Goal: Task Accomplishment & Management: Manage account settings

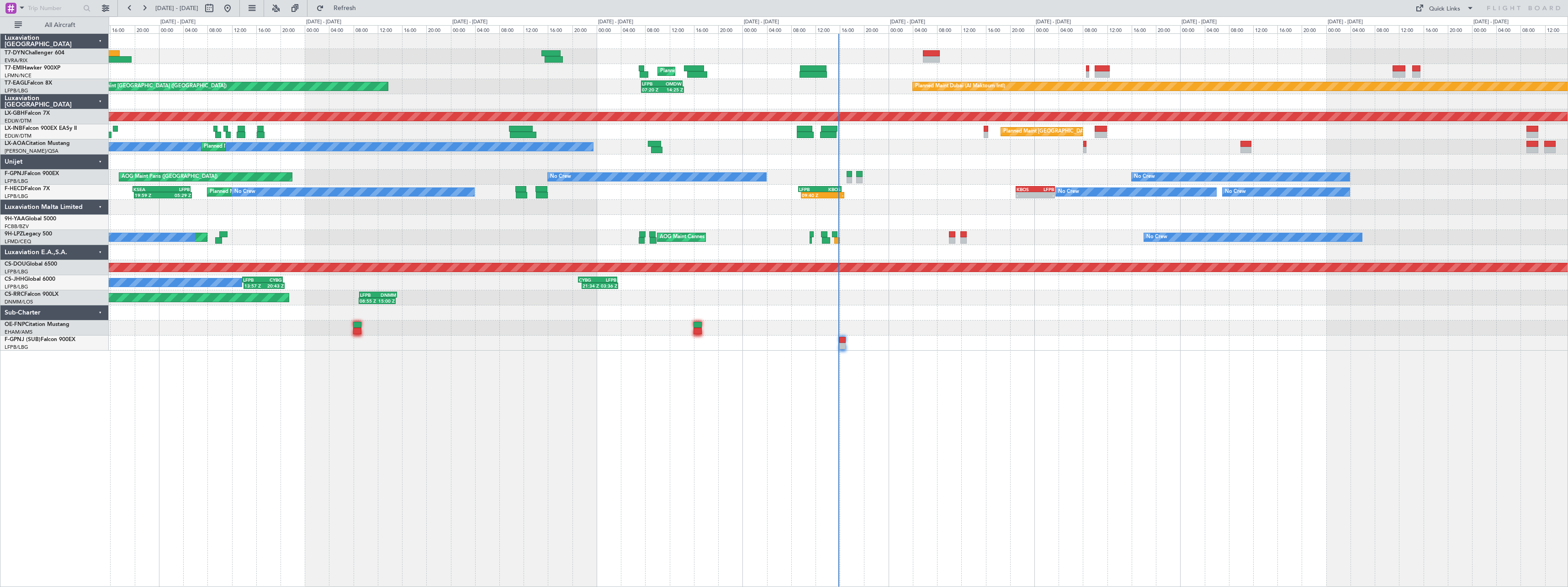
click at [935, 344] on div at bounding box center [838, 343] width 1458 height 15
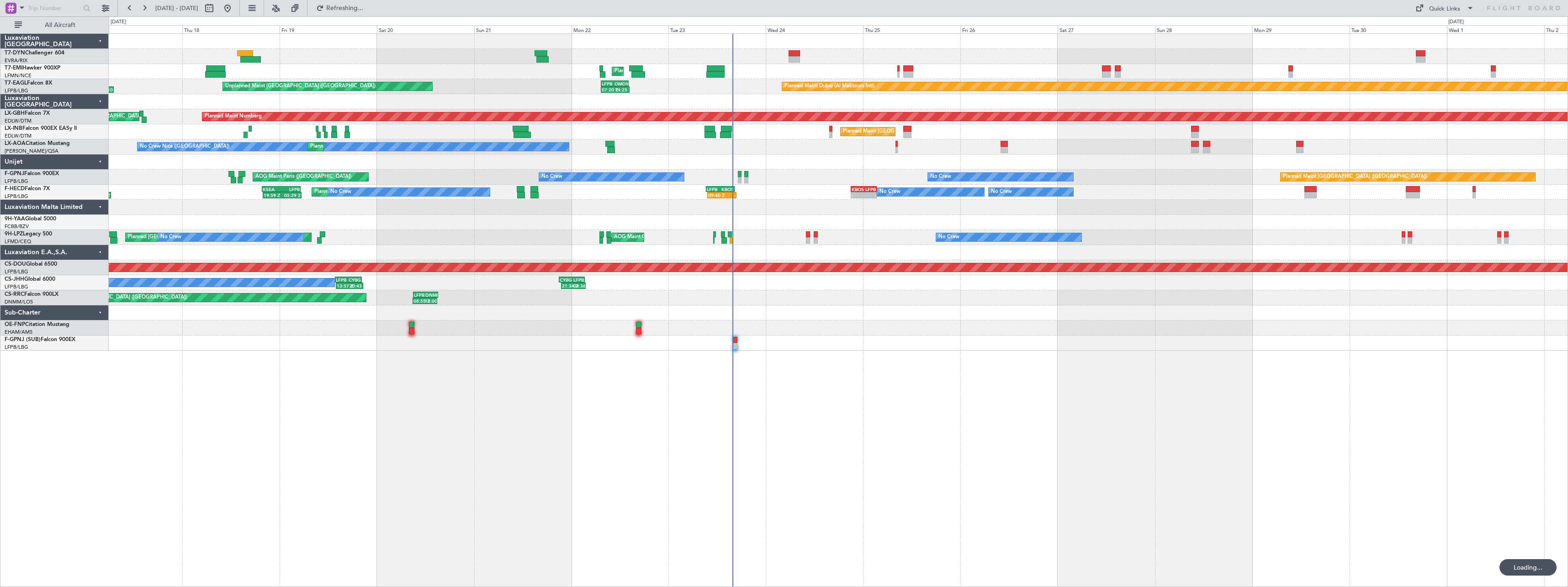
click at [785, 368] on div "Unplanned Maint Riga (Riga Intl) Planned Maint Zurich Planned Maint Dubai (Al M…" at bounding box center [838, 310] width 1459 height 554
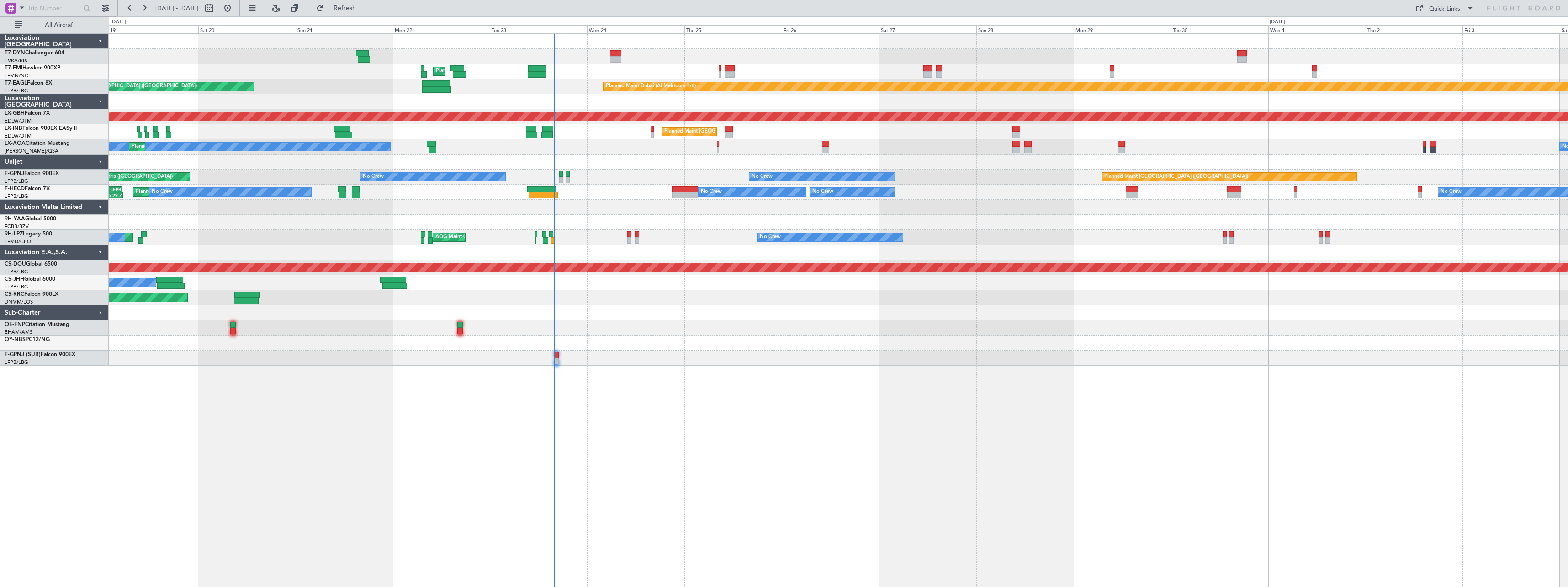
click at [625, 181] on div "Planned Maint Paris (Le Bourget) No Crew AOG Maint Paris (Le Bourget) No Crew P…" at bounding box center [838, 177] width 1458 height 15
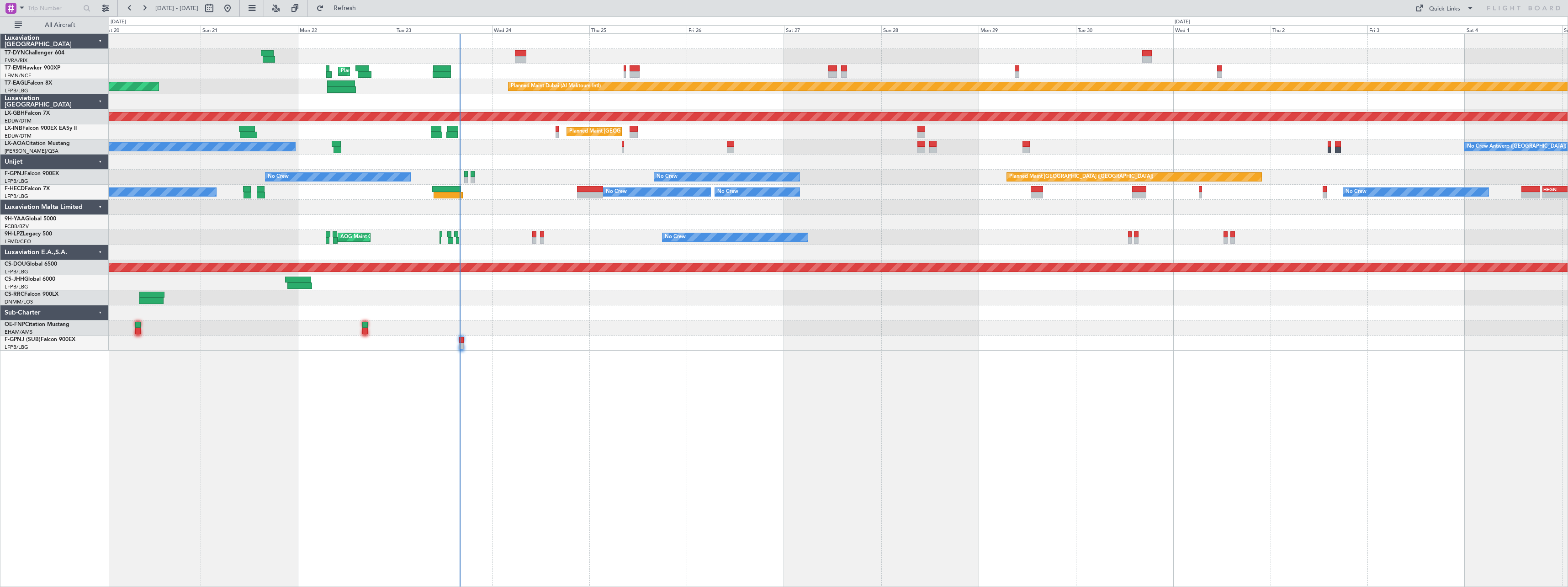
click at [570, 309] on div at bounding box center [838, 312] width 1458 height 15
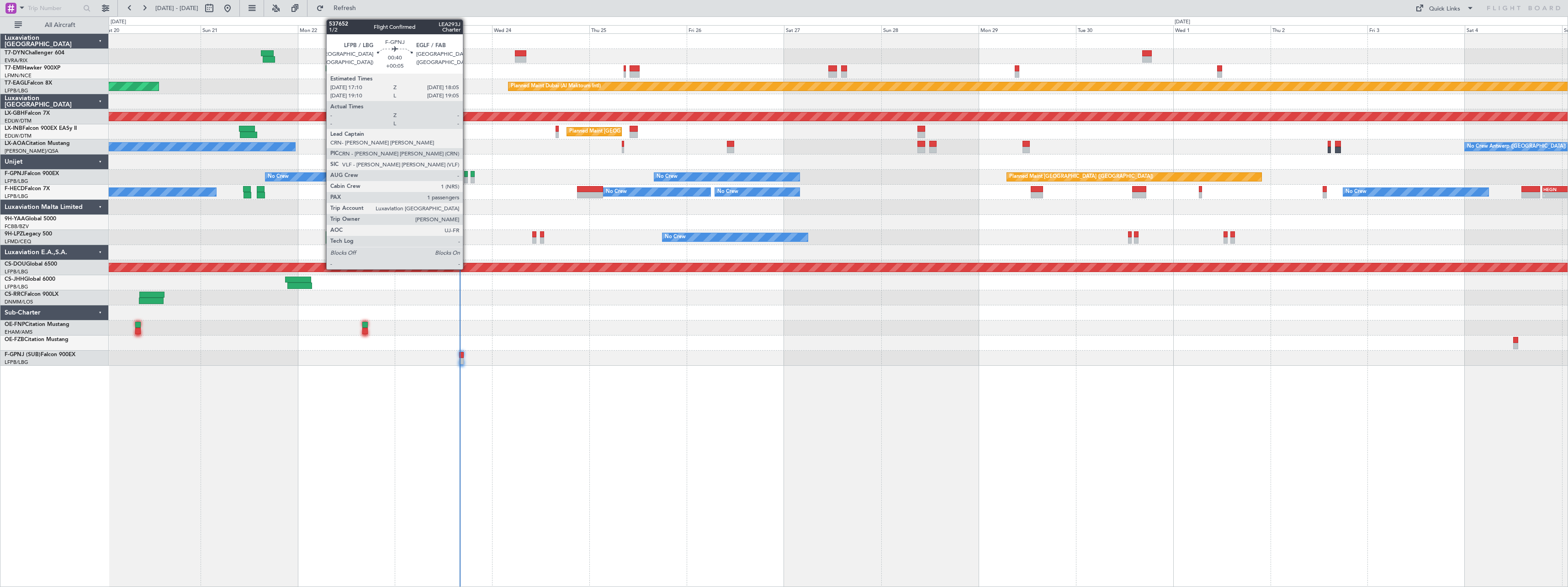
click at [467, 177] on div at bounding box center [466, 180] width 4 height 6
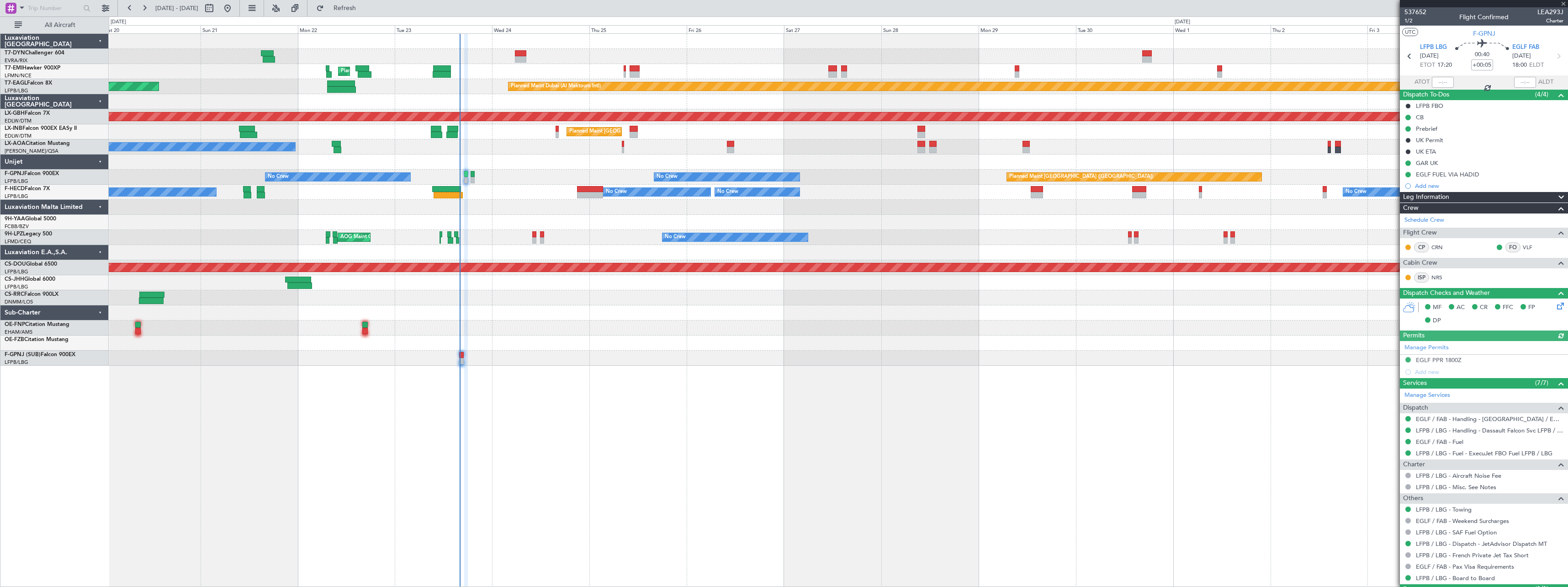
scroll to position [43, 0]
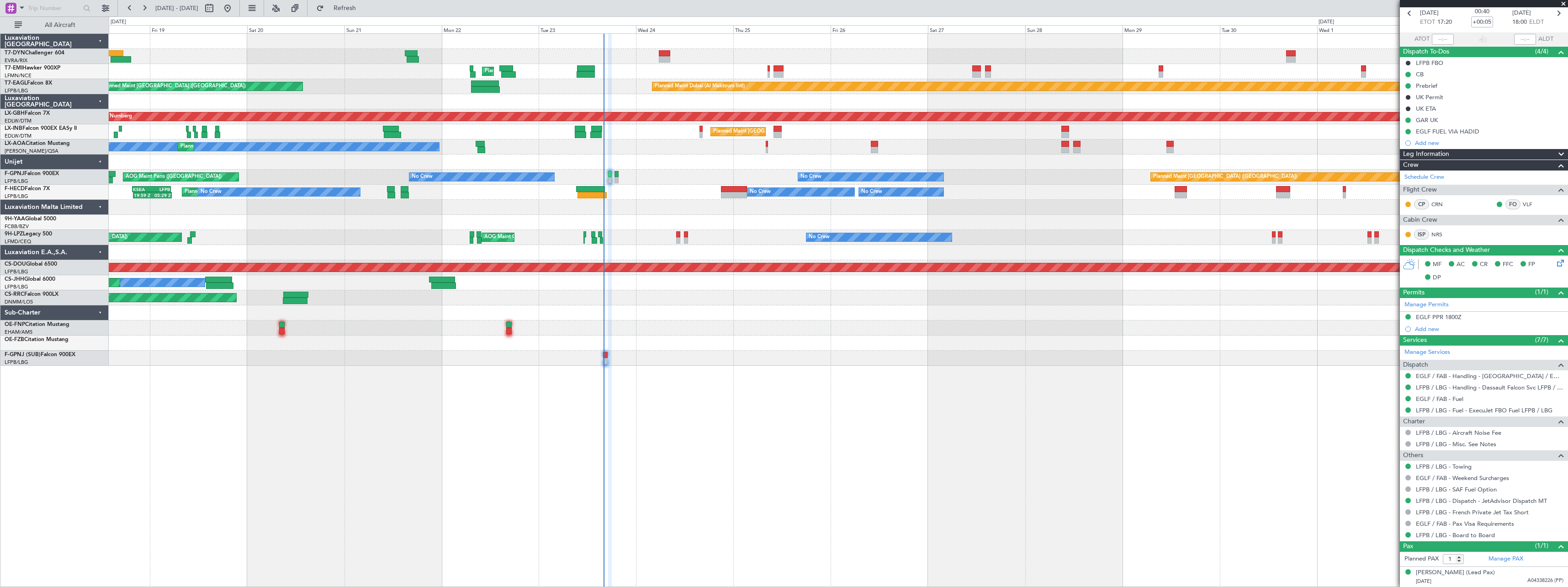
click at [696, 323] on div "Unplanned Maint Riga (Riga Intl) Planned Maint Zurich Planned Maint Dubai (Al M…" at bounding box center [838, 200] width 1458 height 332
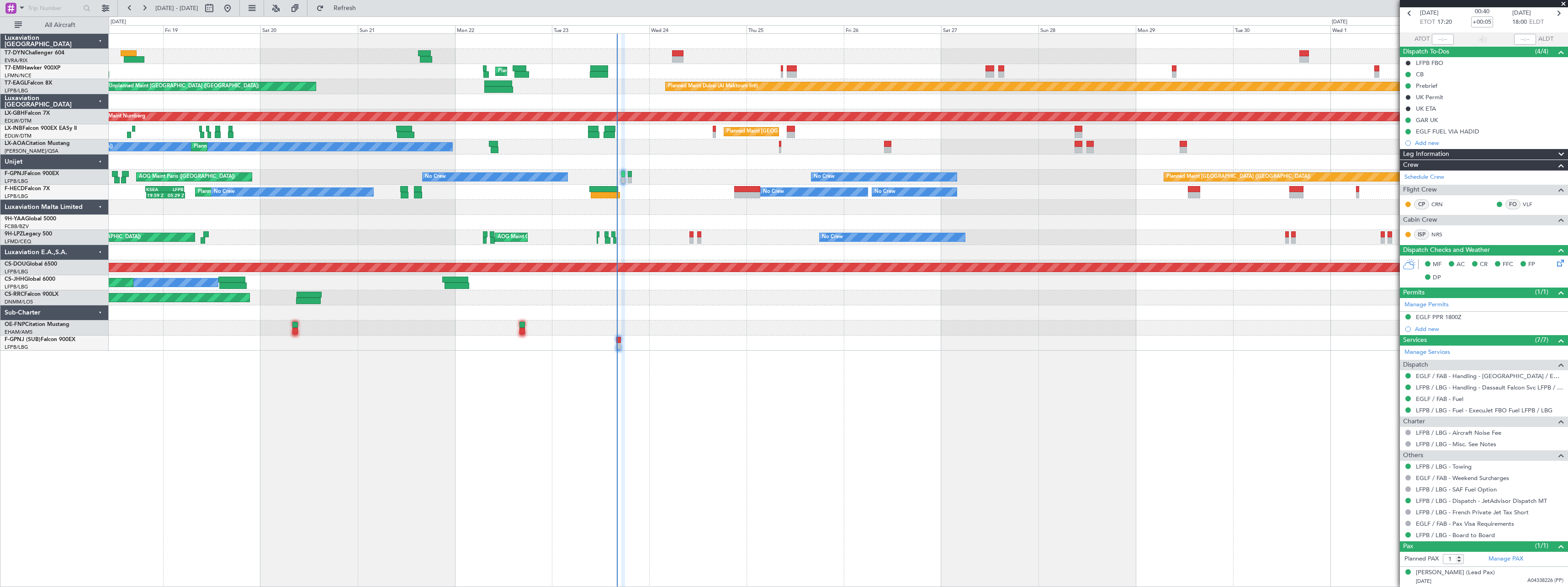
click at [1564, 2] on span at bounding box center [1563, 4] width 9 height 8
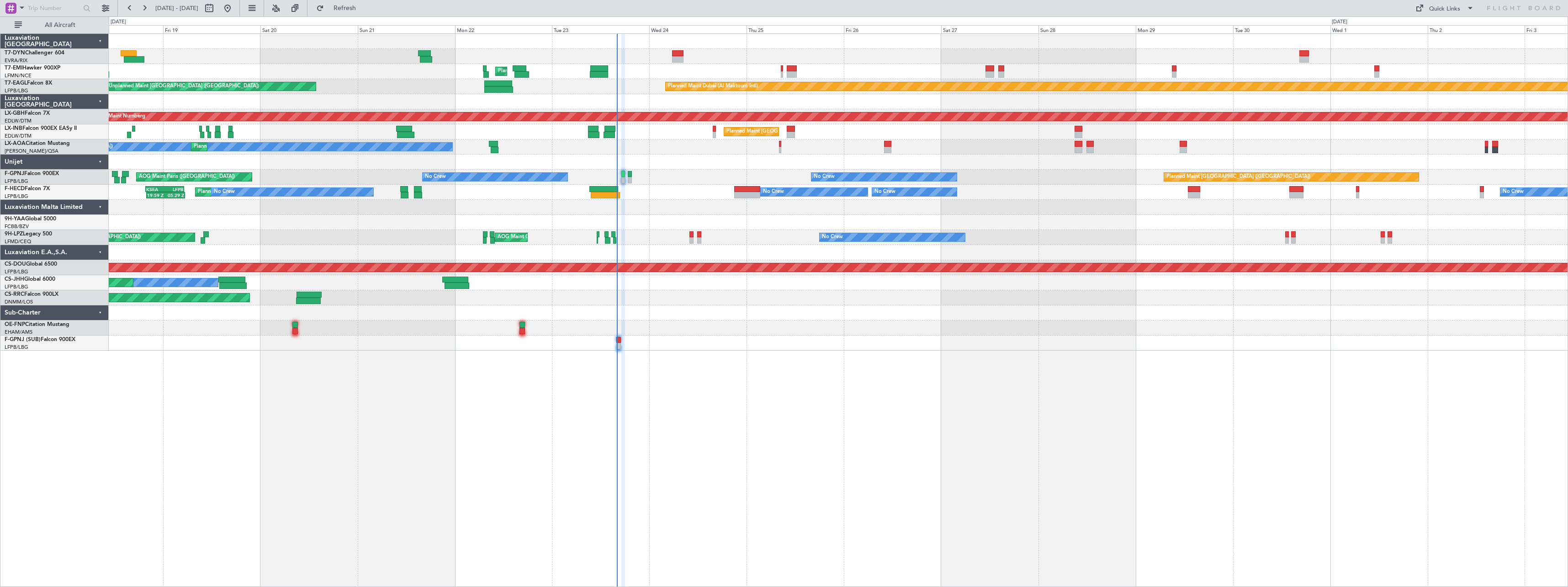
type input "0"
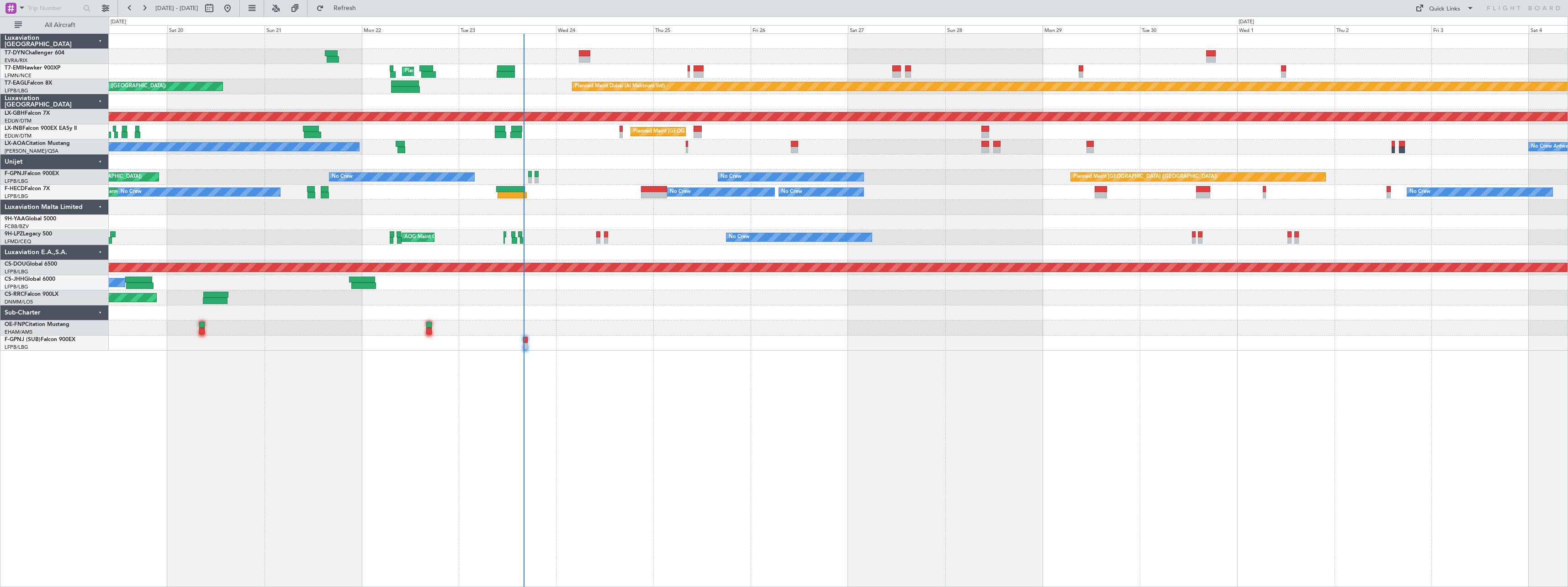
click at [656, 288] on div "Owner Planned Maint Paris (Le Bourget)" at bounding box center [838, 283] width 1458 height 15
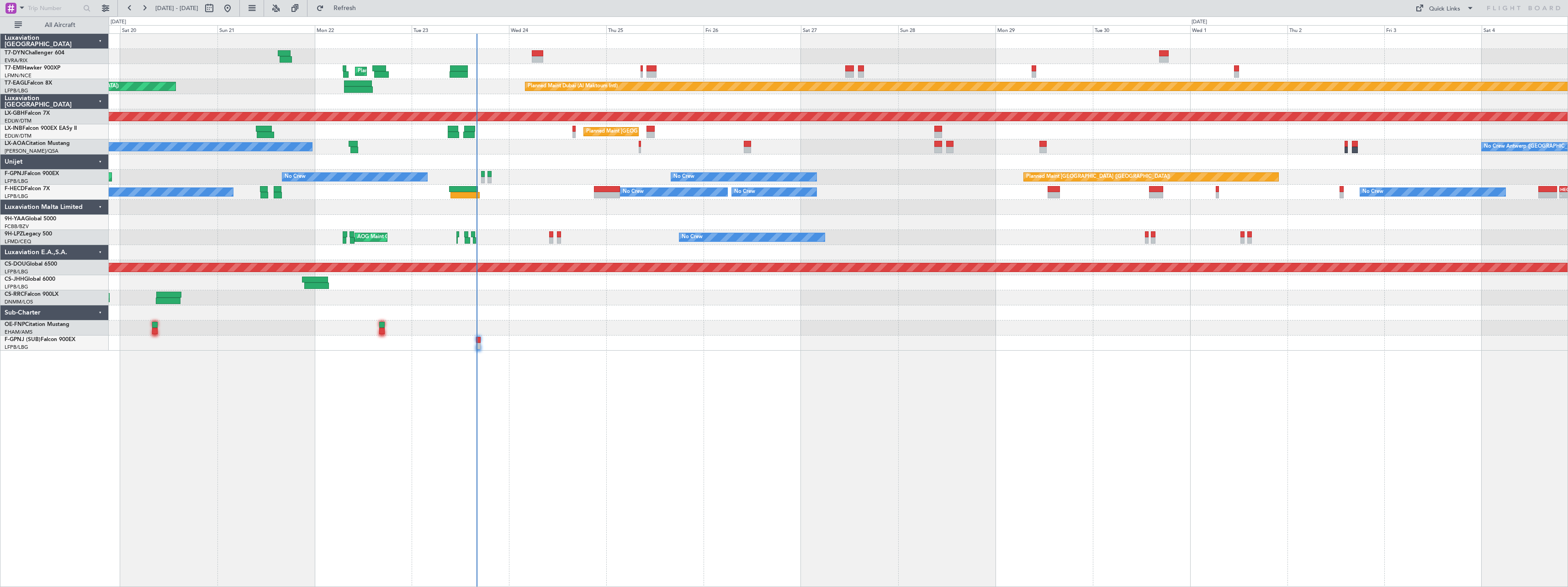
click at [514, 238] on div "AOG Maint Cannes (Mandelieu) No Crew No Crew Planned Maint St Gallen (Altenrhei…" at bounding box center [838, 238] width 1458 height 15
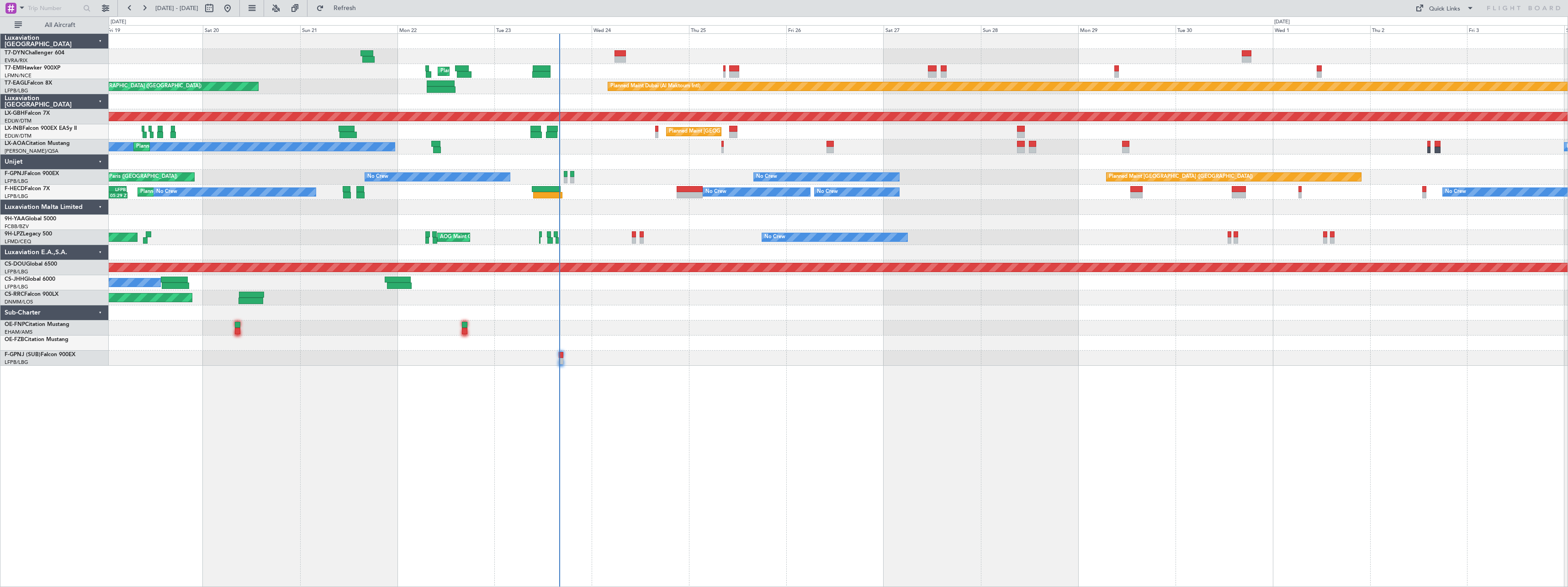
click at [677, 312] on div at bounding box center [838, 312] width 1458 height 15
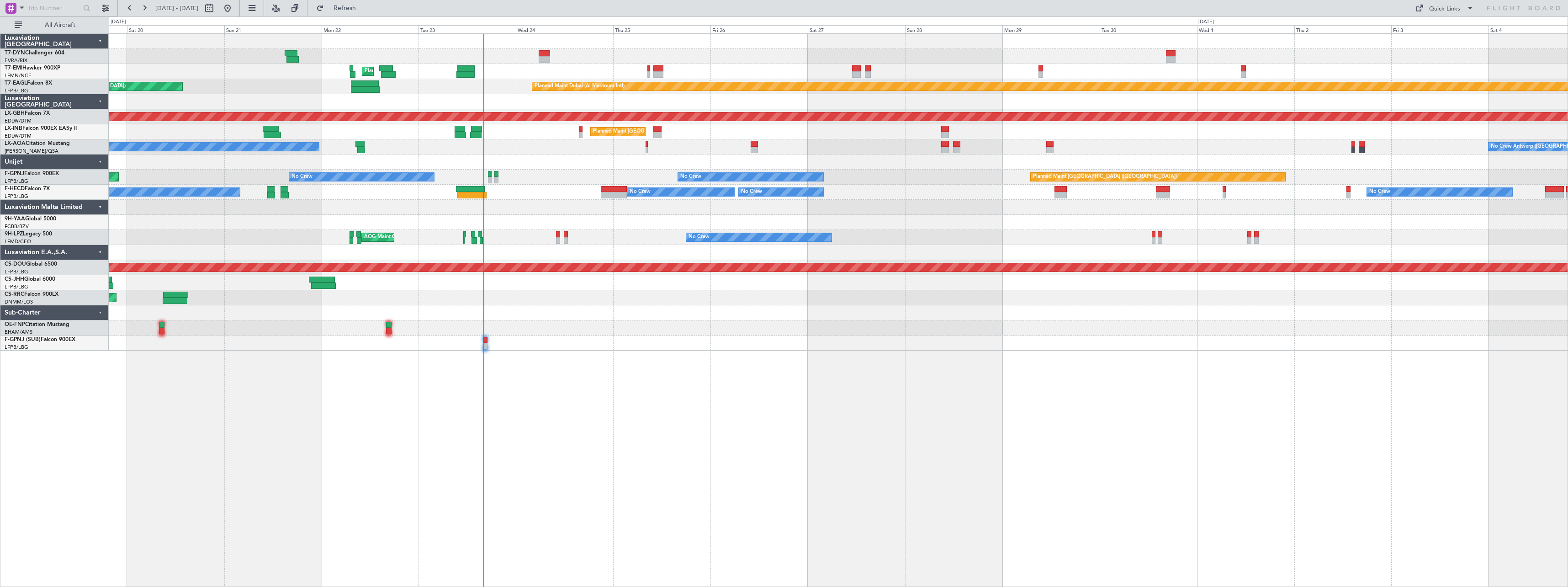
click at [609, 377] on div "Unplanned Maint Riga (Riga Intl) Planned Maint Zurich Planned Maint Dubai (Al M…" at bounding box center [838, 310] width 1459 height 554
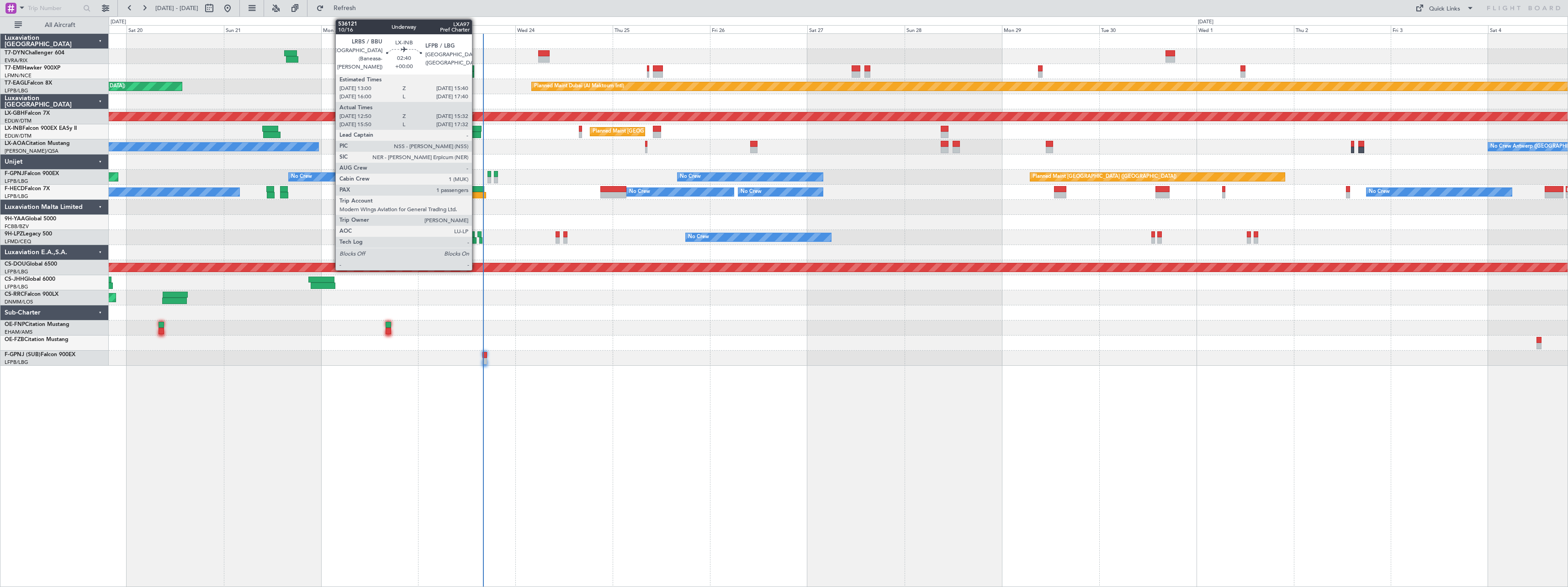
click at [476, 129] on div at bounding box center [476, 128] width 11 height 6
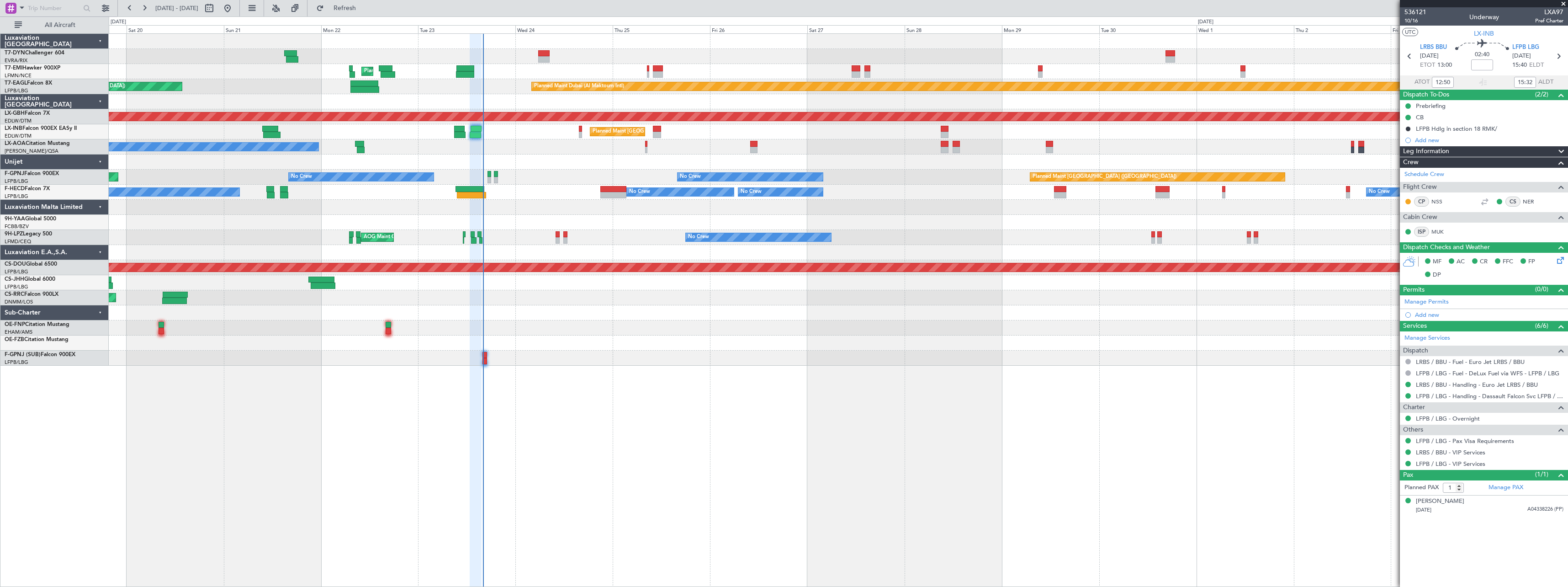
click at [1560, 4] on span at bounding box center [1563, 4] width 9 height 8
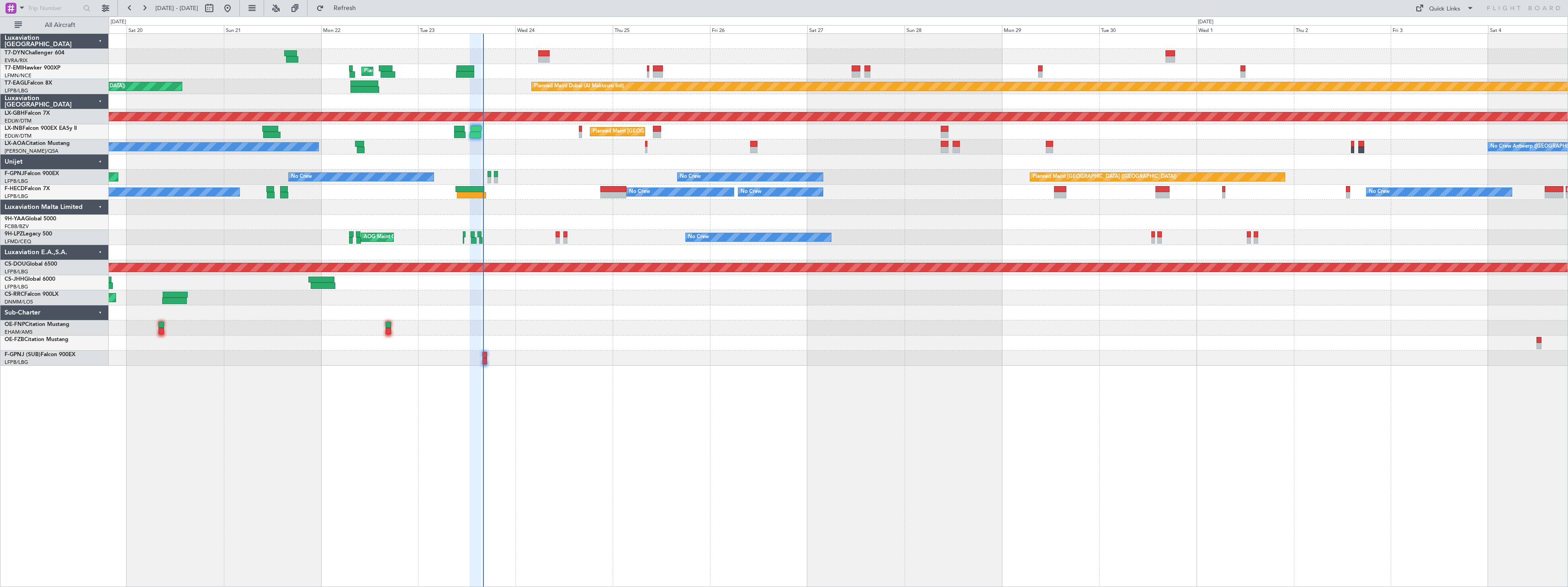
type input "0"
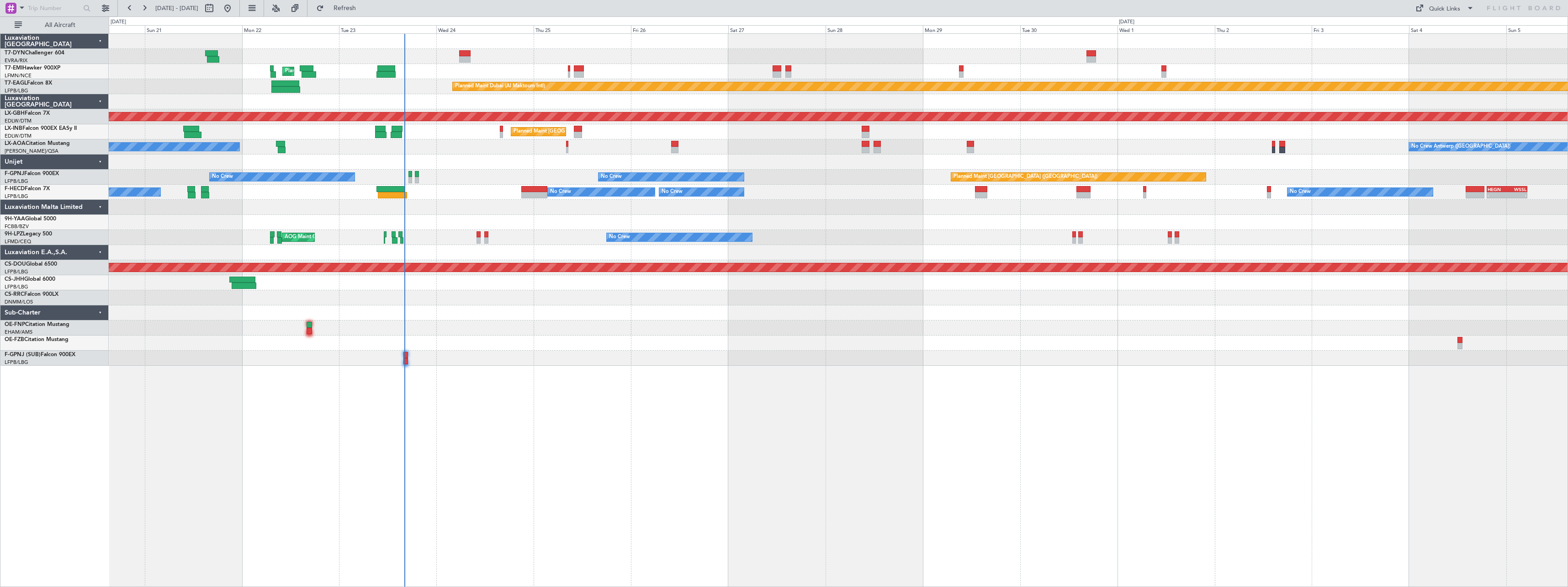
click at [569, 220] on div at bounding box center [838, 222] width 1458 height 15
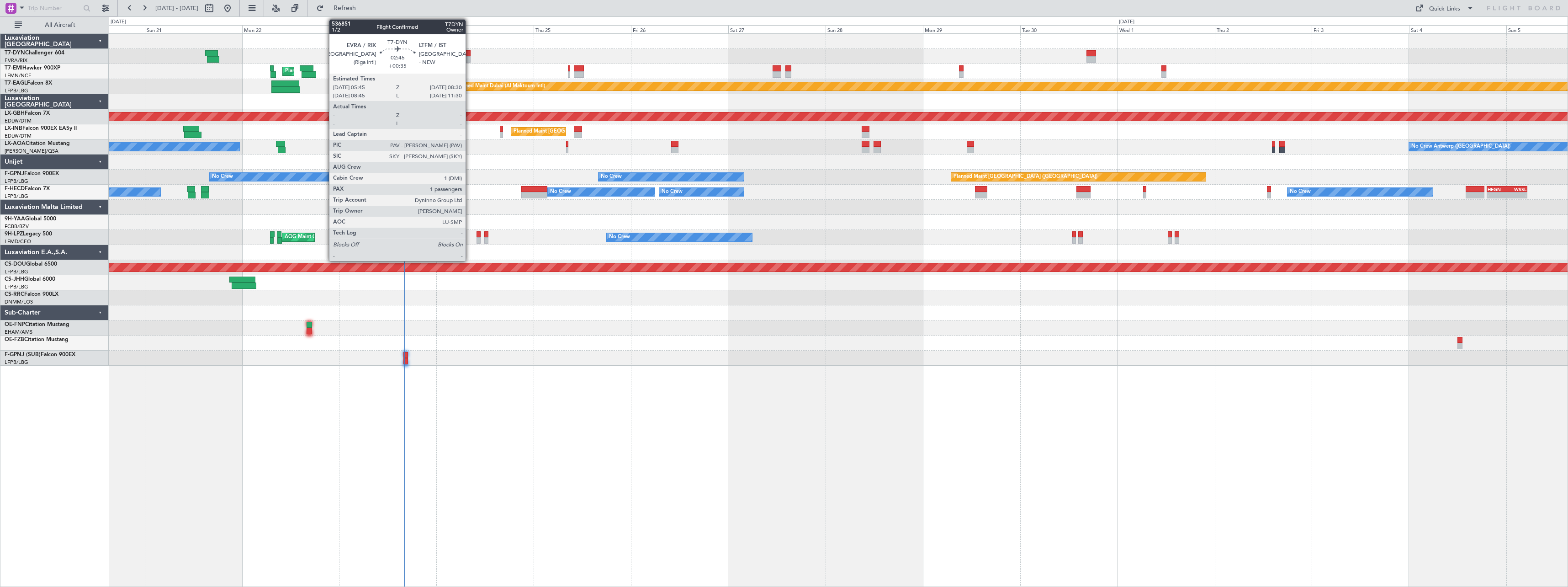
click at [470, 60] on div at bounding box center [465, 59] width 11 height 6
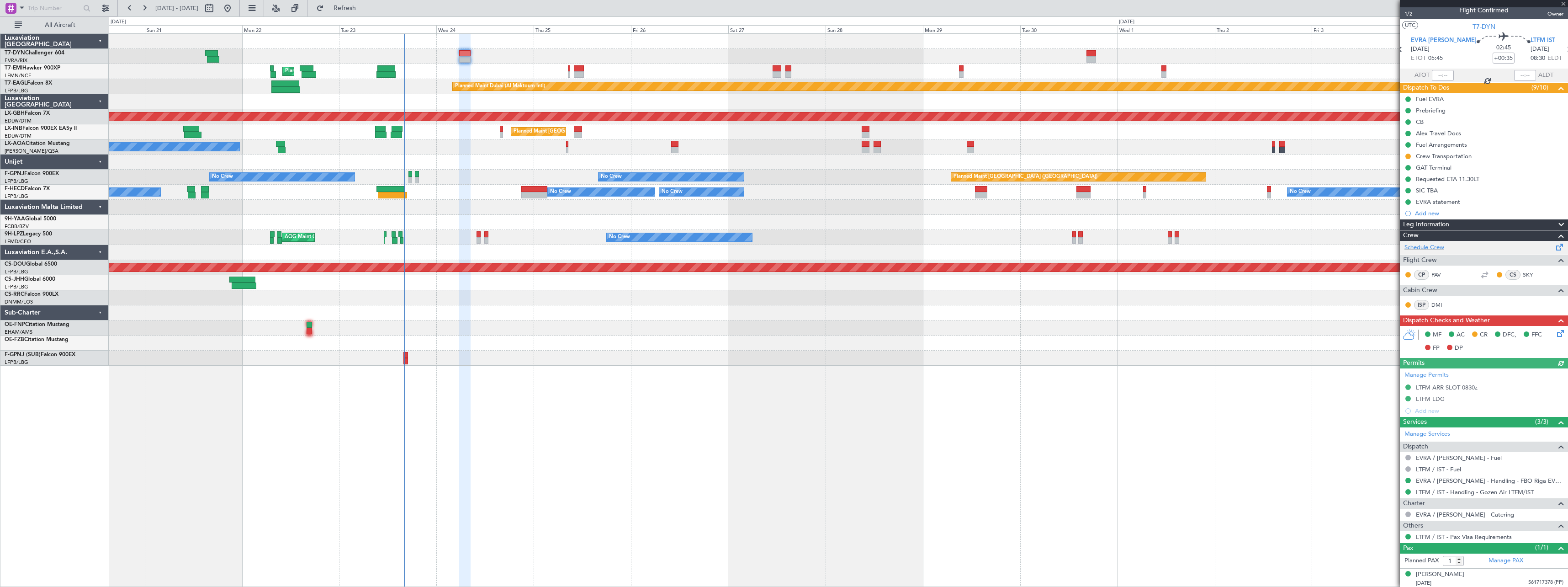
scroll to position [8, 0]
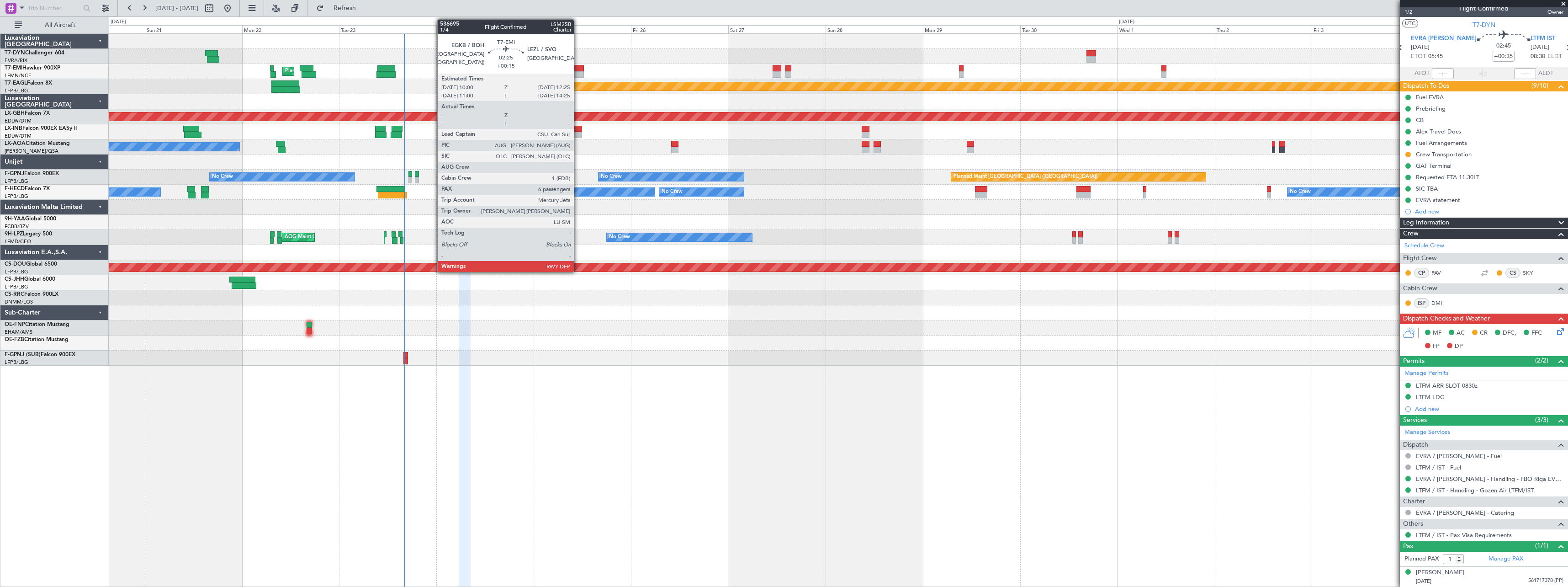
click at [578, 72] on div at bounding box center [578, 74] width 10 height 6
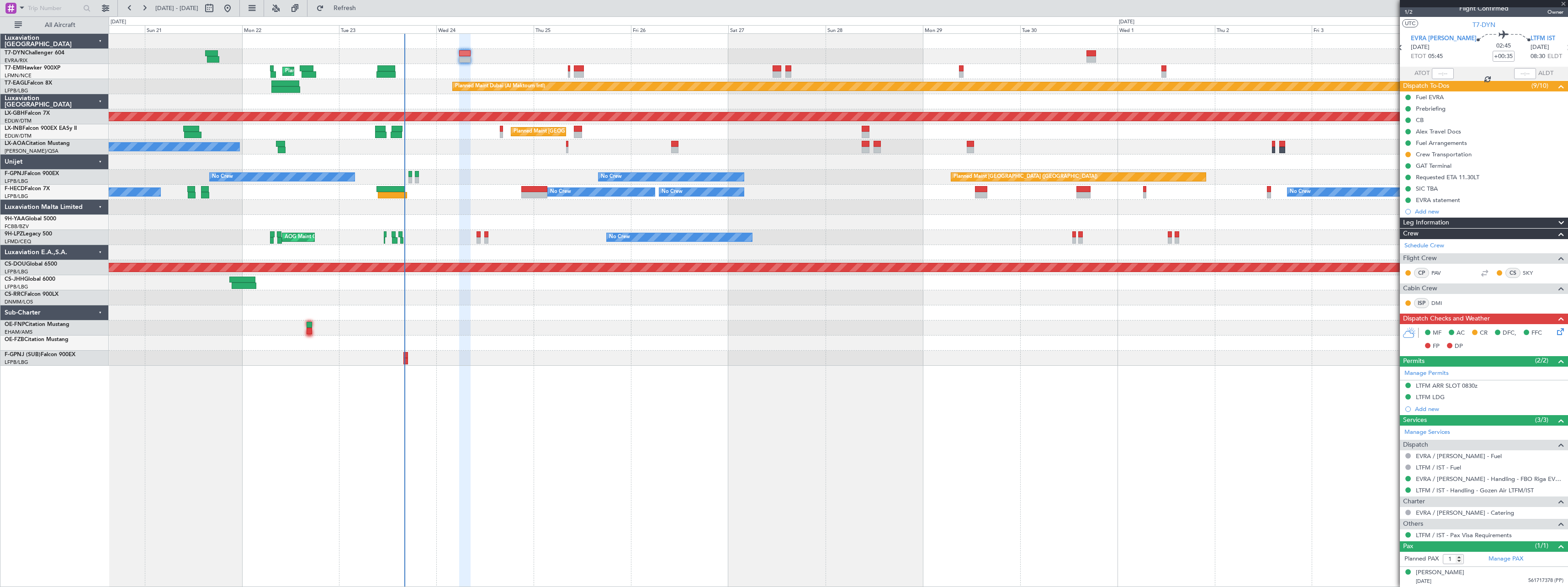
type input "+00:15"
type input "6"
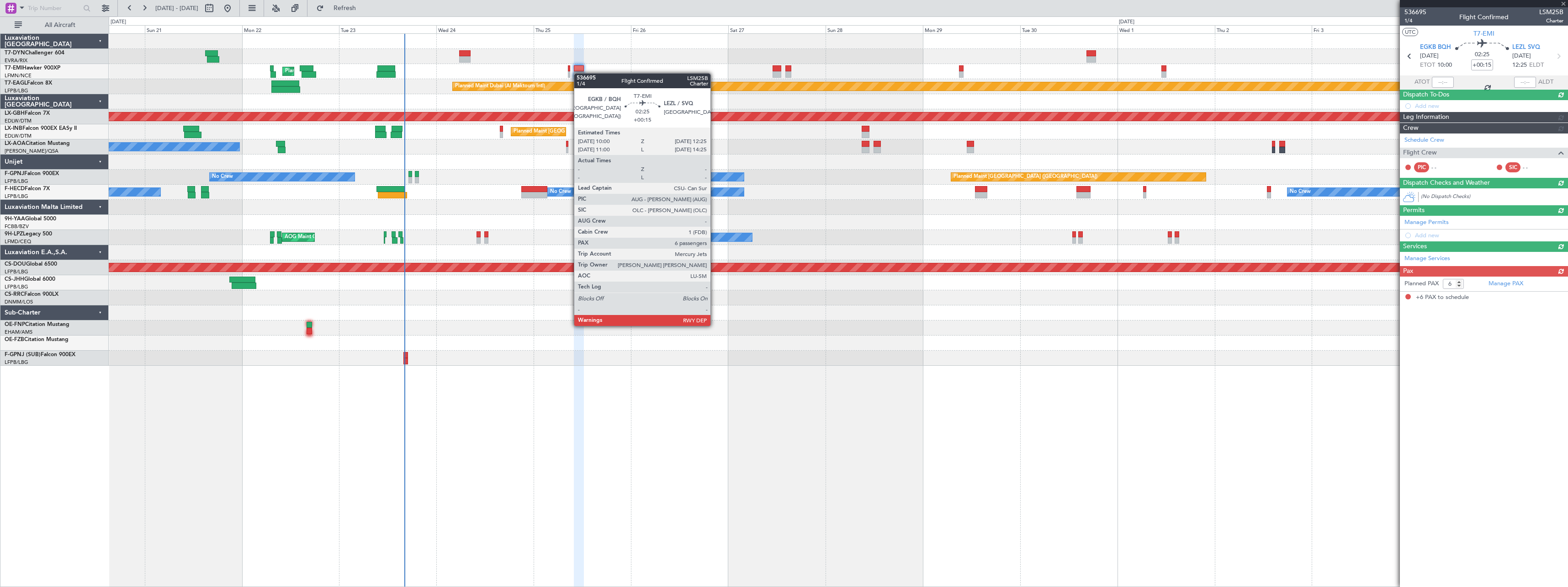
scroll to position [0, 0]
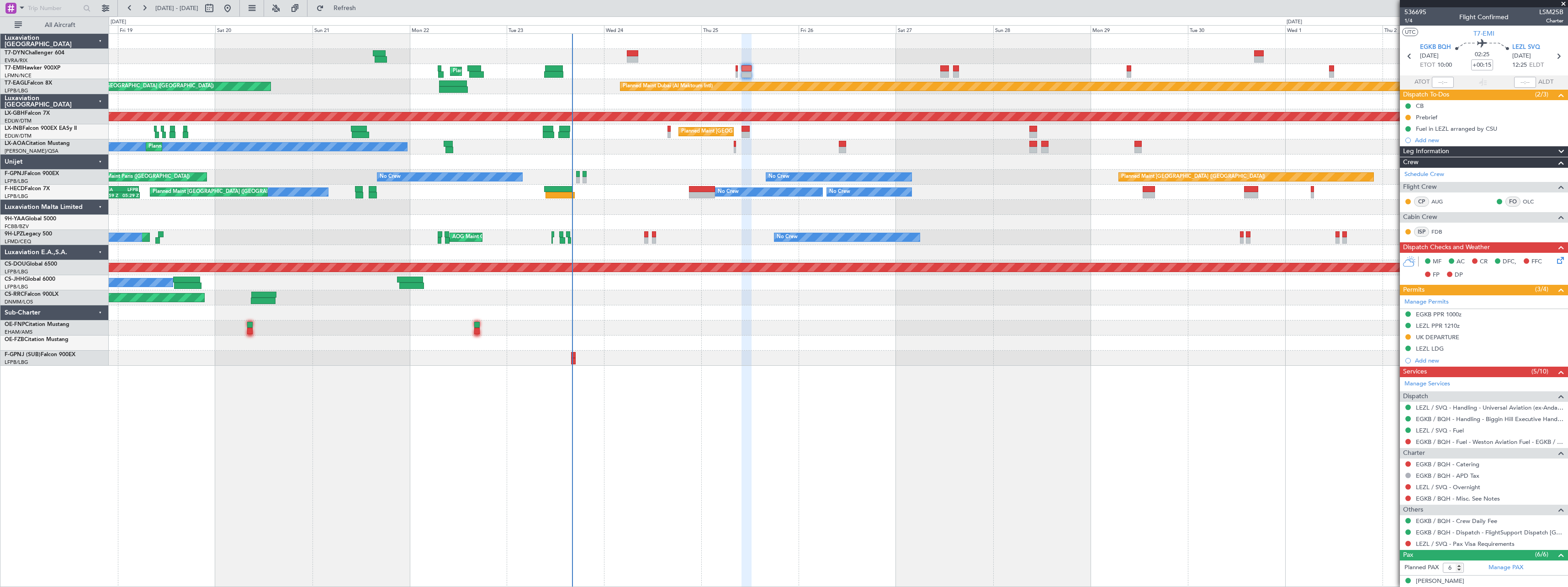
click at [568, 143] on div "No Crew Nice (Côte d'Azur Airport) Planned Maint Nice (Côte d'Azur Airport) No …" at bounding box center [838, 147] width 1458 height 15
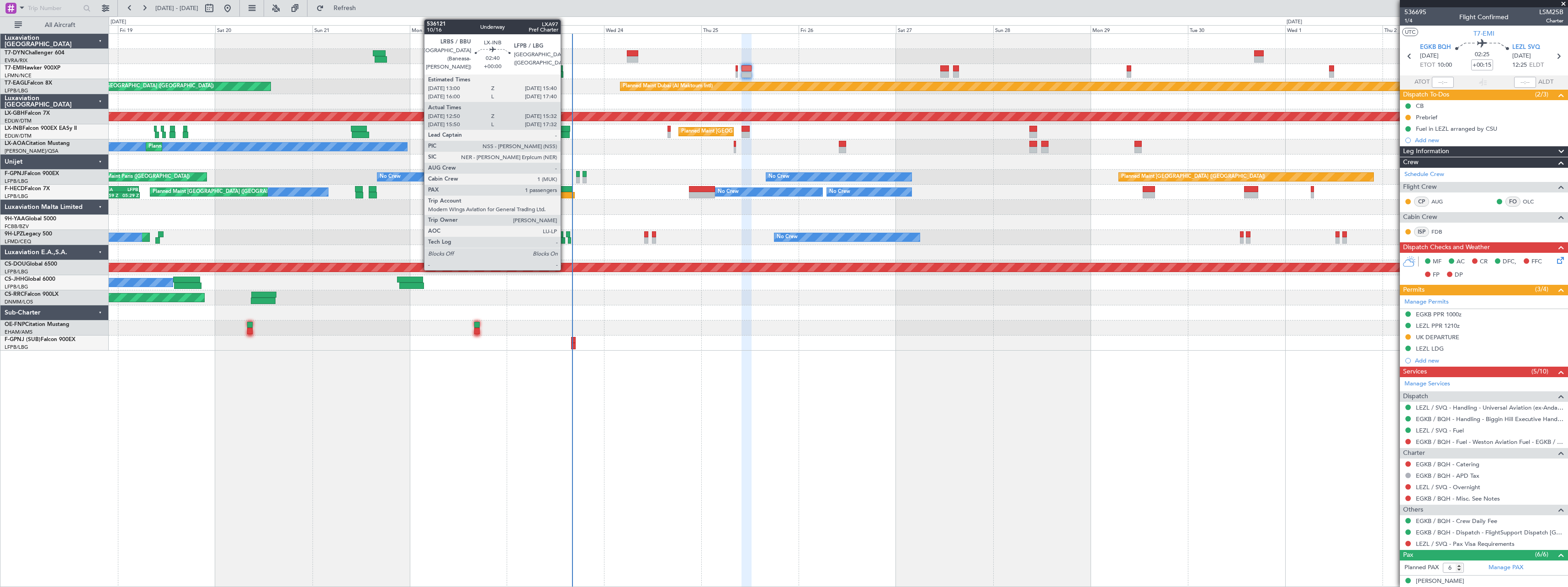
click at [564, 128] on div at bounding box center [564, 128] width 11 height 6
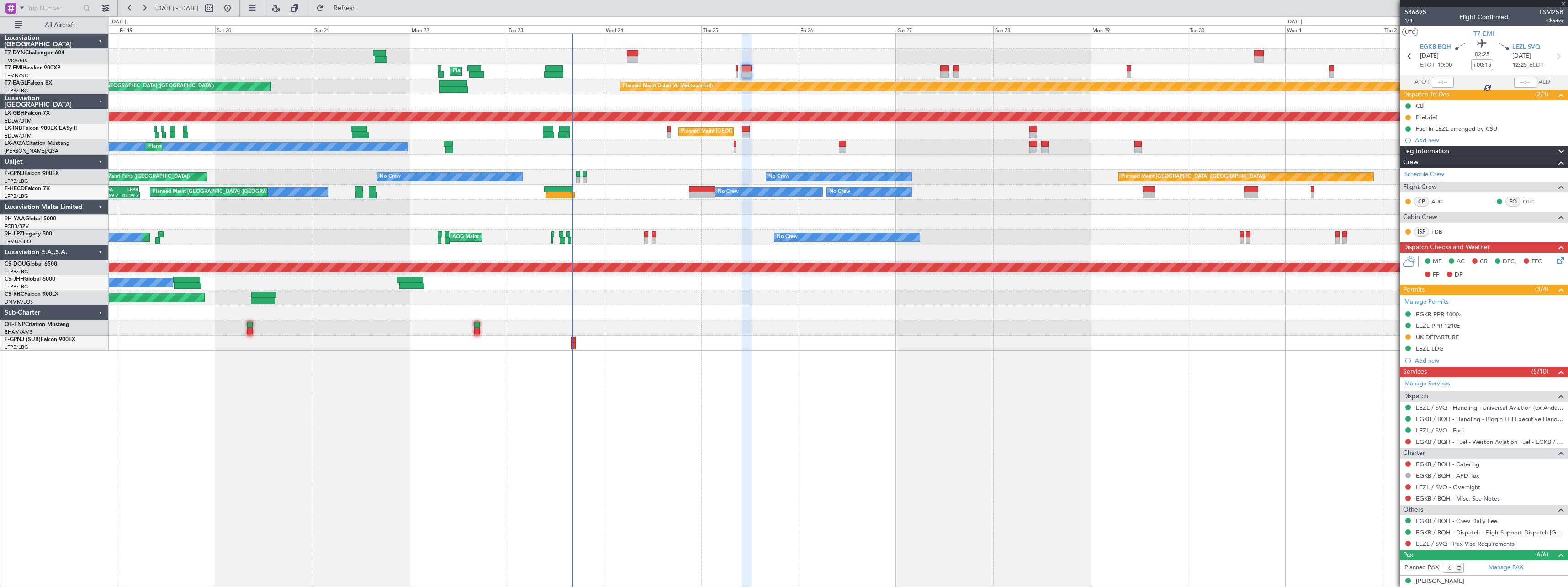
type input "12:50"
type input "15:32"
type input "1"
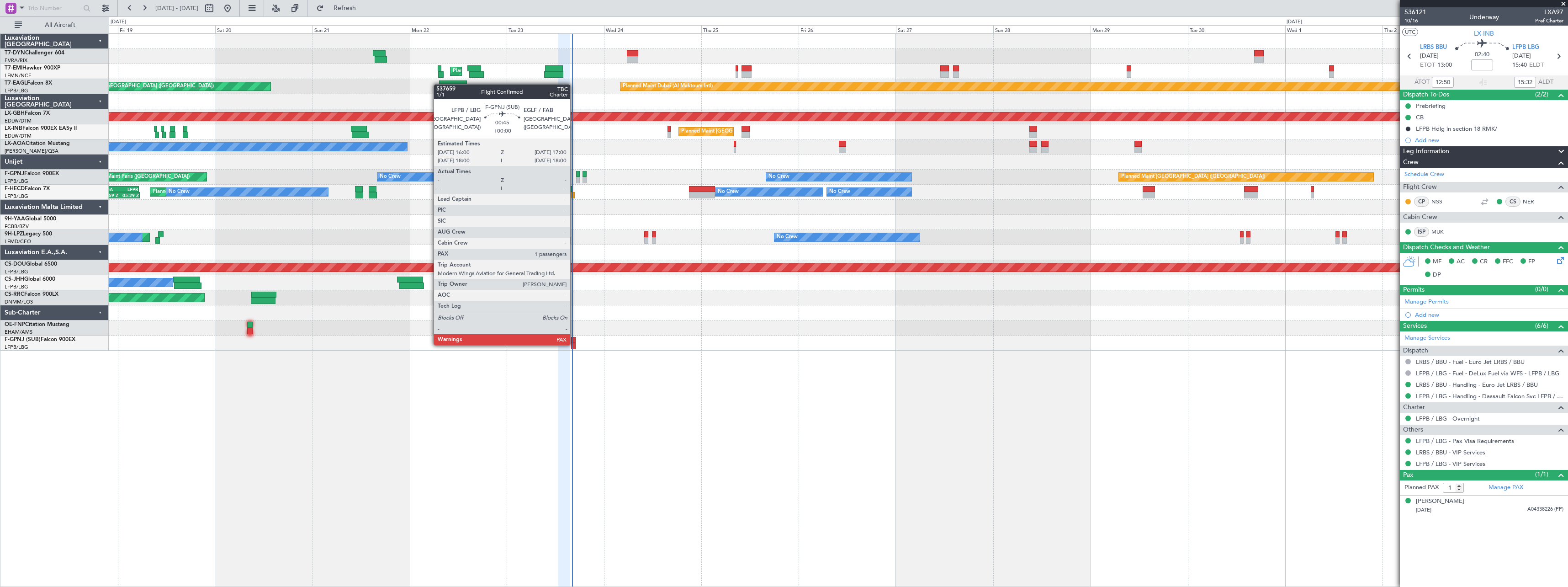
click at [575, 345] on div at bounding box center [573, 346] width 4 height 6
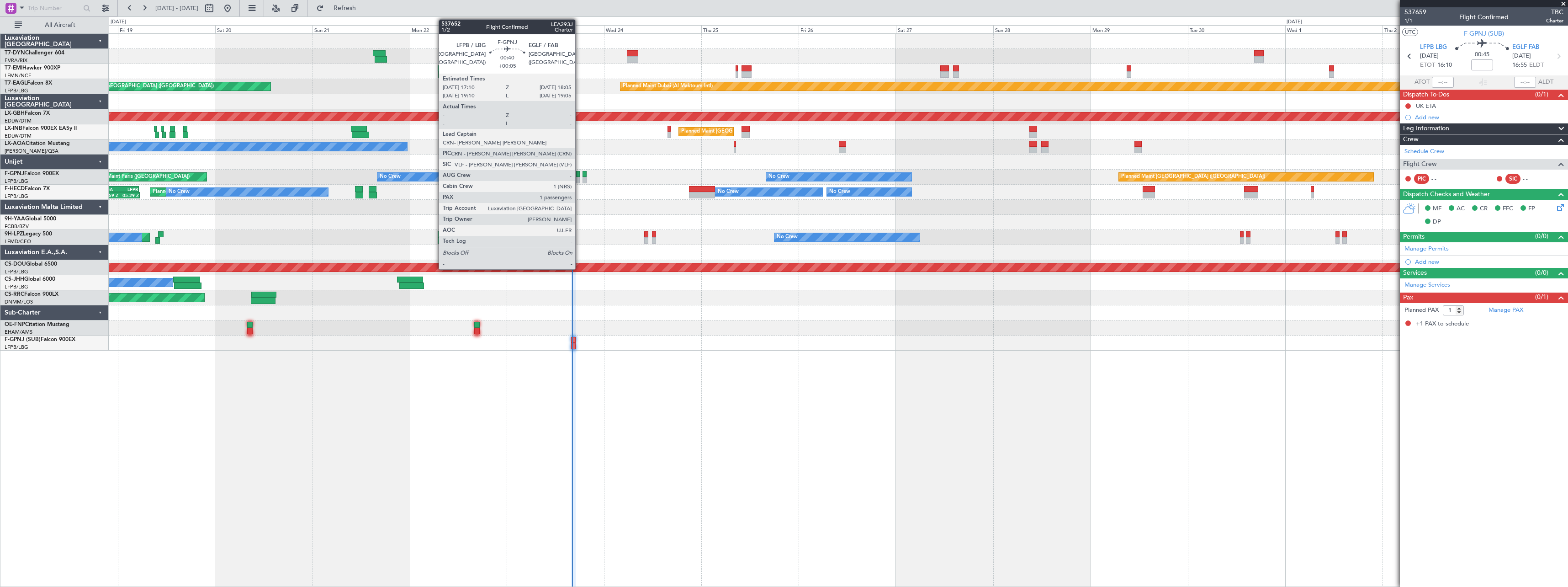
click at [579, 175] on div at bounding box center [578, 174] width 4 height 6
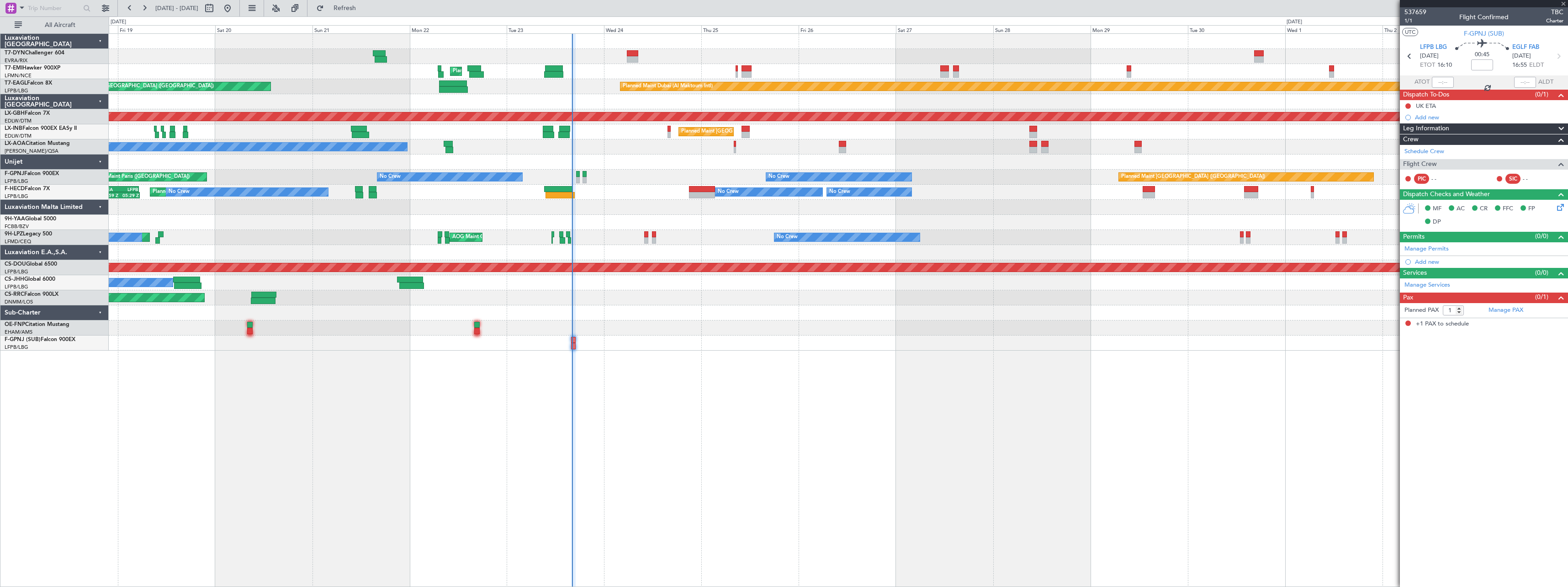
type input "+00:05"
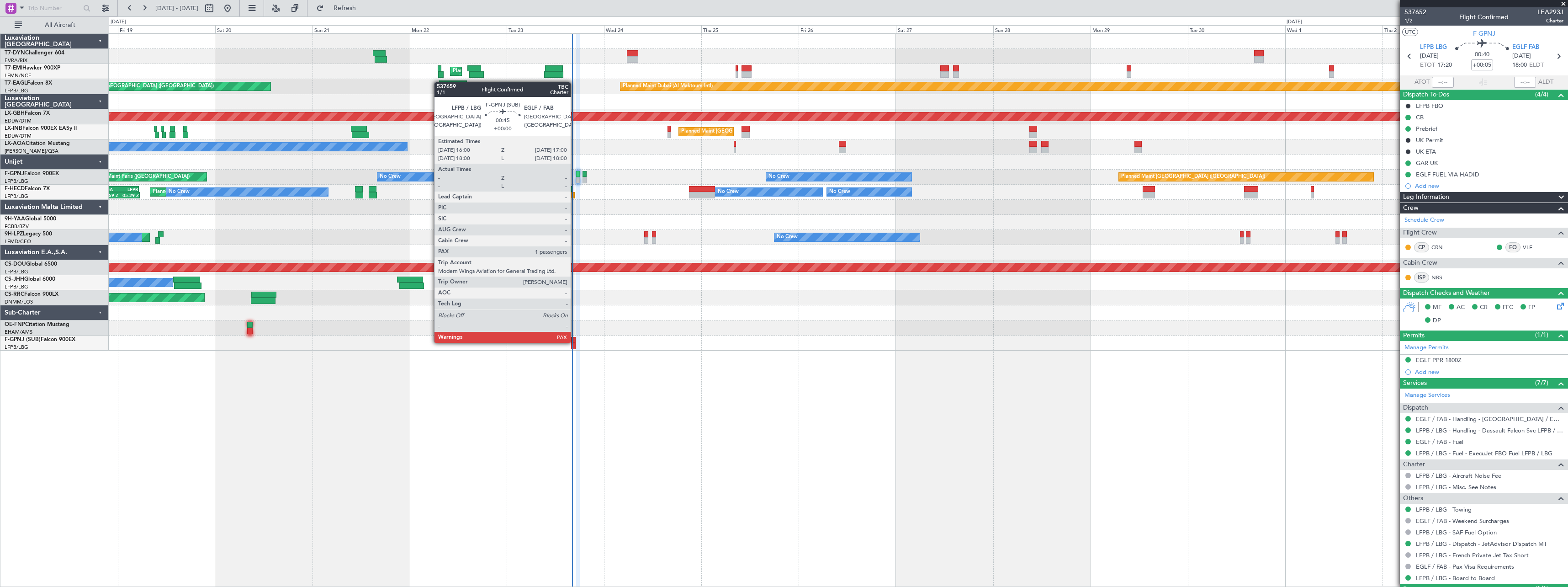
click at [575, 342] on div at bounding box center [573, 340] width 4 height 6
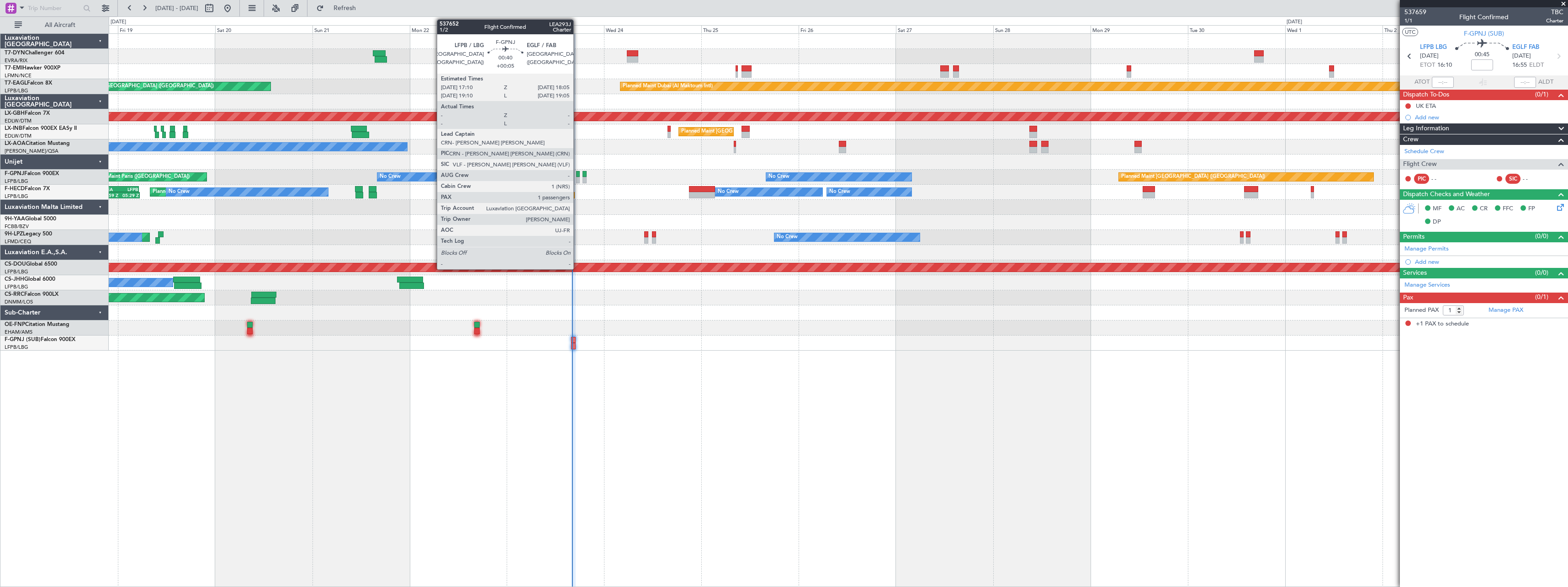
click at [577, 171] on div at bounding box center [578, 174] width 4 height 6
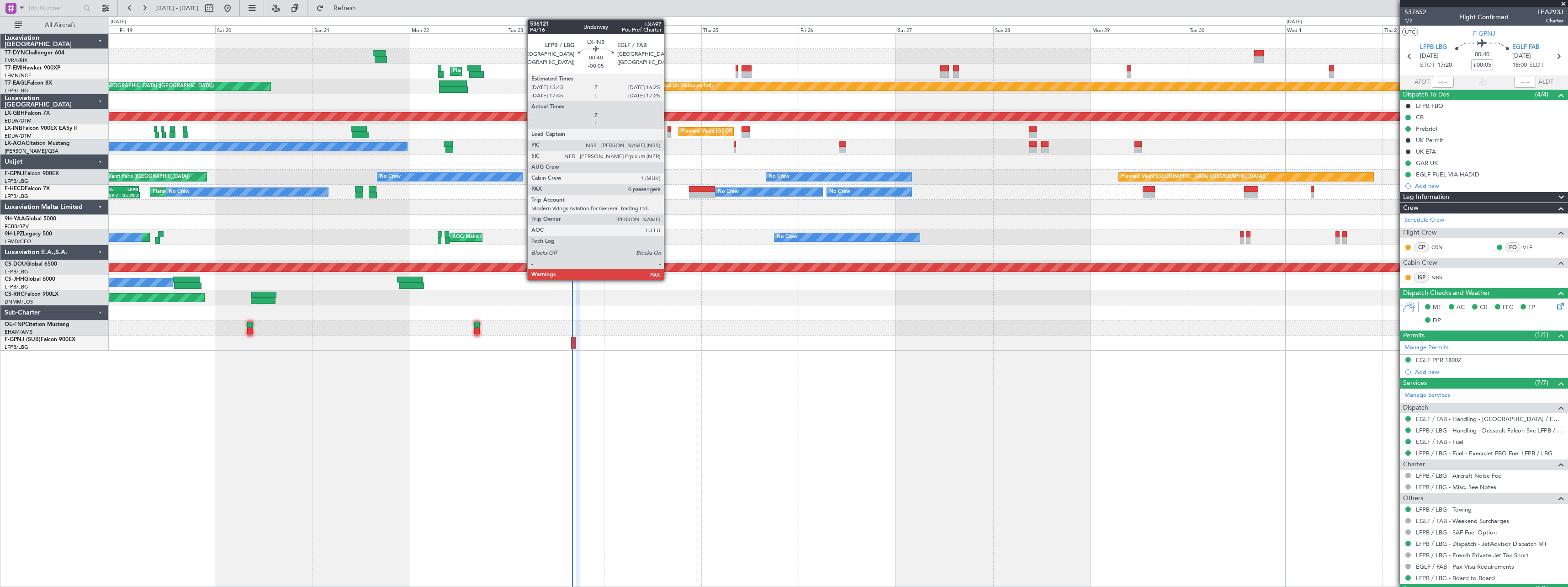
click at [668, 128] on div at bounding box center [668, 128] width 3 height 6
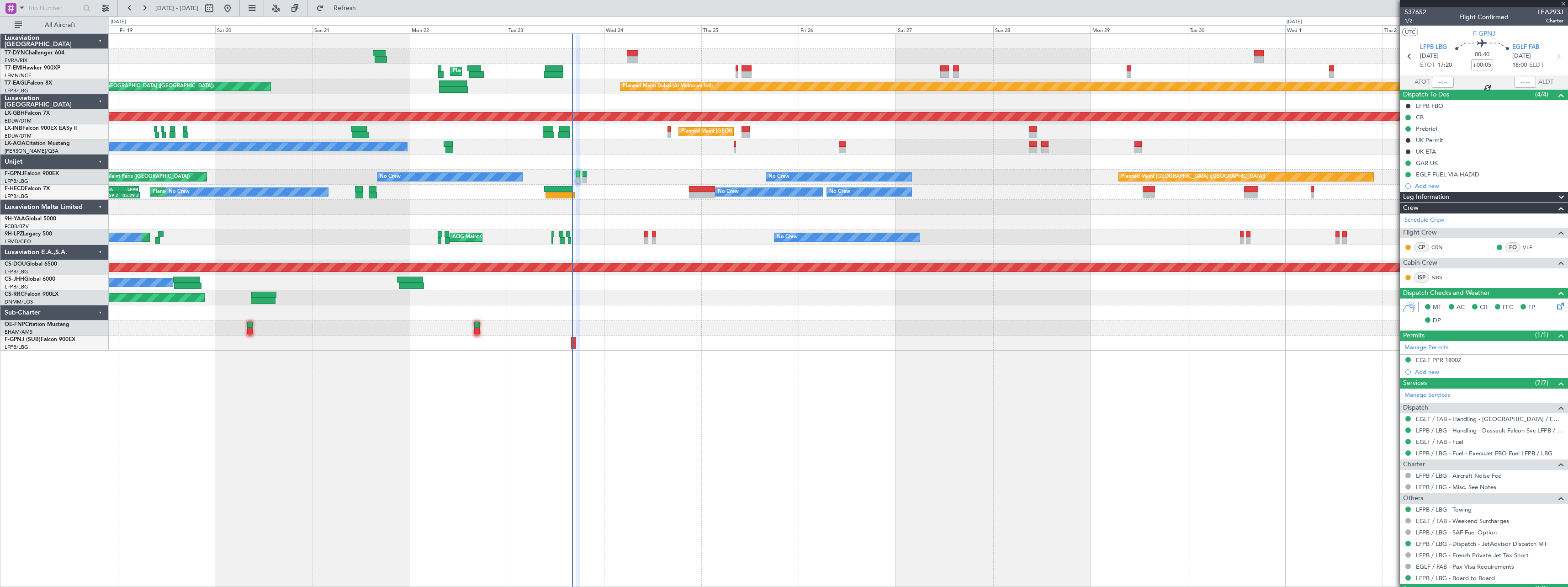
type input "-00:05"
type input "0"
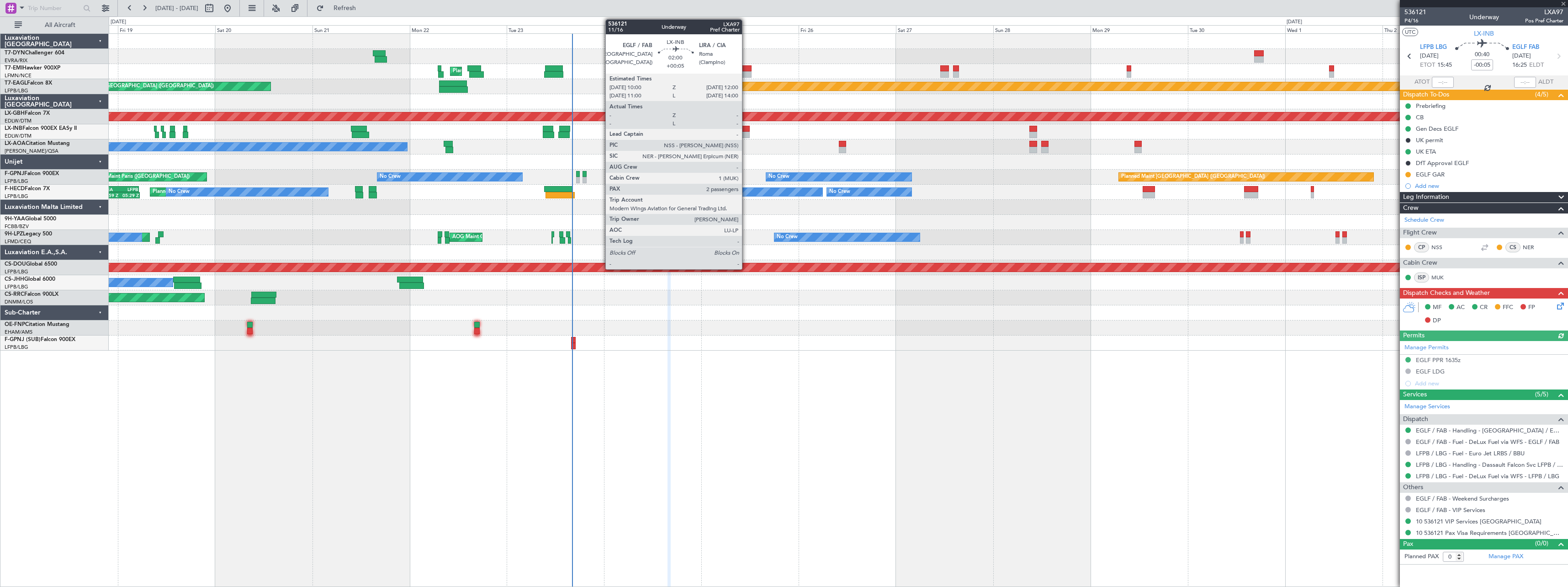
click at [746, 127] on div at bounding box center [745, 128] width 8 height 6
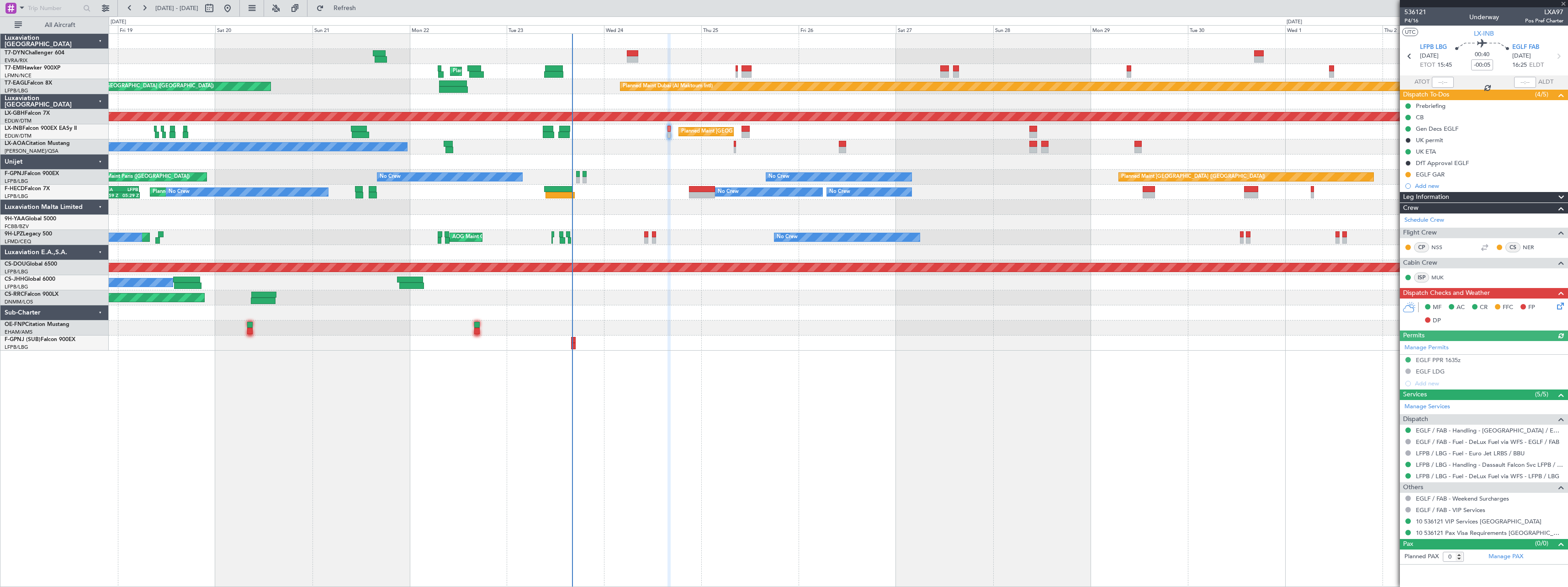
type input "+00:05"
type input "2"
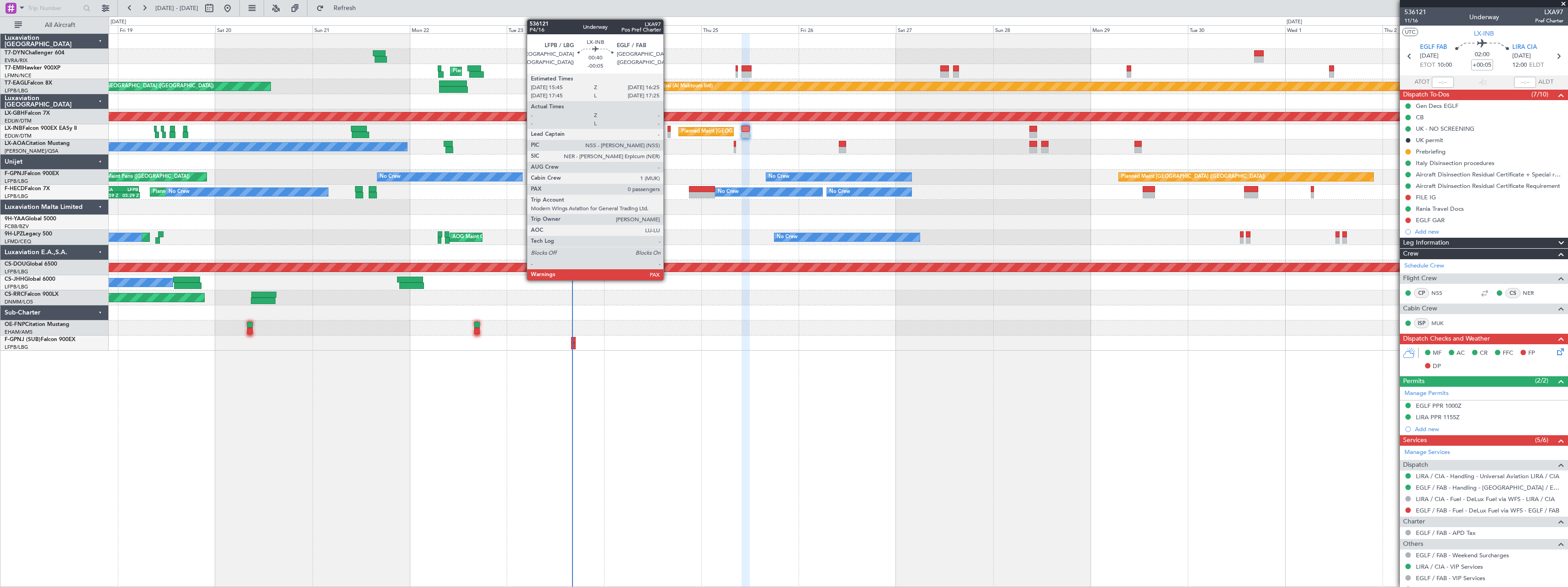
click at [668, 132] on div at bounding box center [668, 135] width 3 height 6
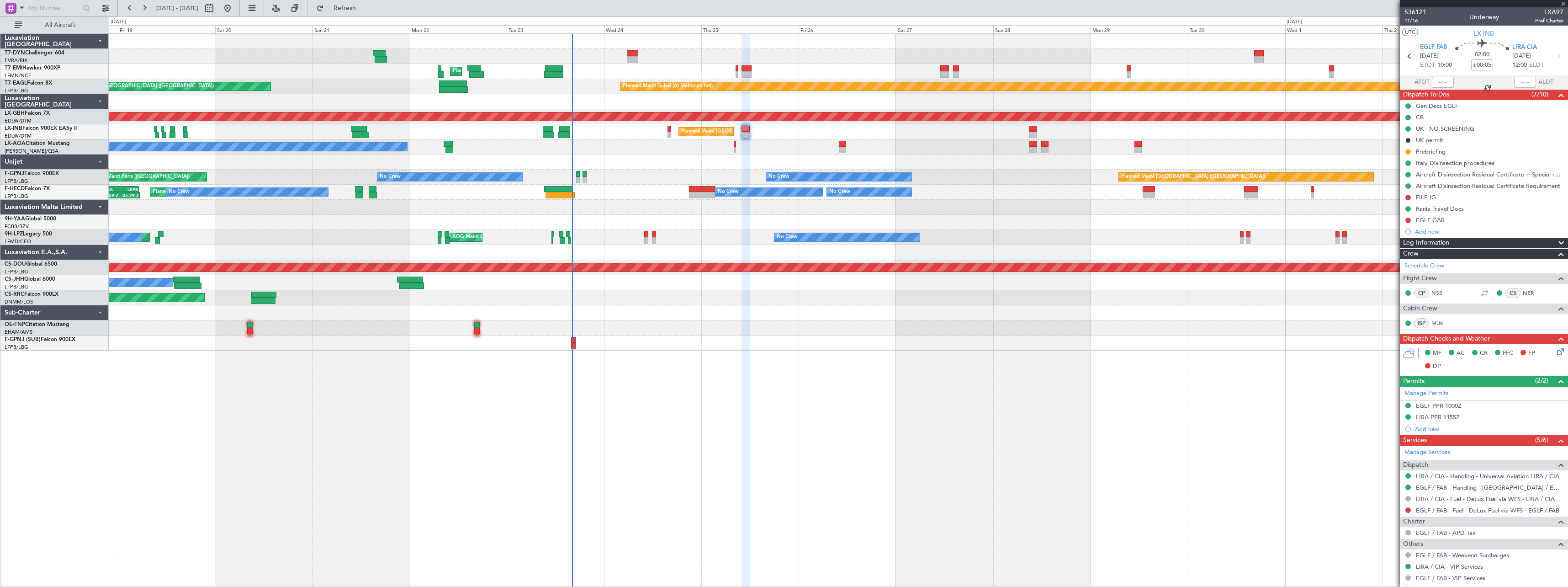
type input "-00:05"
type input "0"
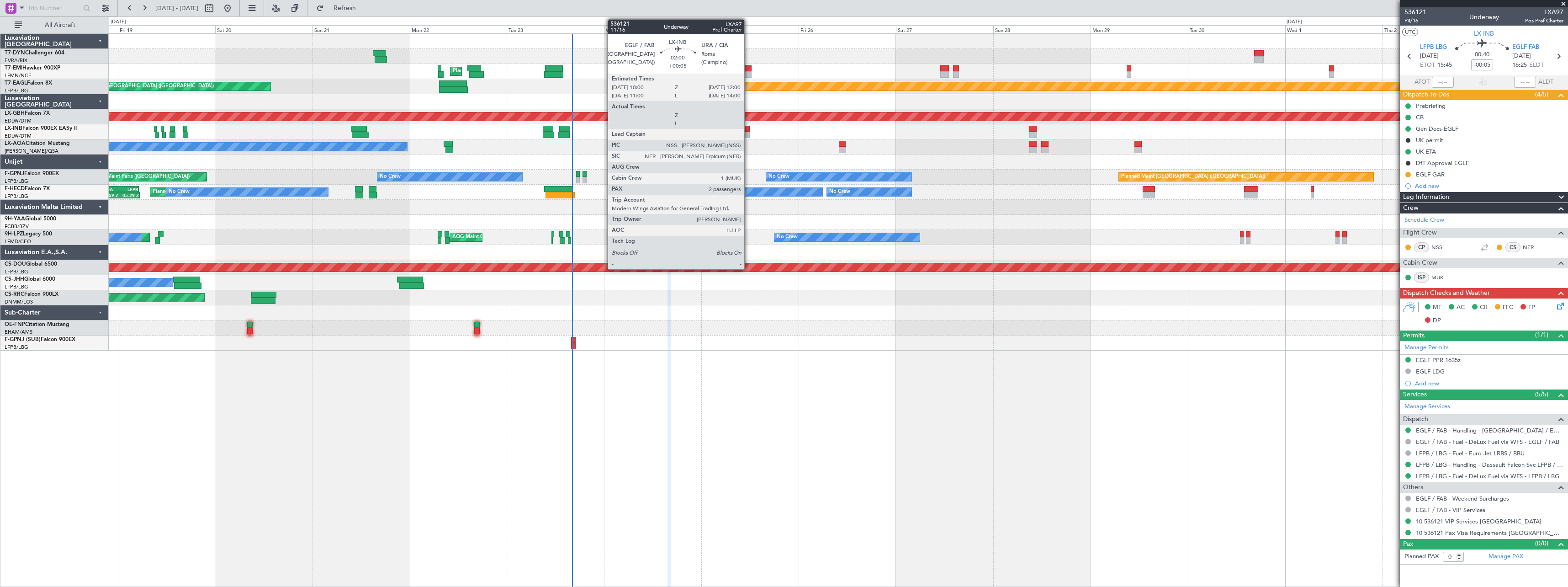
click at [749, 132] on div at bounding box center [745, 135] width 8 height 6
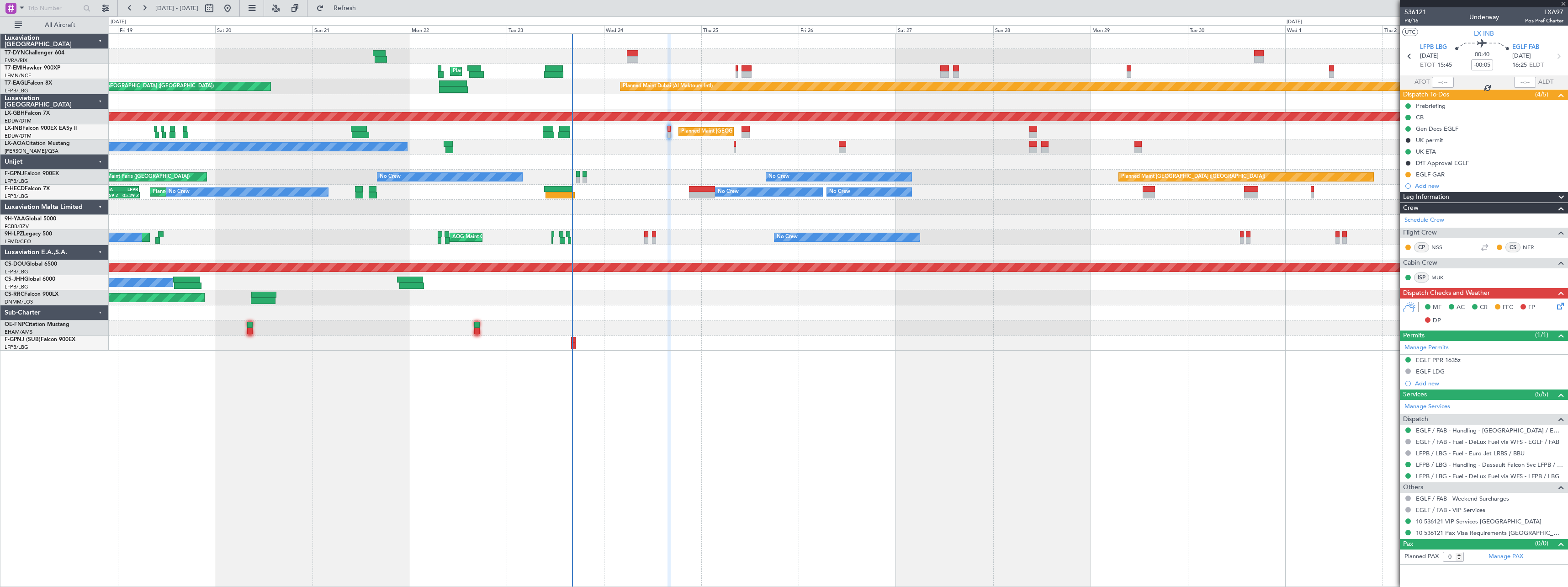
type input "+00:05"
type input "2"
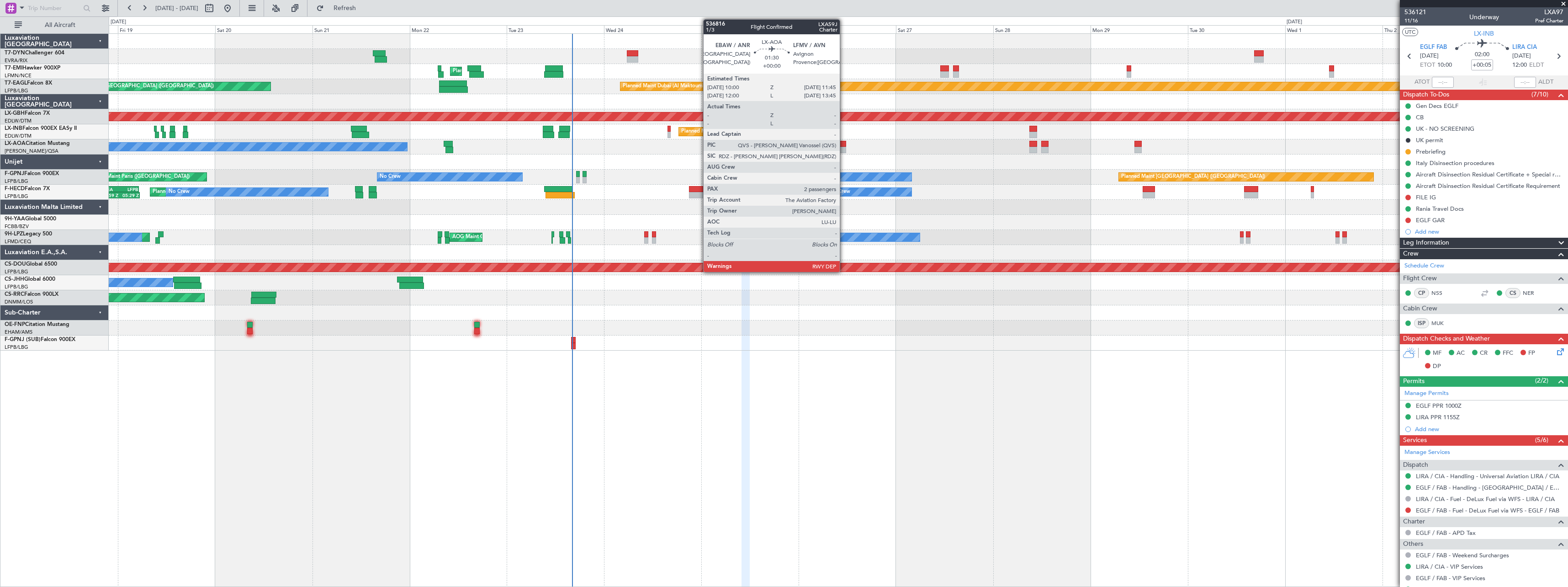
click at [843, 146] on div at bounding box center [842, 144] width 7 height 6
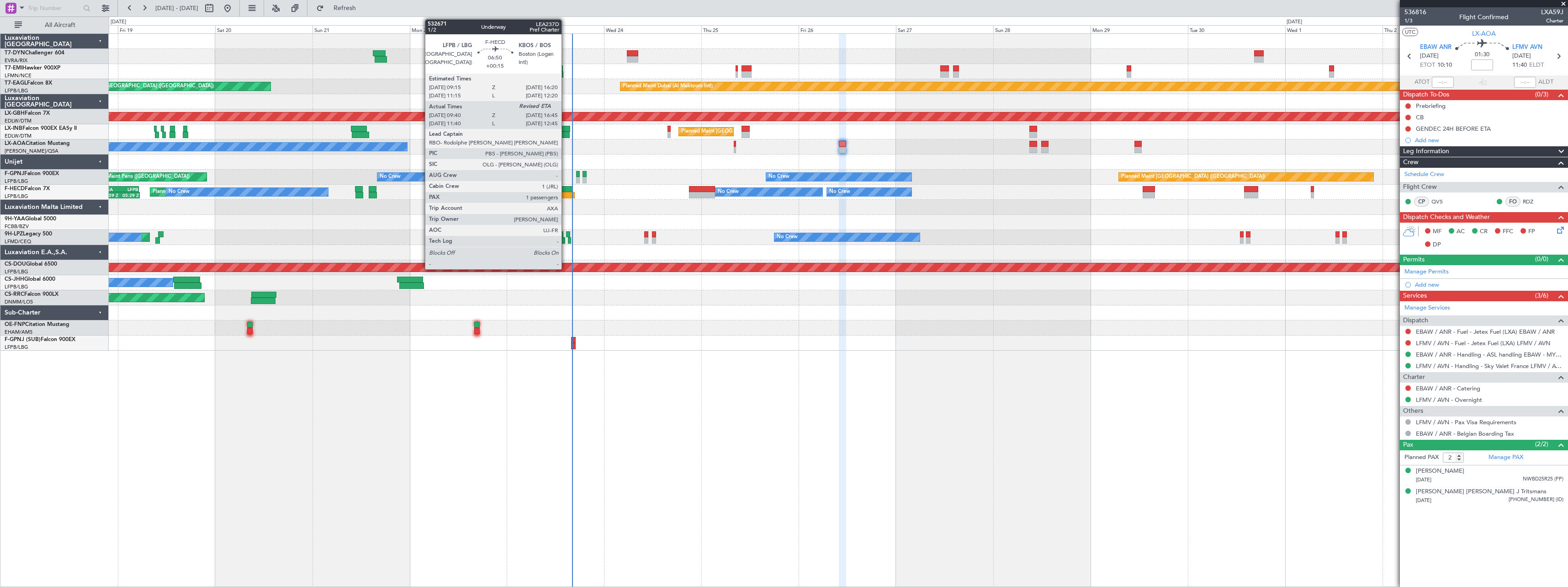
click at [565, 194] on div at bounding box center [559, 194] width 29 height 6
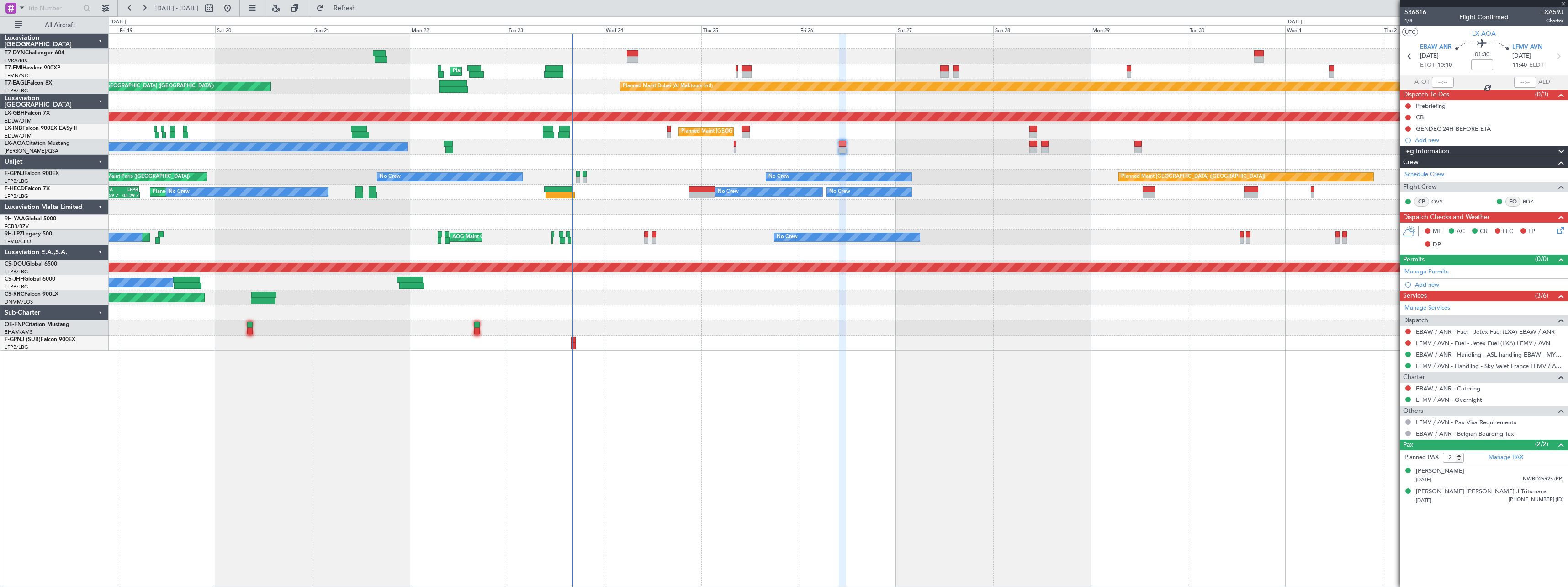
type input "+00:15"
type input "09:50"
type input "1"
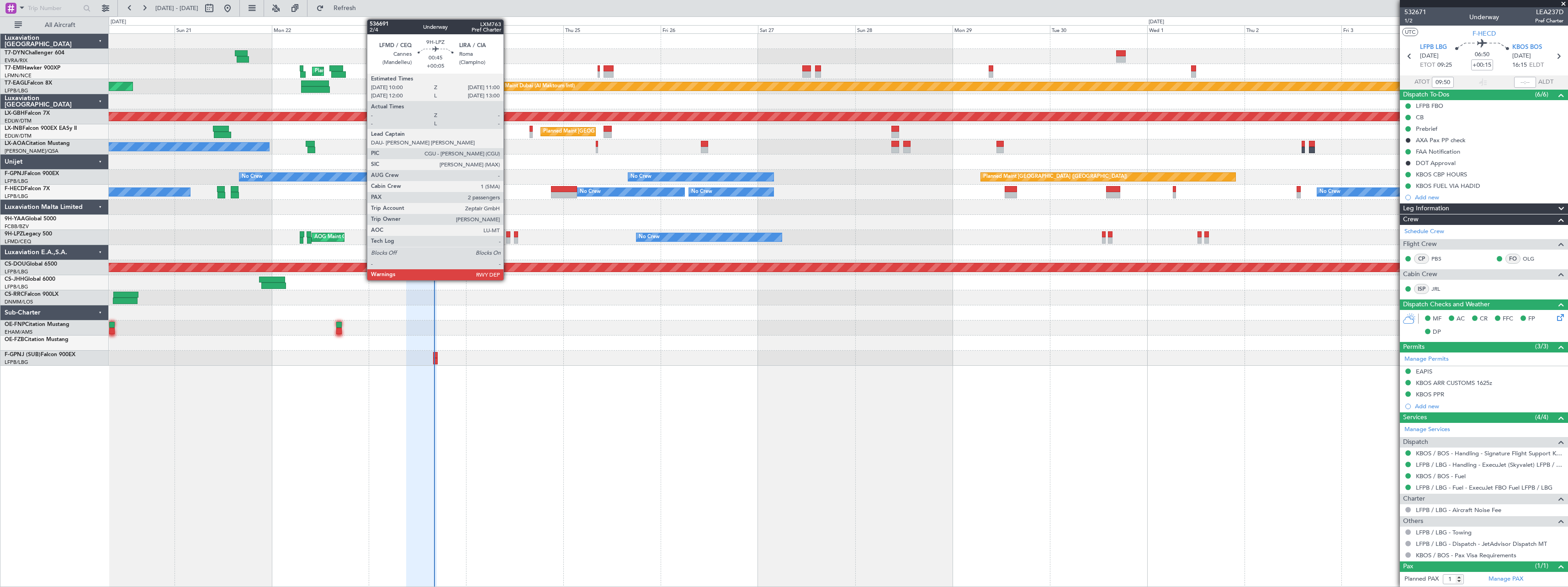
click at [507, 237] on div at bounding box center [508, 234] width 4 height 6
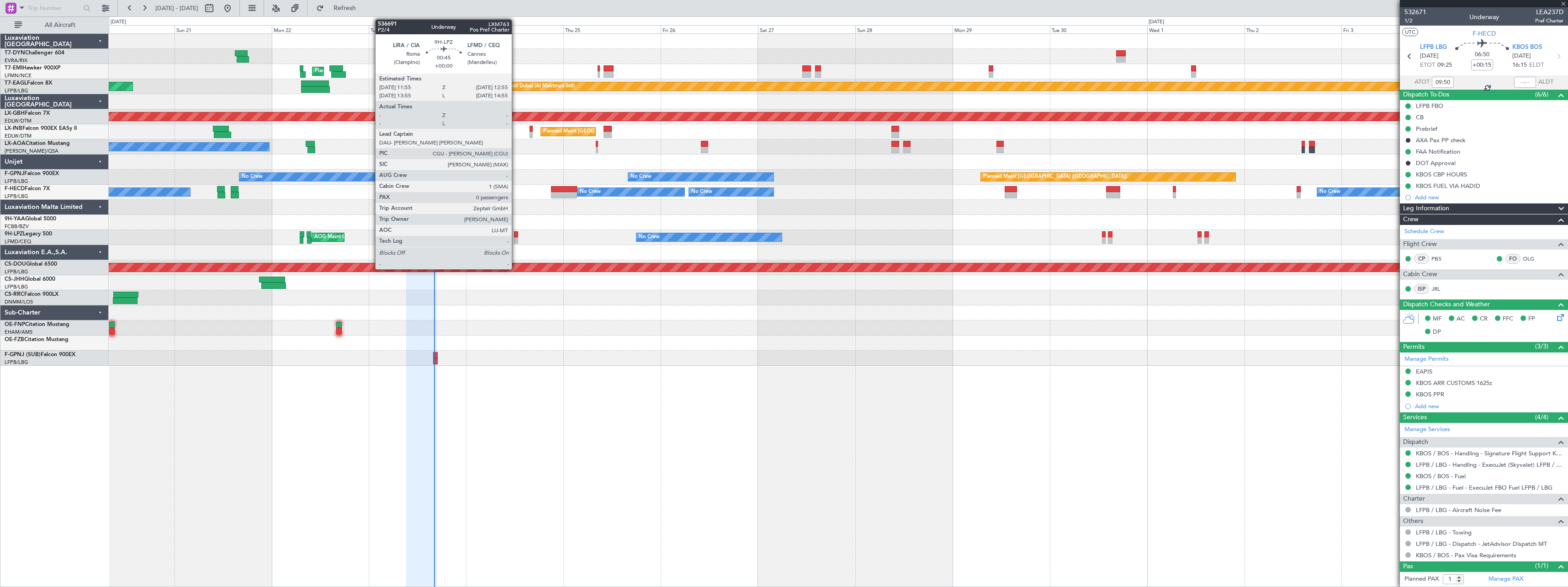
type input "+00:05"
type input "2"
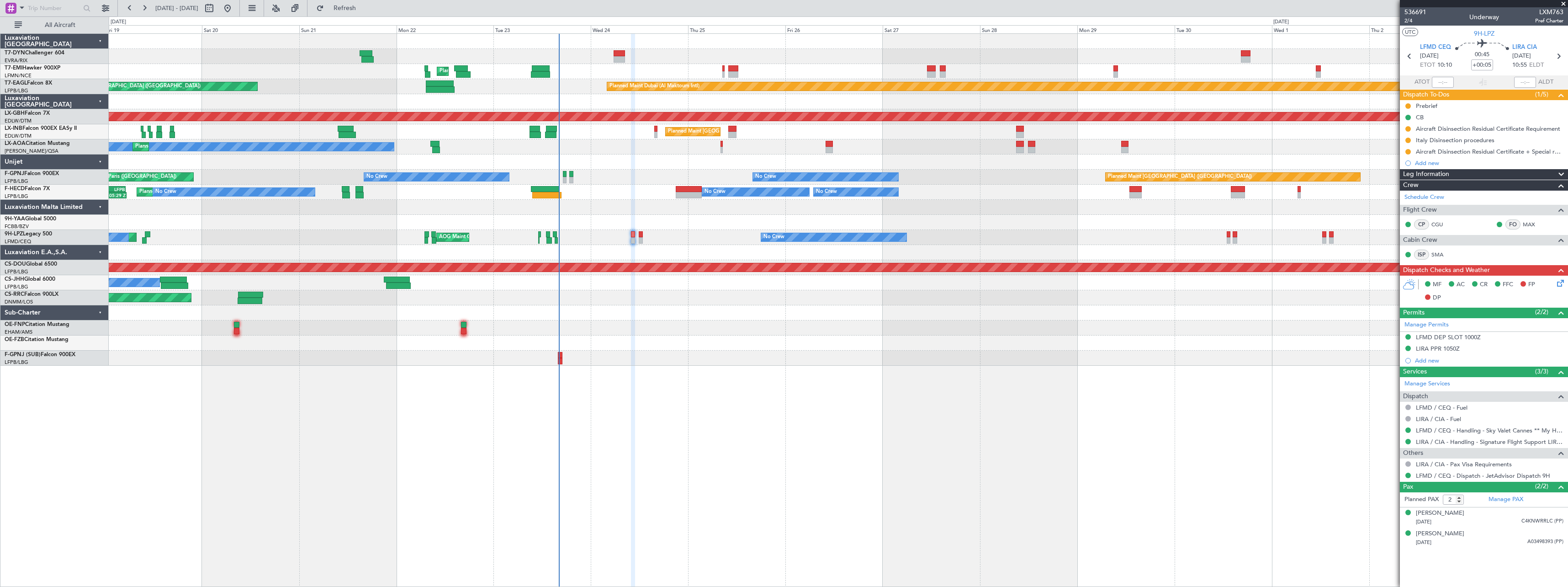
click at [621, 313] on div at bounding box center [838, 312] width 1458 height 15
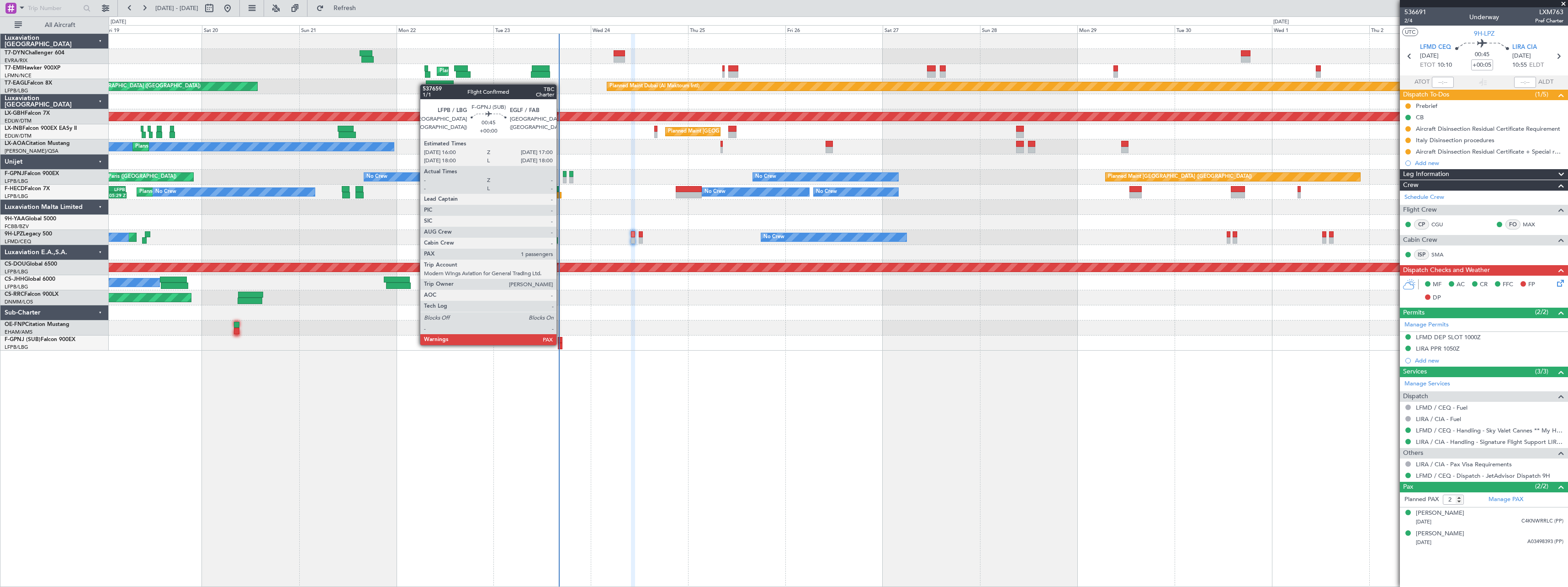
click at [561, 345] on div at bounding box center [560, 346] width 4 height 6
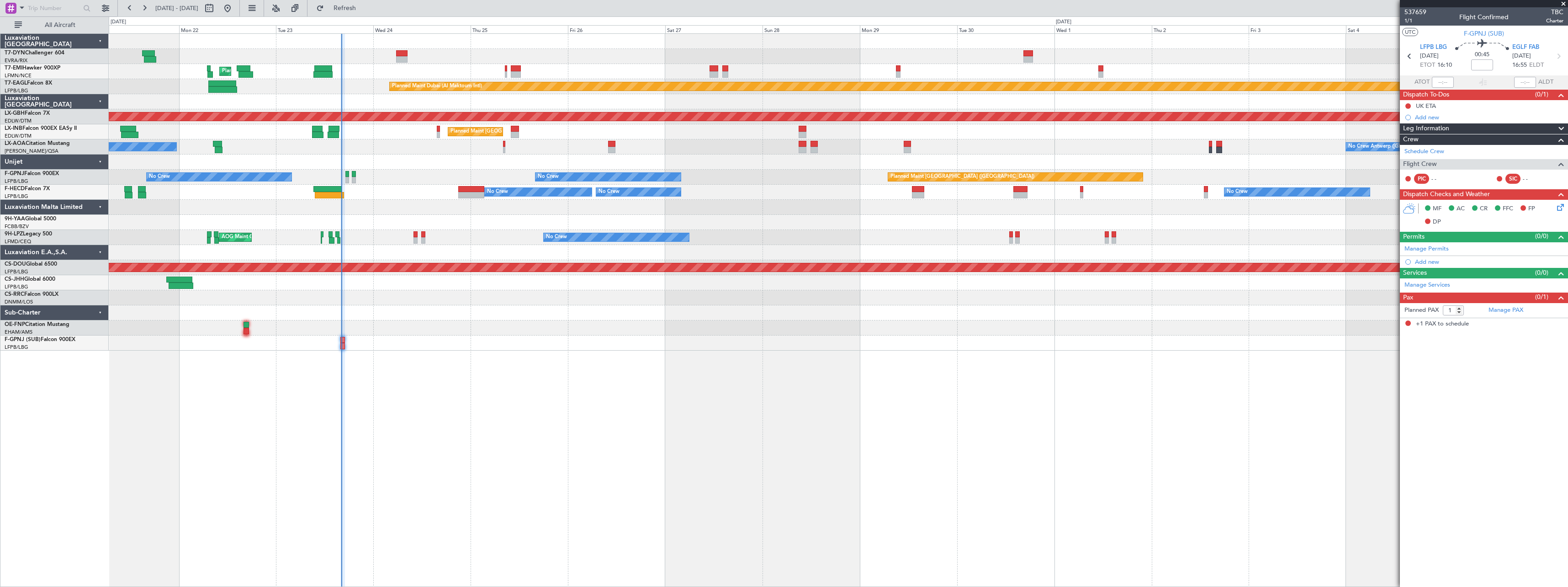
click at [592, 337] on div at bounding box center [838, 343] width 1458 height 15
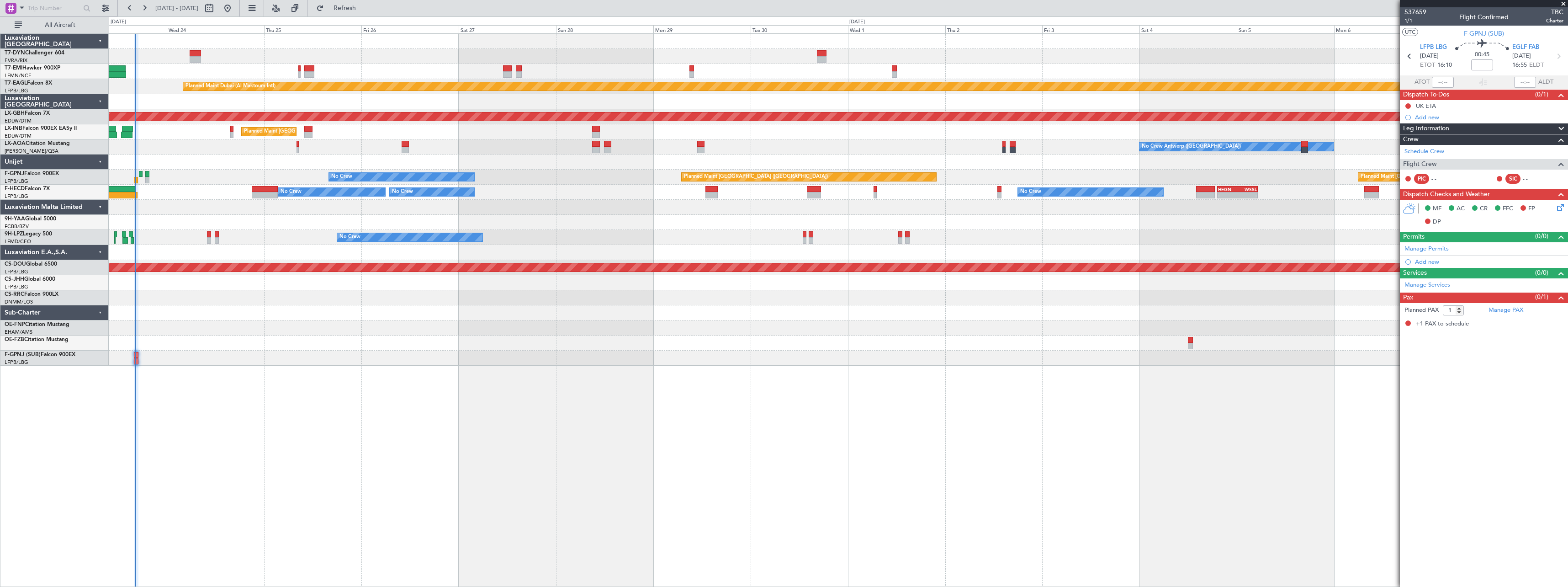
click at [717, 205] on div at bounding box center [838, 207] width 1458 height 15
click at [1565, 3] on span at bounding box center [1563, 4] width 9 height 8
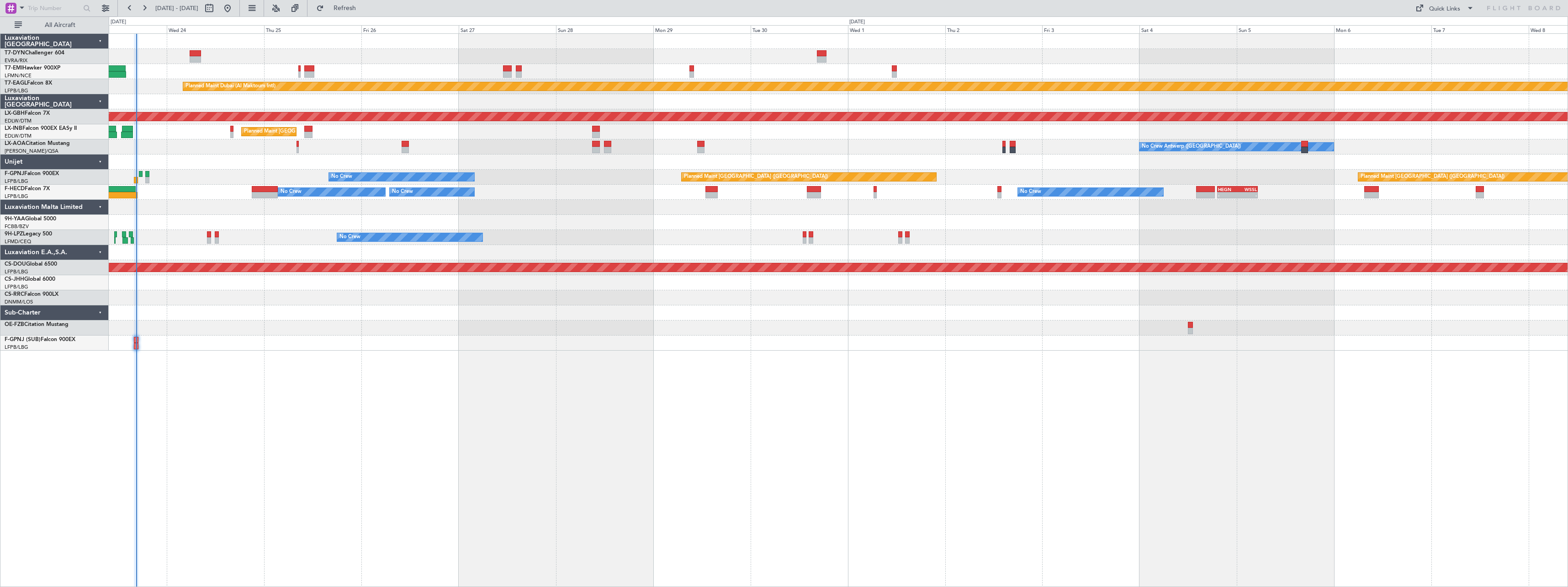
type input "0"
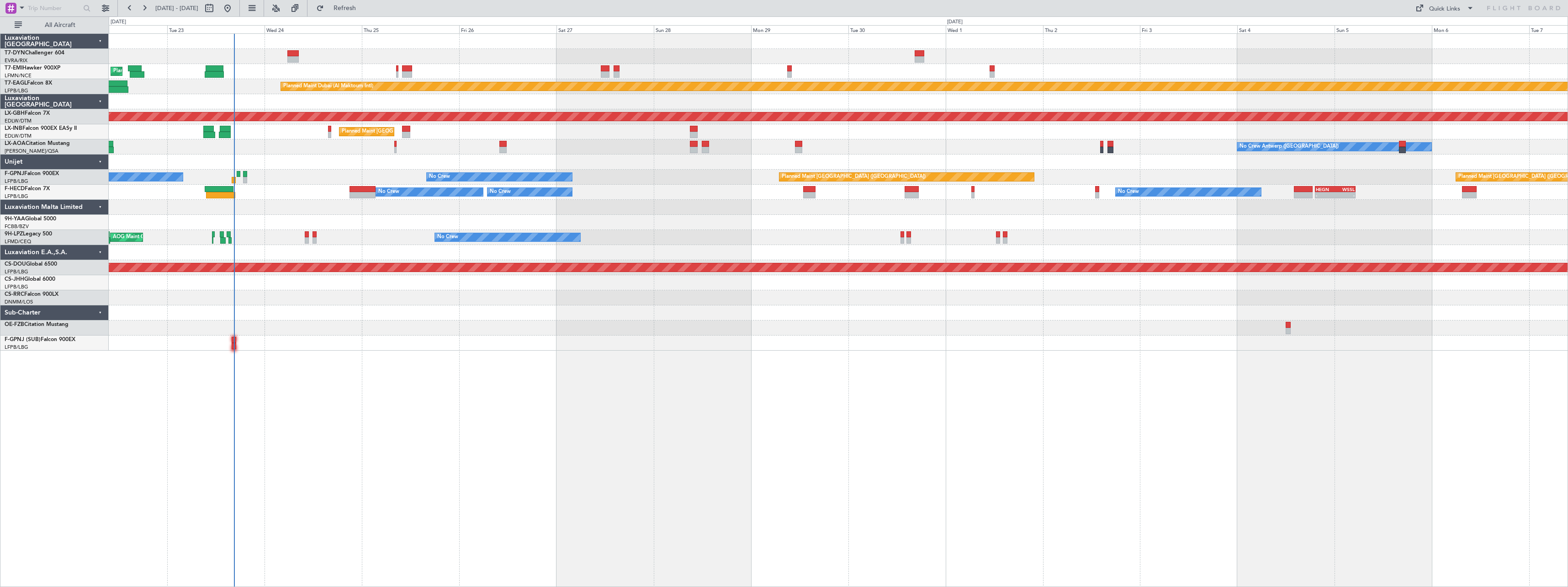
click at [298, 151] on div "No Crew Antwerp (Deurne) Planned Maint Nice (Côte d'Azur Airport) No Crew Antwe…" at bounding box center [838, 147] width 1458 height 15
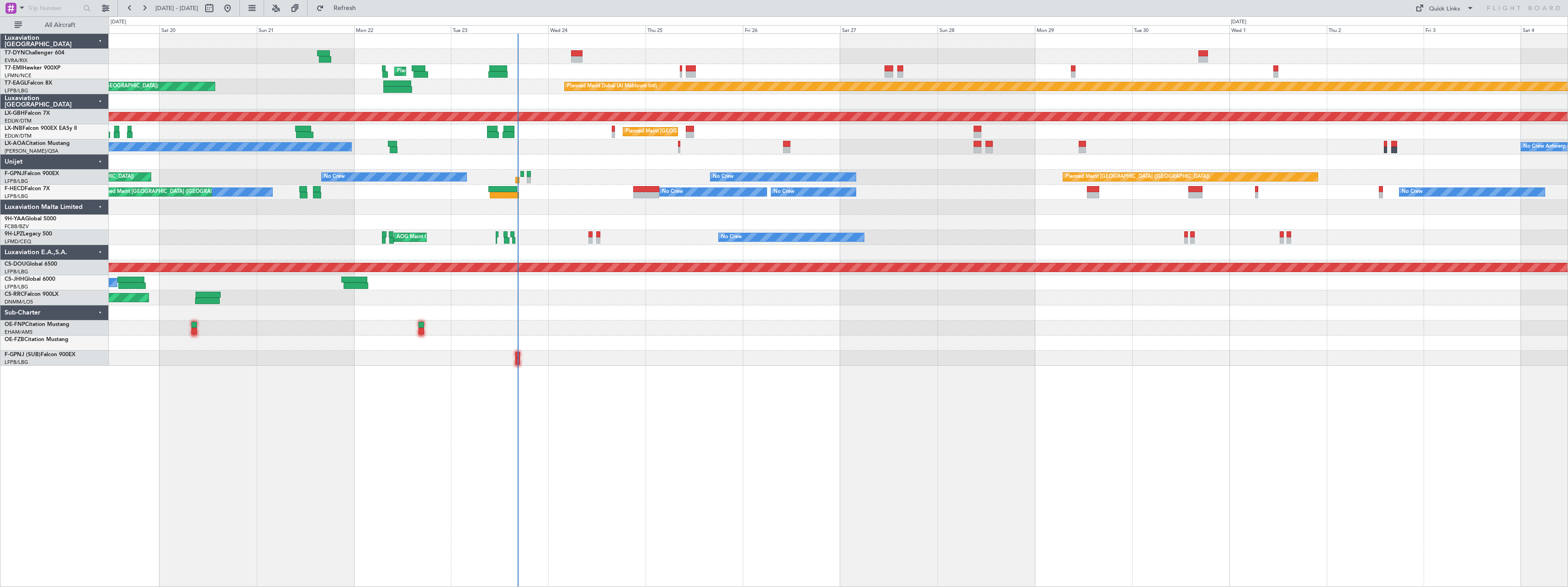
click at [772, 315] on div at bounding box center [838, 312] width 1458 height 15
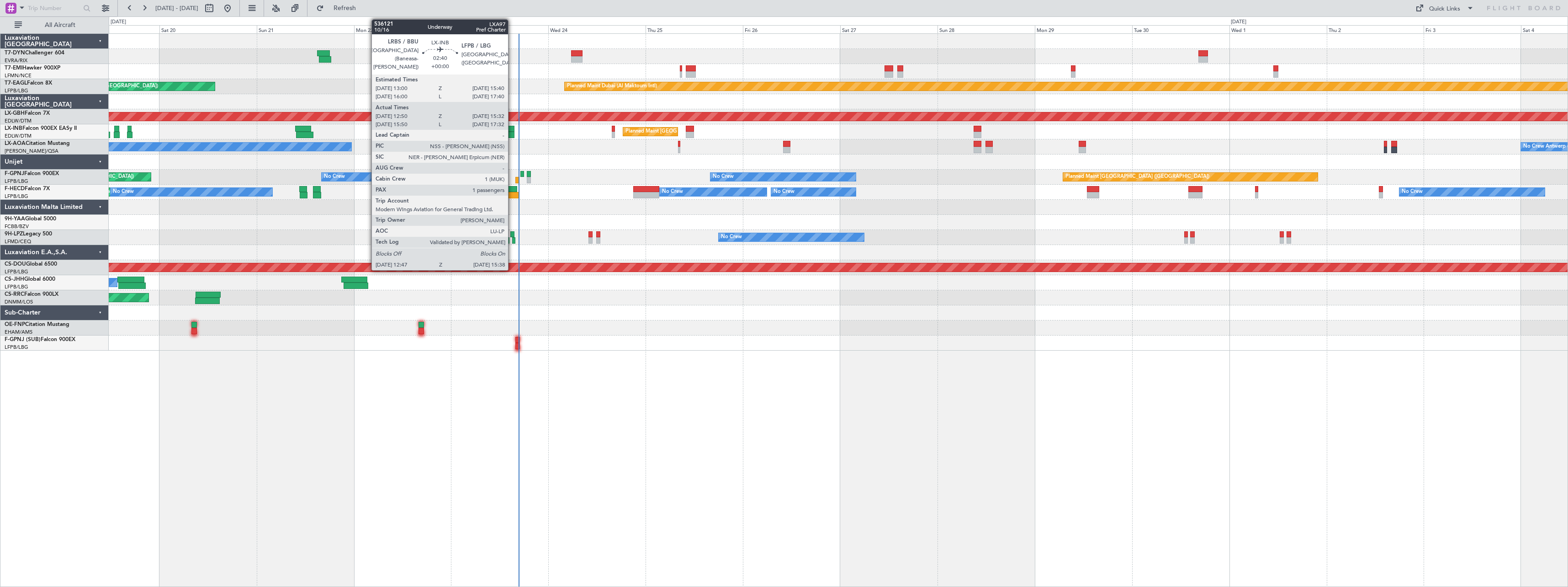
click at [512, 127] on div at bounding box center [509, 128] width 11 height 6
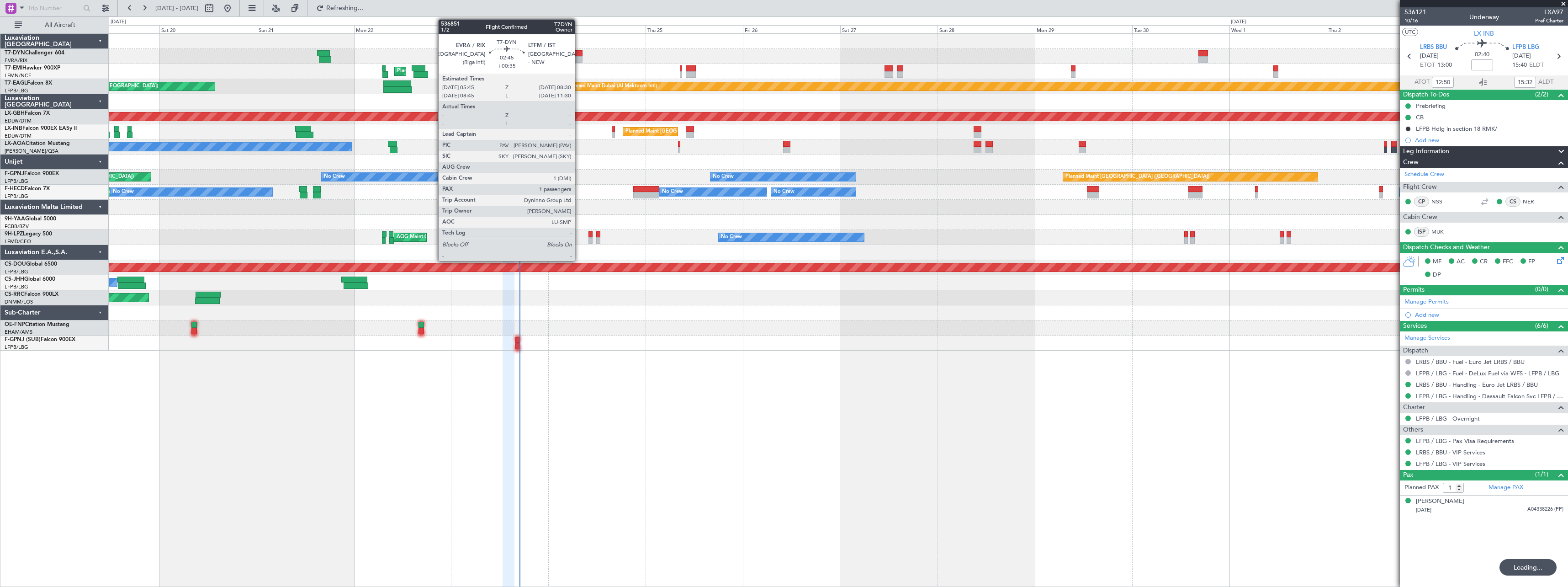
click at [579, 53] on div at bounding box center [576, 53] width 11 height 6
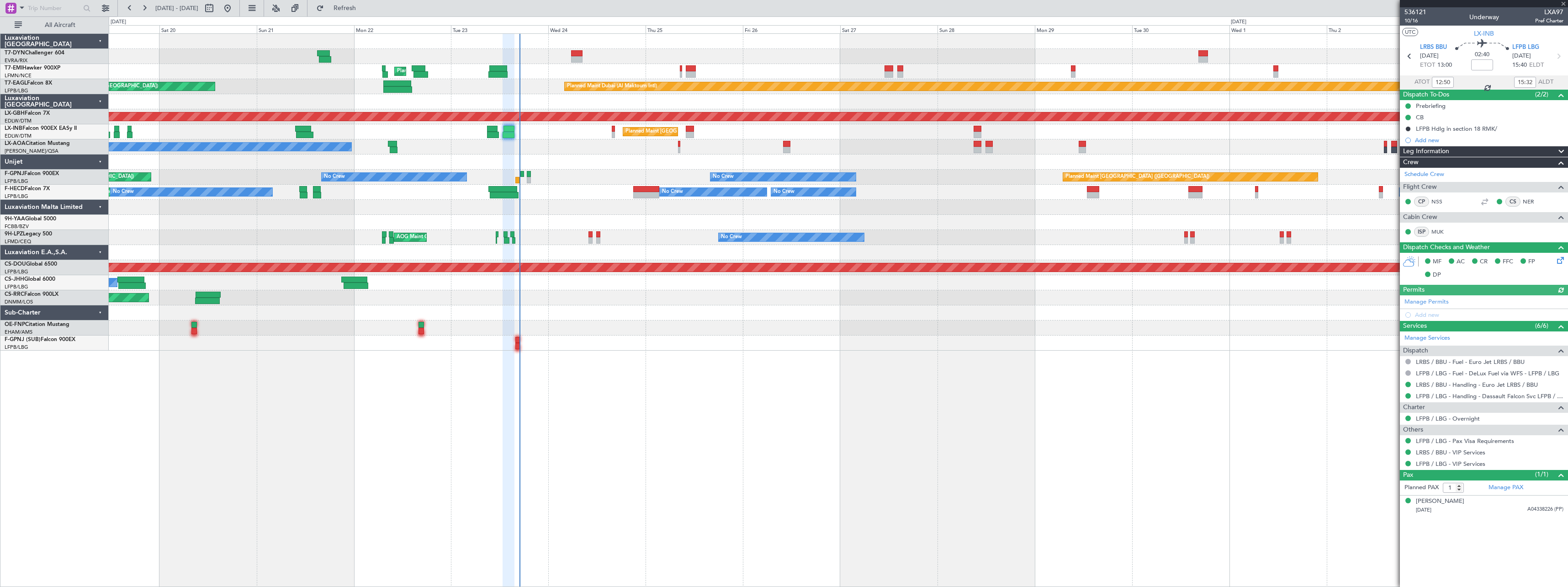
type input "+00:35"
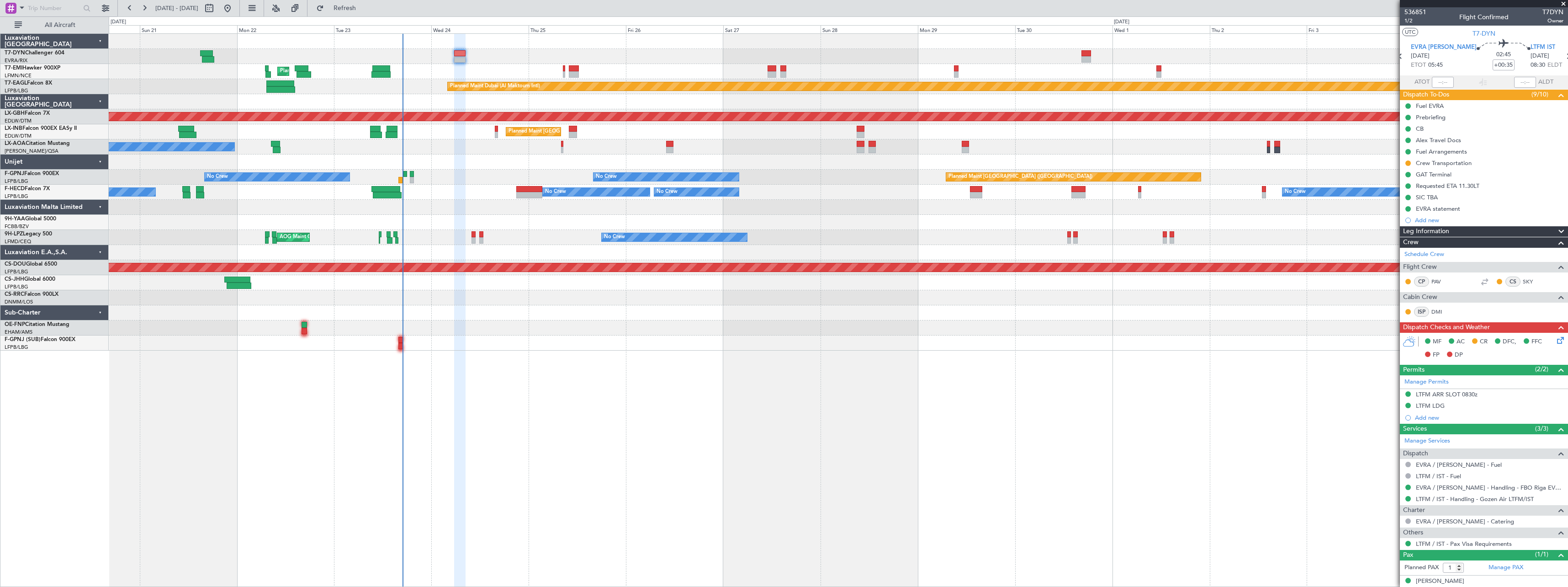
click at [517, 73] on div "Planned Maint [GEOGRAPHIC_DATA]" at bounding box center [838, 71] width 1458 height 15
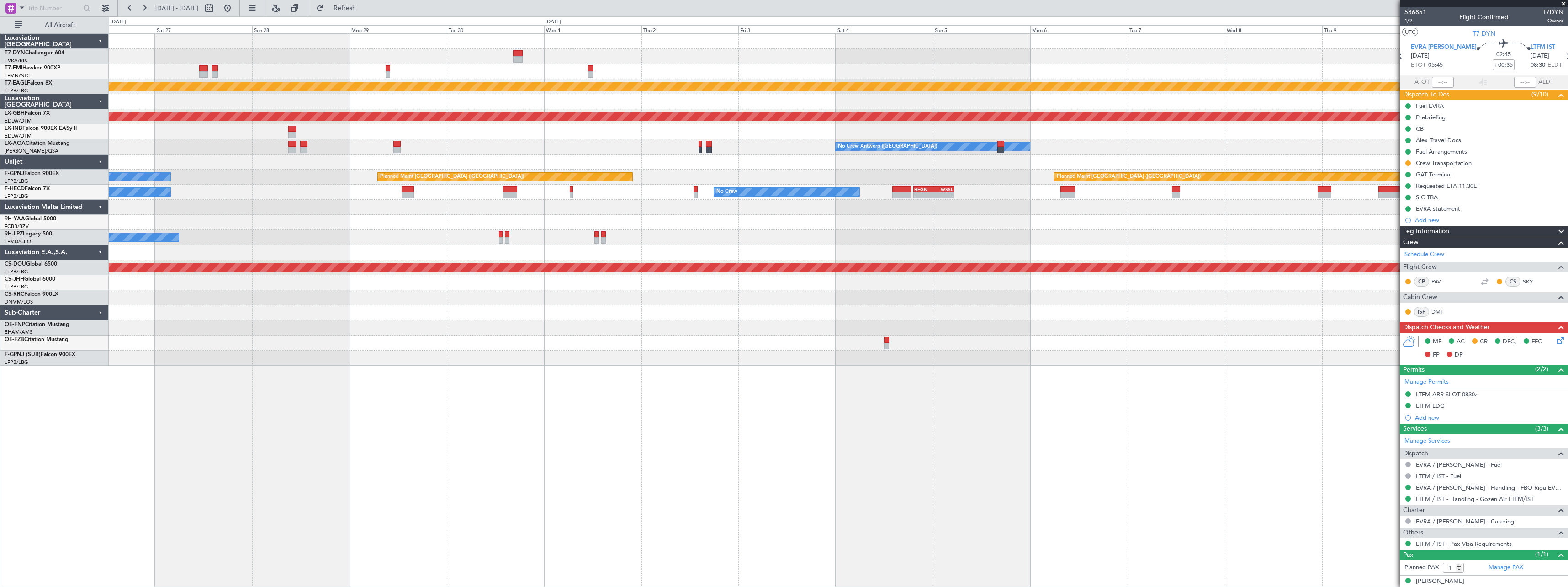
click at [390, 260] on div "Planned Maint Dubai (Al Maktoum Intl) Planned Maint Nurnberg Planned Maint Lond…" at bounding box center [838, 200] width 1458 height 332
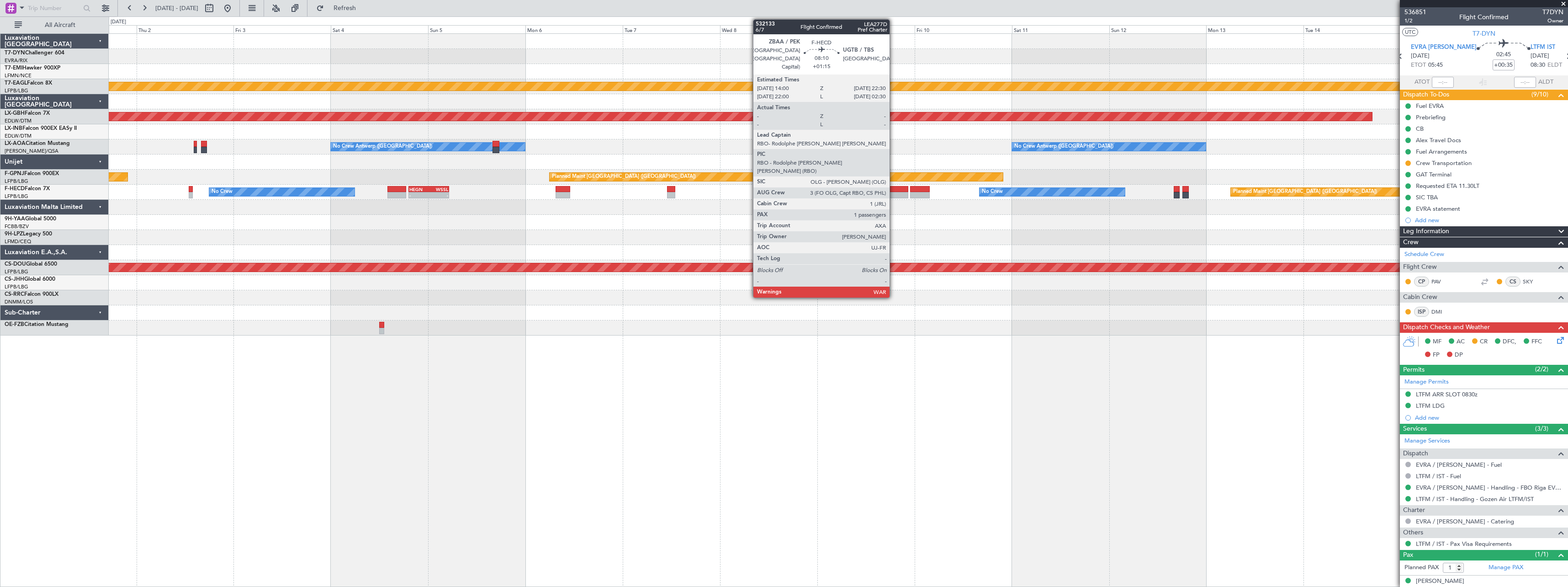
click at [894, 195] on div at bounding box center [891, 194] width 35 height 6
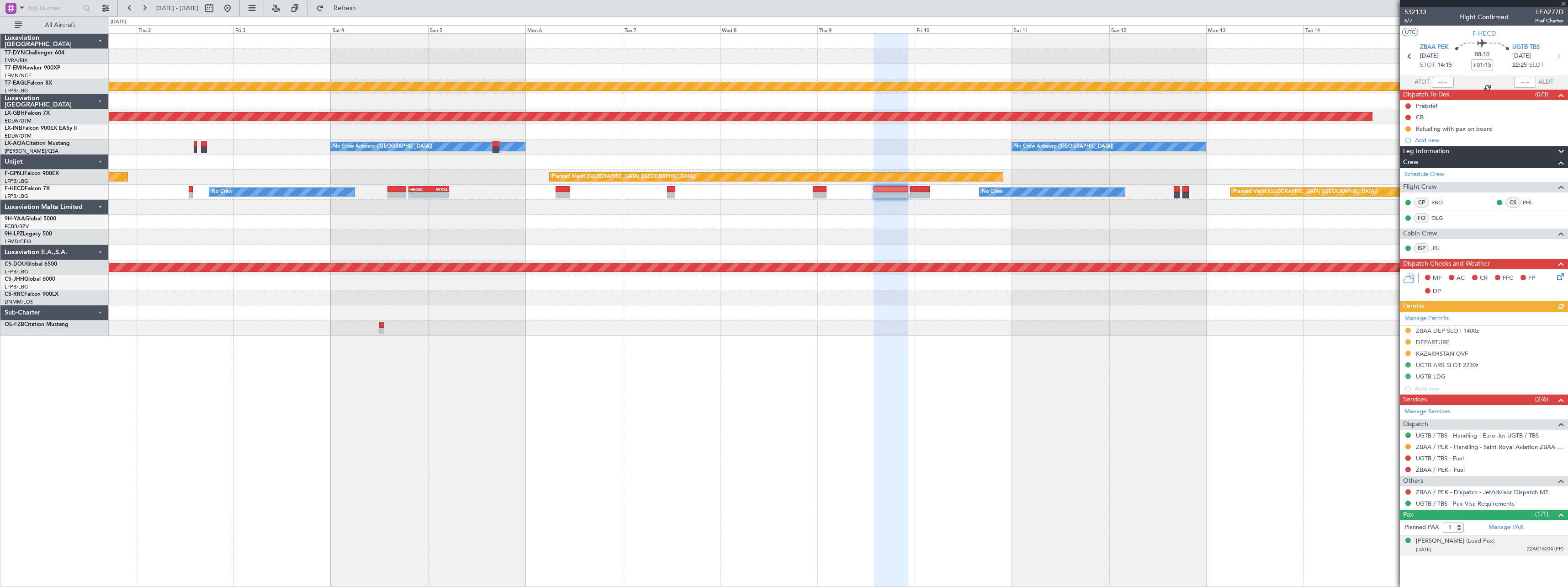
click at [1511, 539] on div "Thomas BUBERL (Lead Pax) 24/03/1973 22AK16204 (PP)" at bounding box center [1490, 546] width 147 height 18
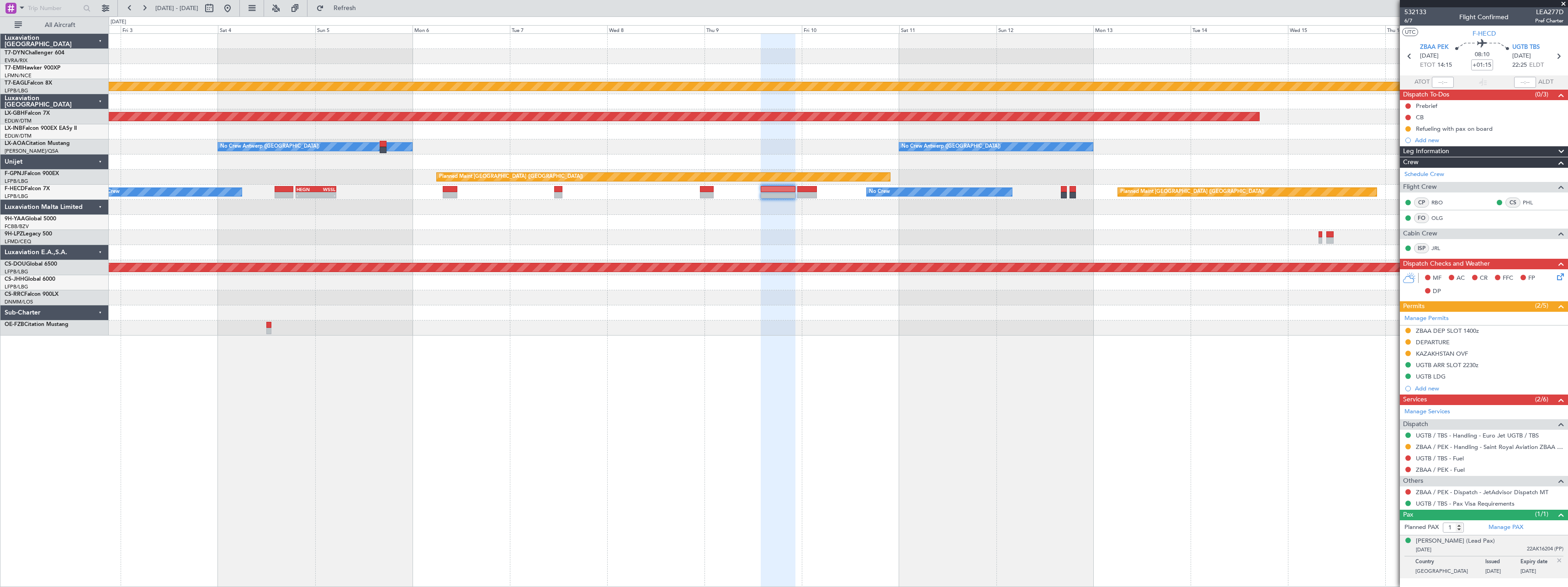
click at [828, 216] on div "Planned Maint Dubai (Al Maktoum Intl) Planned Maint Nurnberg No Crew Antwerp (D…" at bounding box center [838, 184] width 1458 height 301
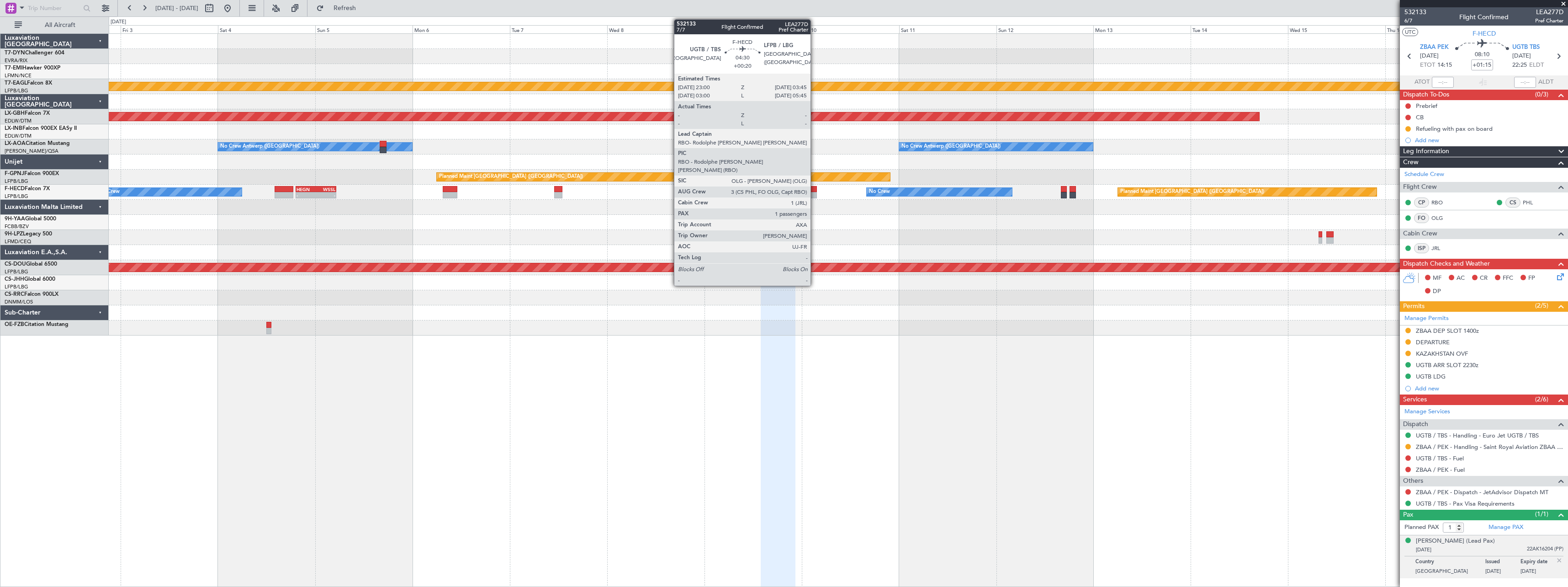
click at [808, 191] on div at bounding box center [807, 189] width 19 height 6
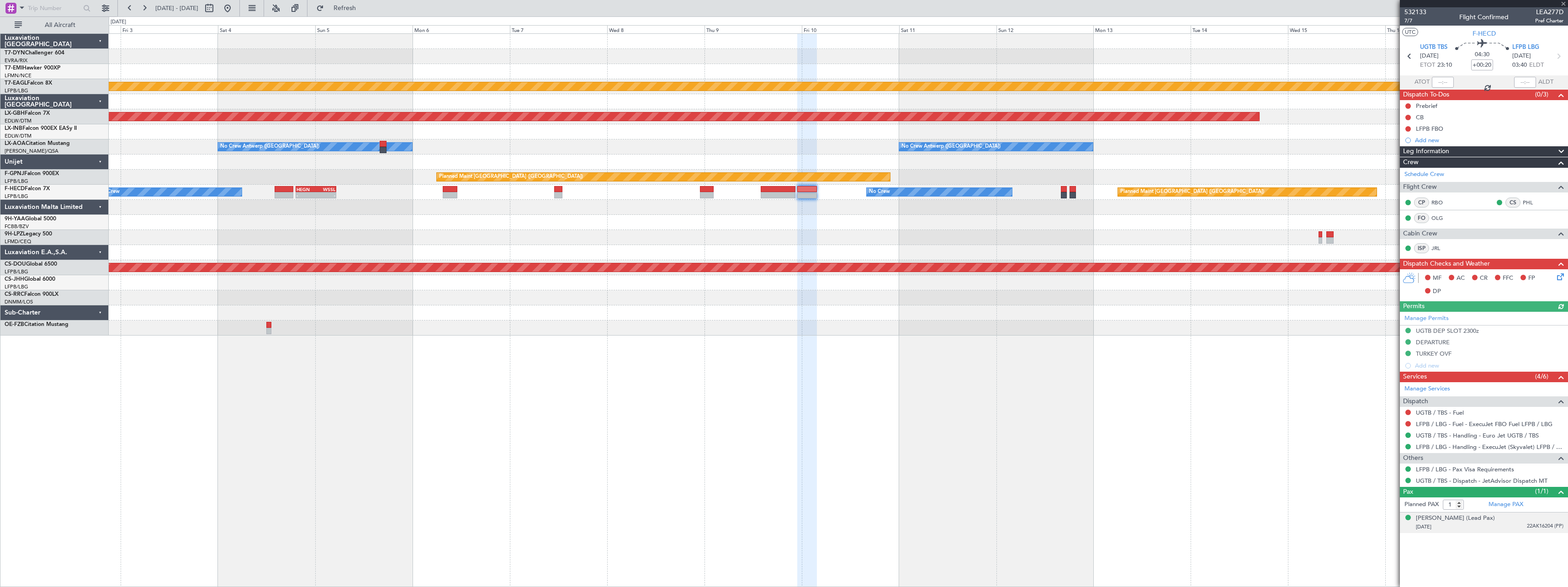
click at [1506, 522] on div "Thomas BUBERL (Lead Pax) 24/03/1973 22AK16204 (PP)" at bounding box center [1490, 522] width 147 height 18
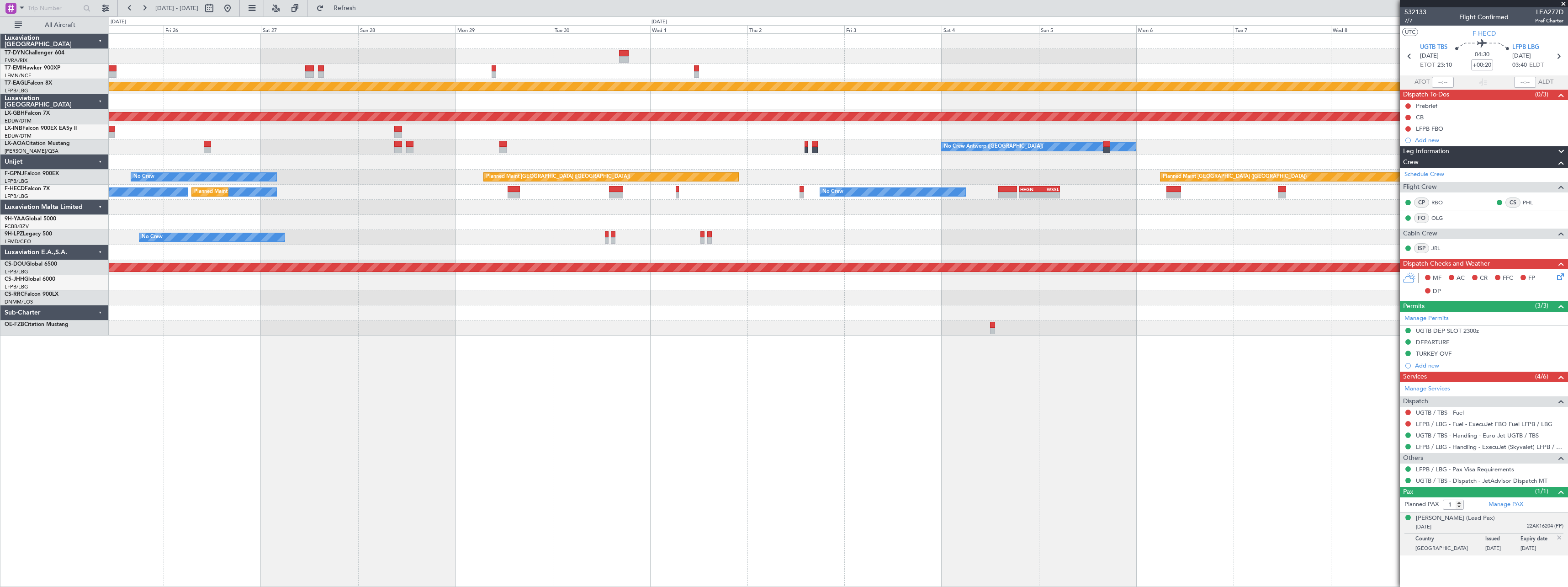
click at [1256, 355] on div "Planned Maint Zurich Planned Maint Dubai (Al Maktoum Intl) Planned Maint Nurnbe…" at bounding box center [838, 310] width 1459 height 554
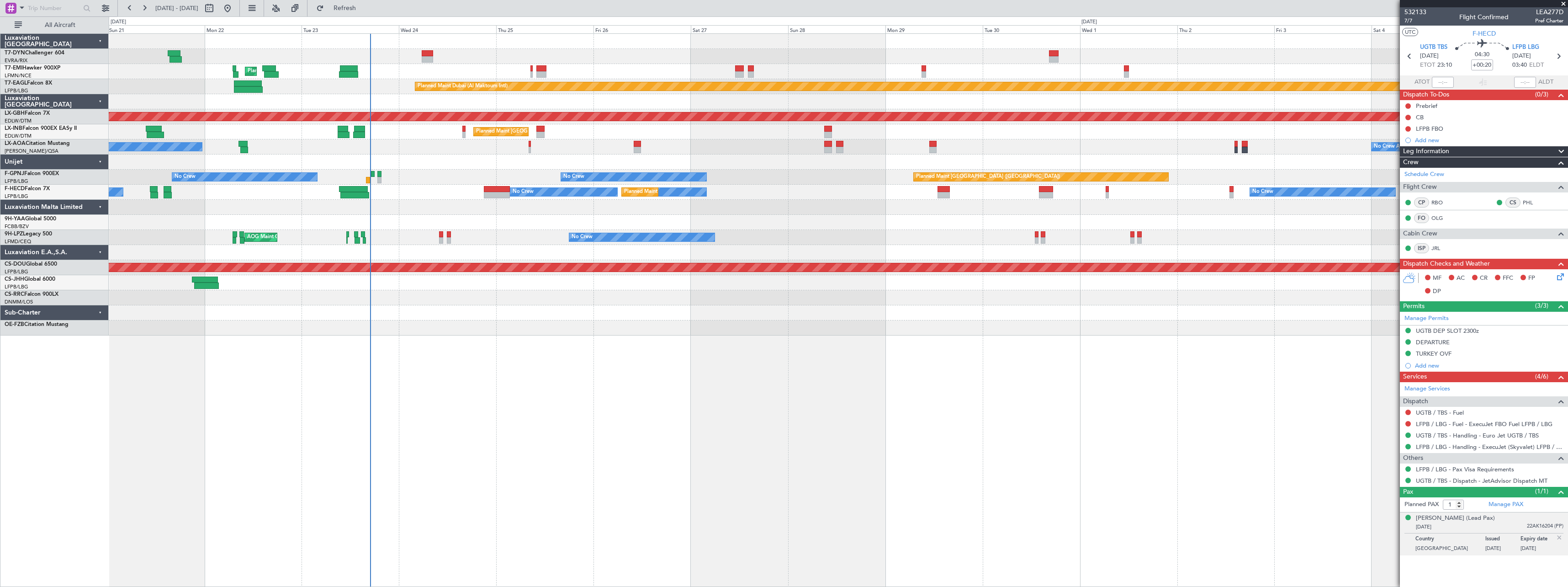
click at [1179, 336] on div "Planned Maint Zurich Planned Maint Dubai (Al Maktoum Intl) Unplanned Maint Pari…" at bounding box center [838, 310] width 1459 height 554
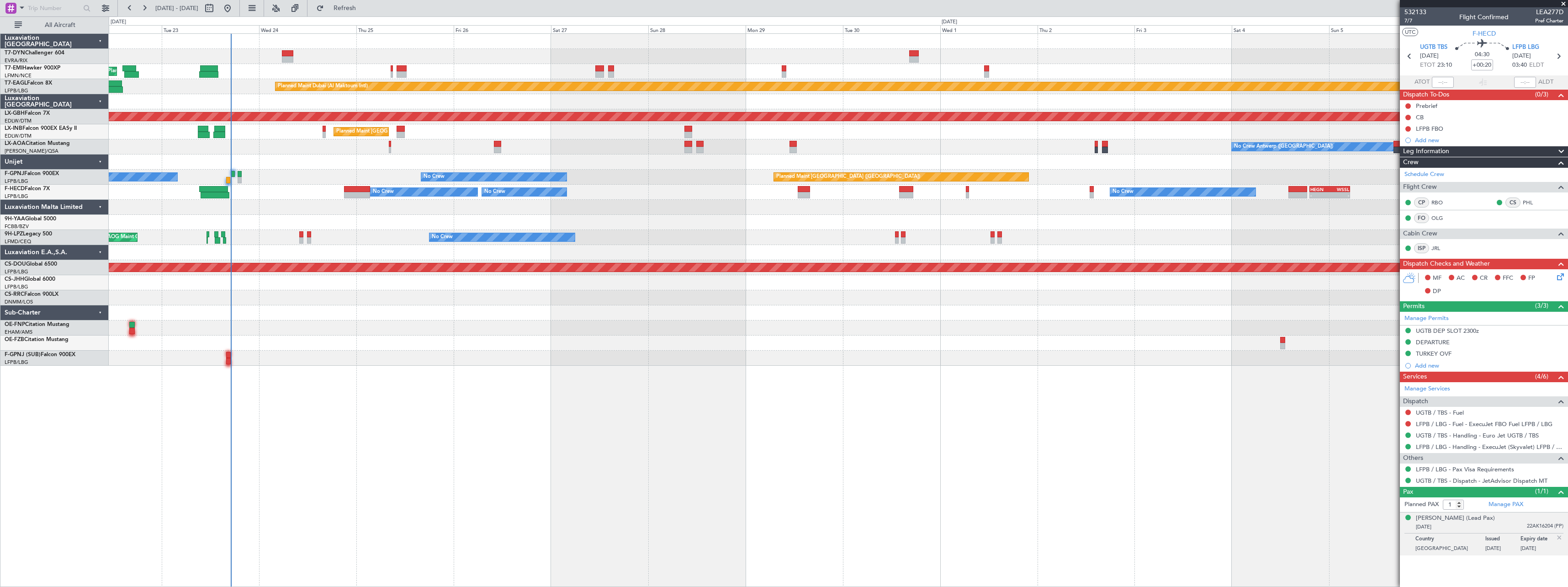
click at [511, 365] on div at bounding box center [838, 358] width 1458 height 15
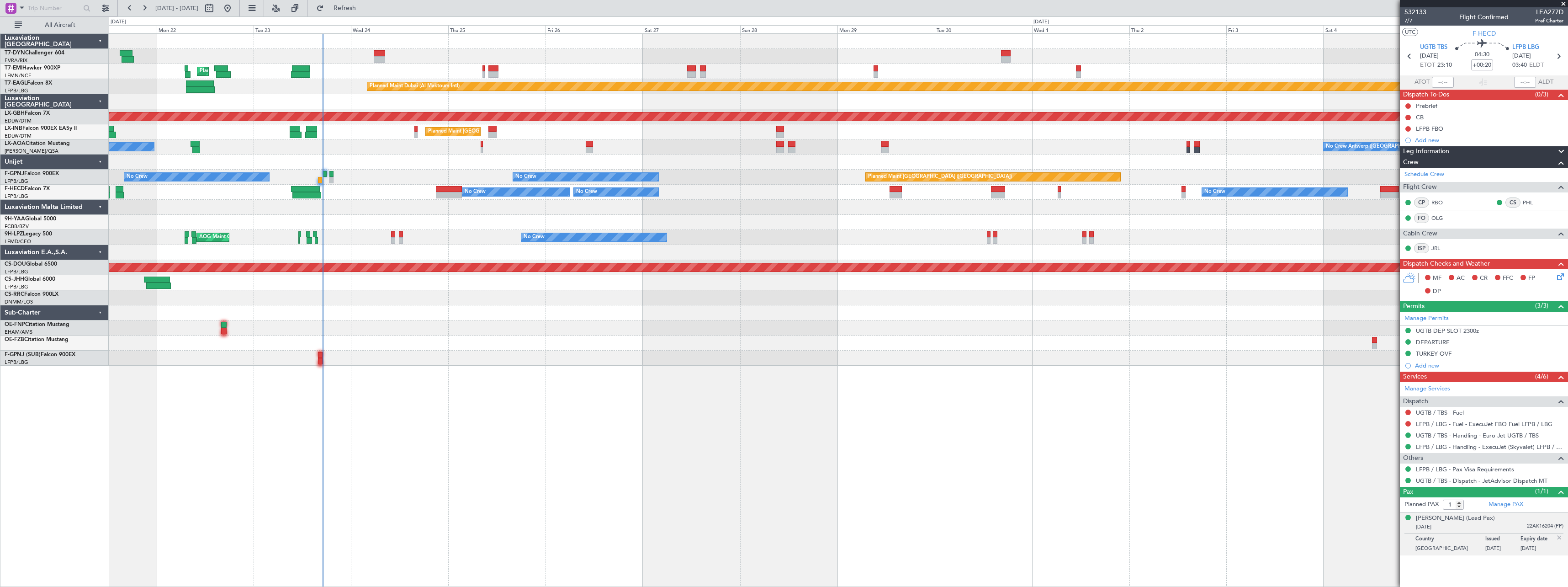
click at [354, 131] on div "Planned Maint Zurich Planned Maint Dubai (Al Maktoum Intl) Unplanned Maint Pari…" at bounding box center [838, 200] width 1458 height 332
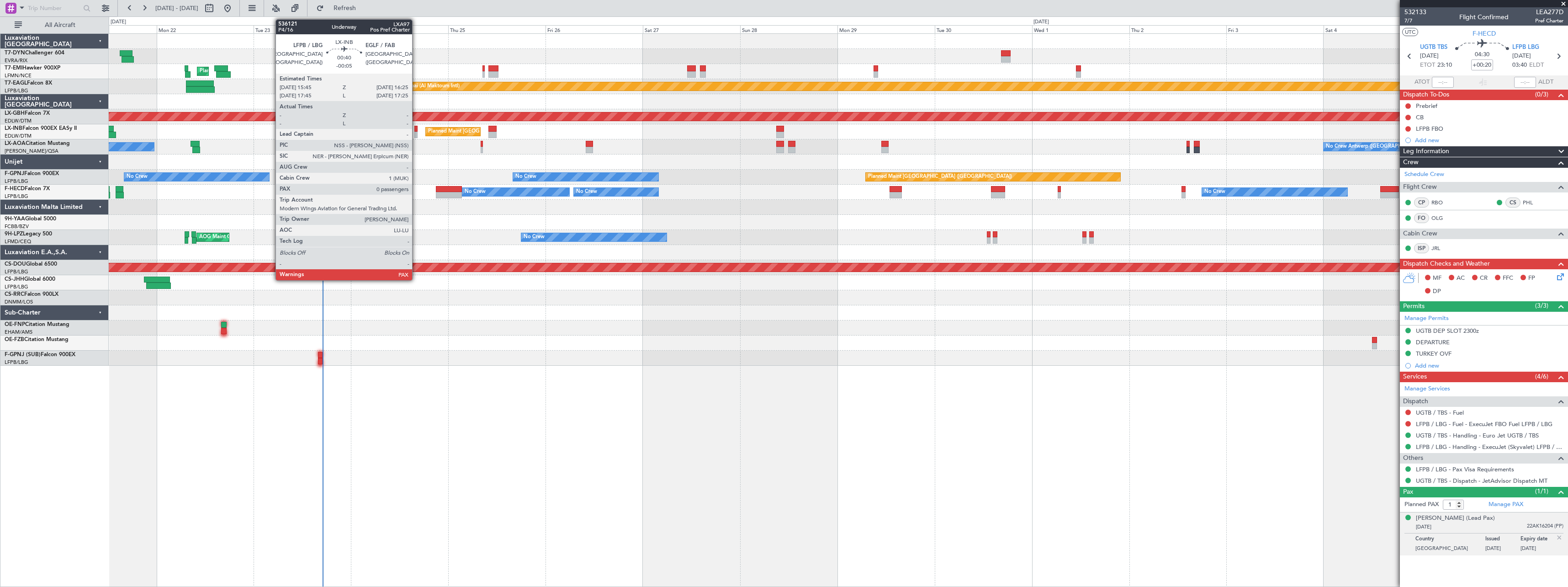
click at [416, 130] on div at bounding box center [415, 128] width 3 height 6
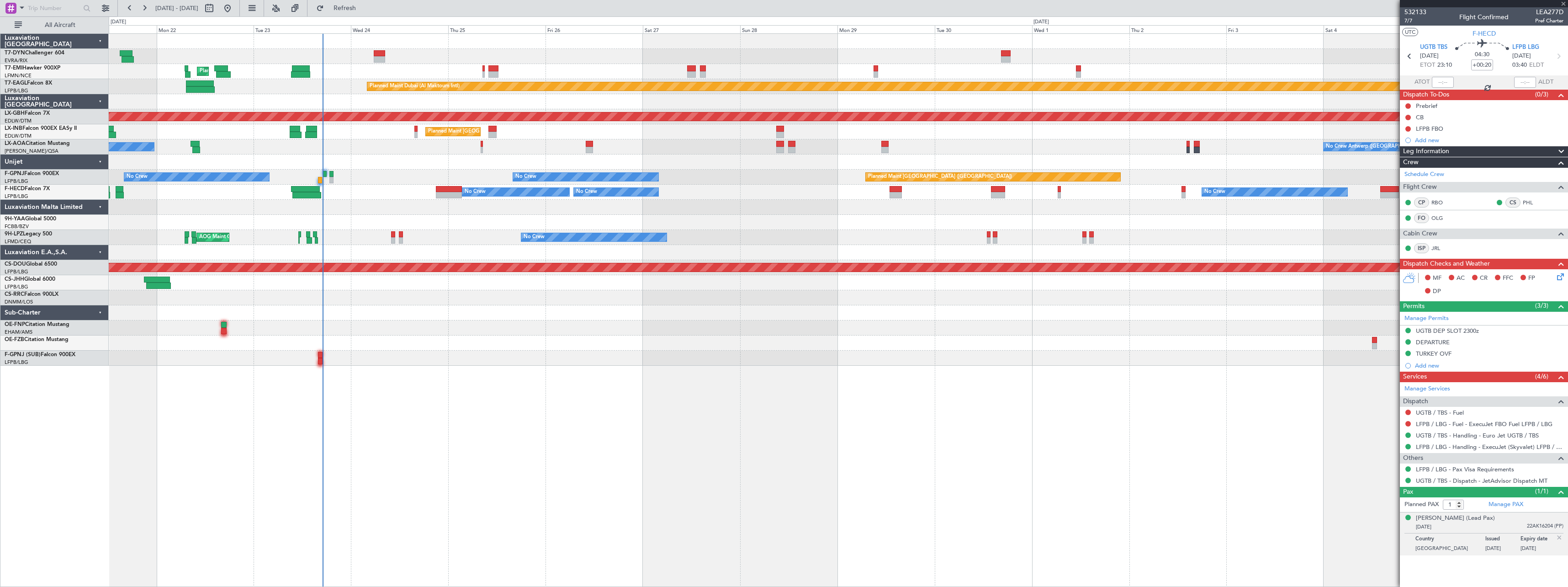
type input "-00:05"
type input "0"
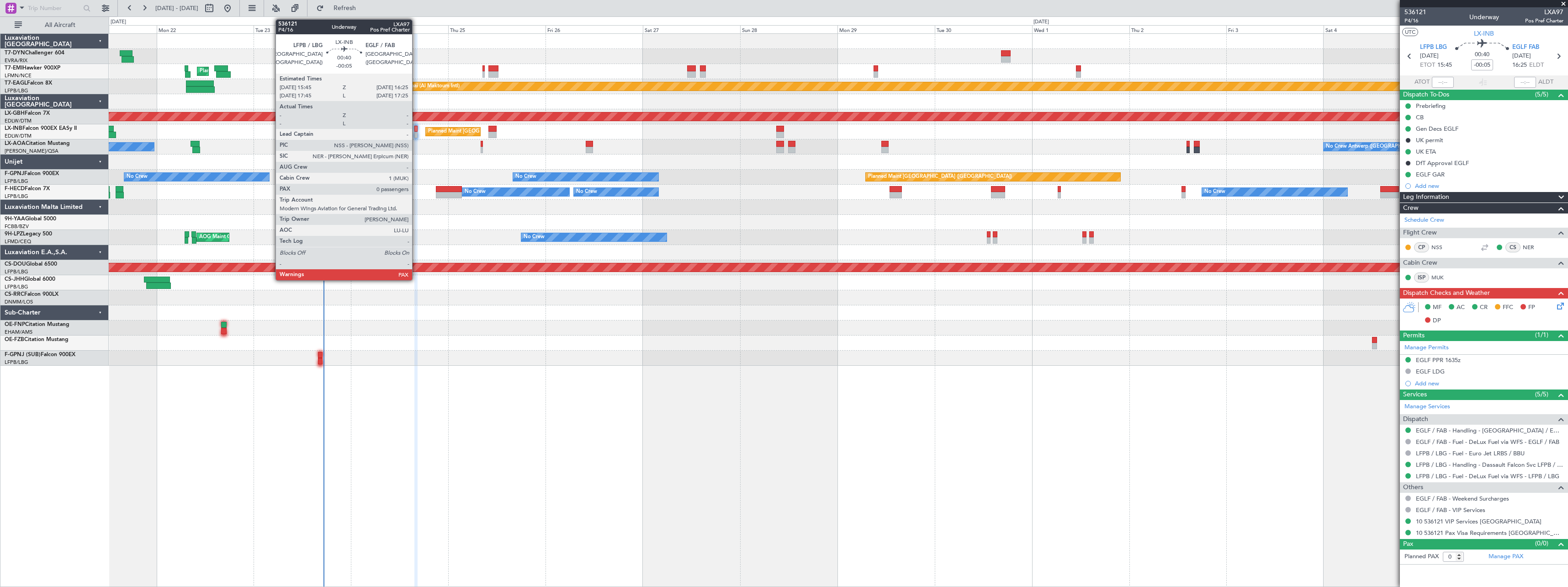
click at [416, 135] on div at bounding box center [415, 135] width 3 height 6
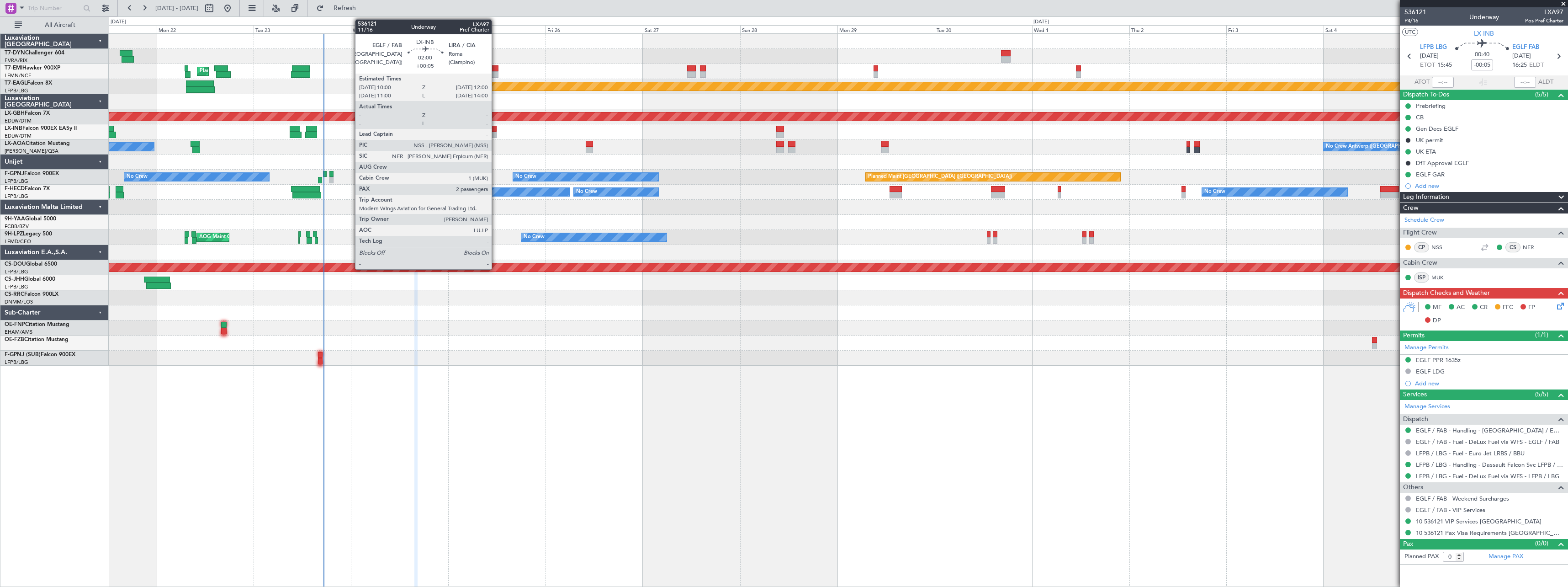
click at [495, 130] on div at bounding box center [492, 128] width 8 height 6
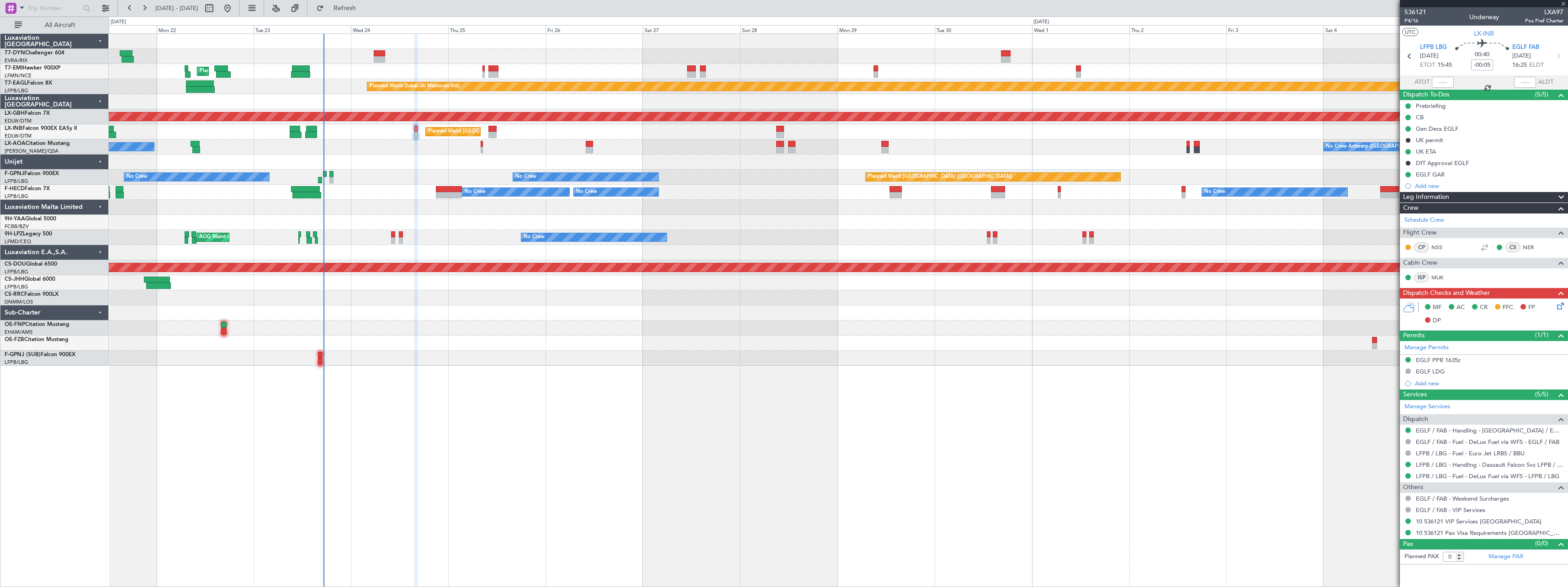
type input "+00:05"
type input "2"
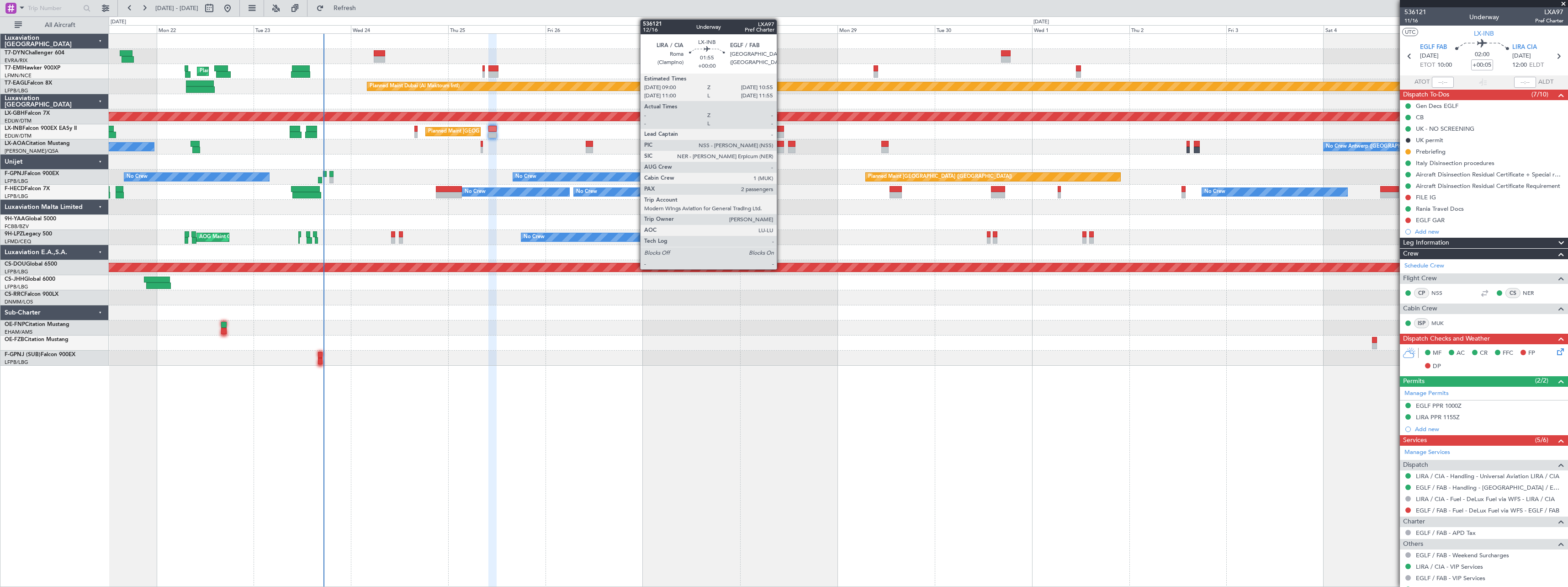
click at [781, 126] on div at bounding box center [780, 128] width 8 height 6
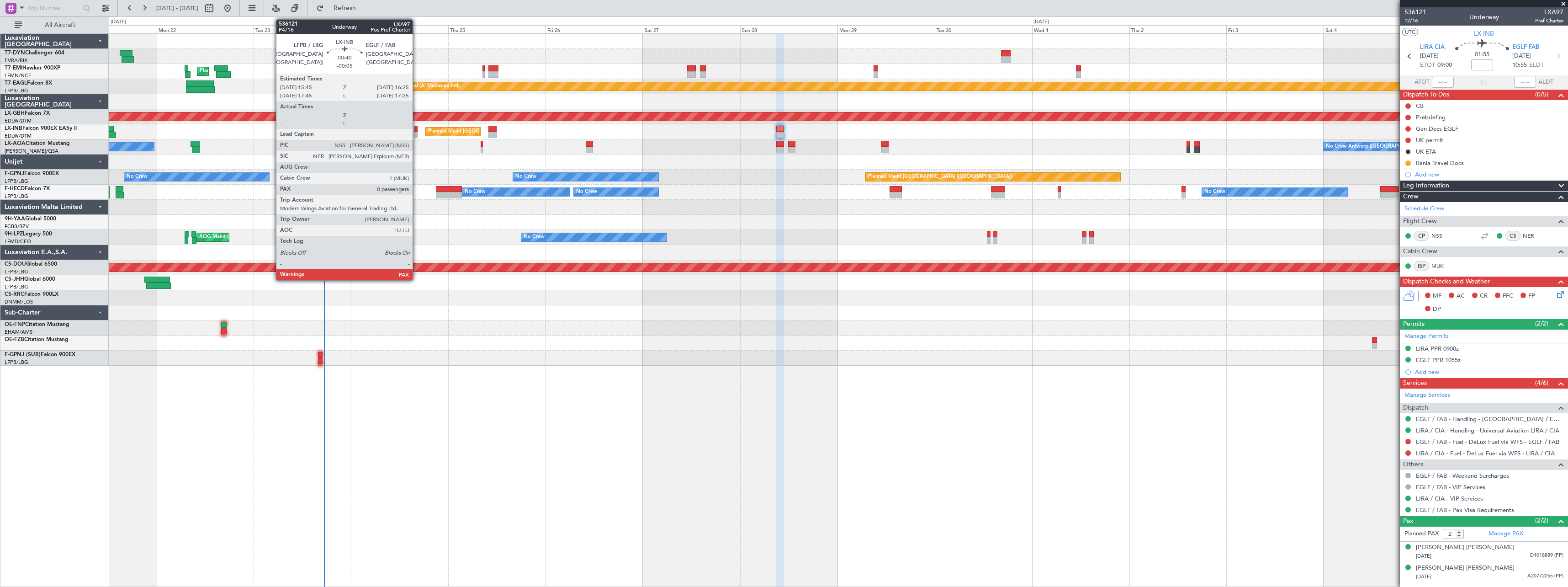
click at [417, 132] on div at bounding box center [415, 135] width 3 height 6
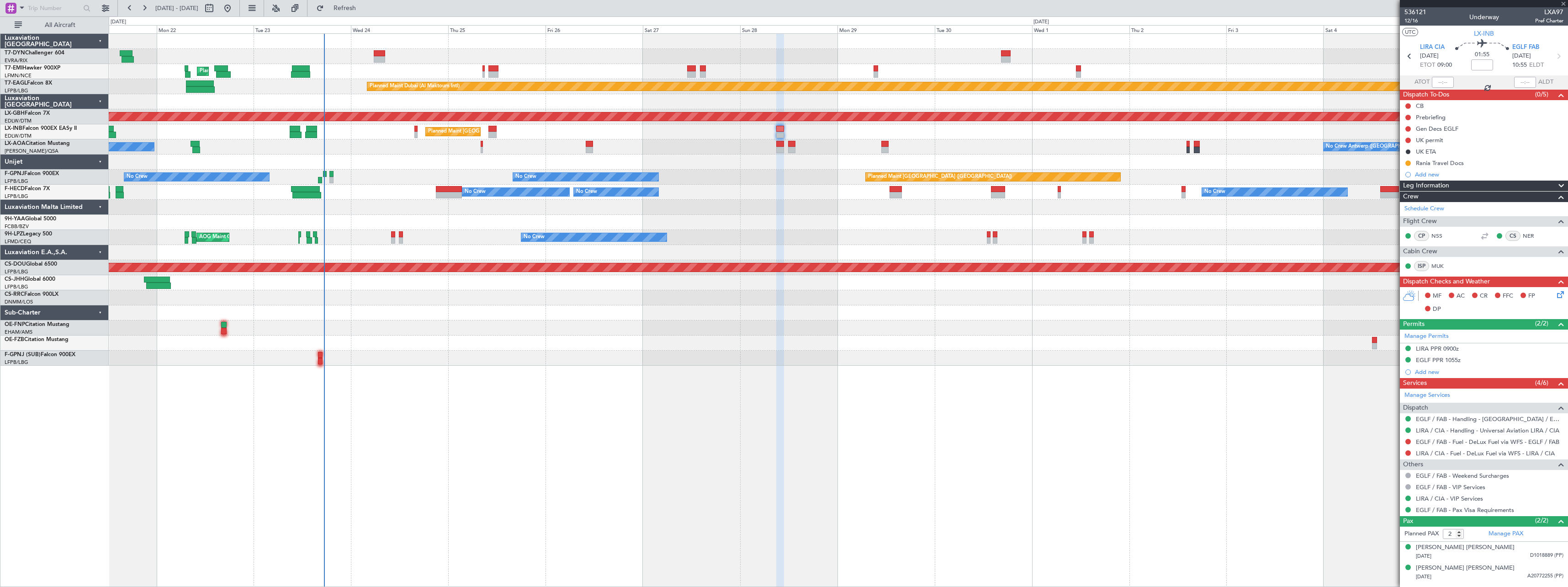
type input "-00:05"
type input "0"
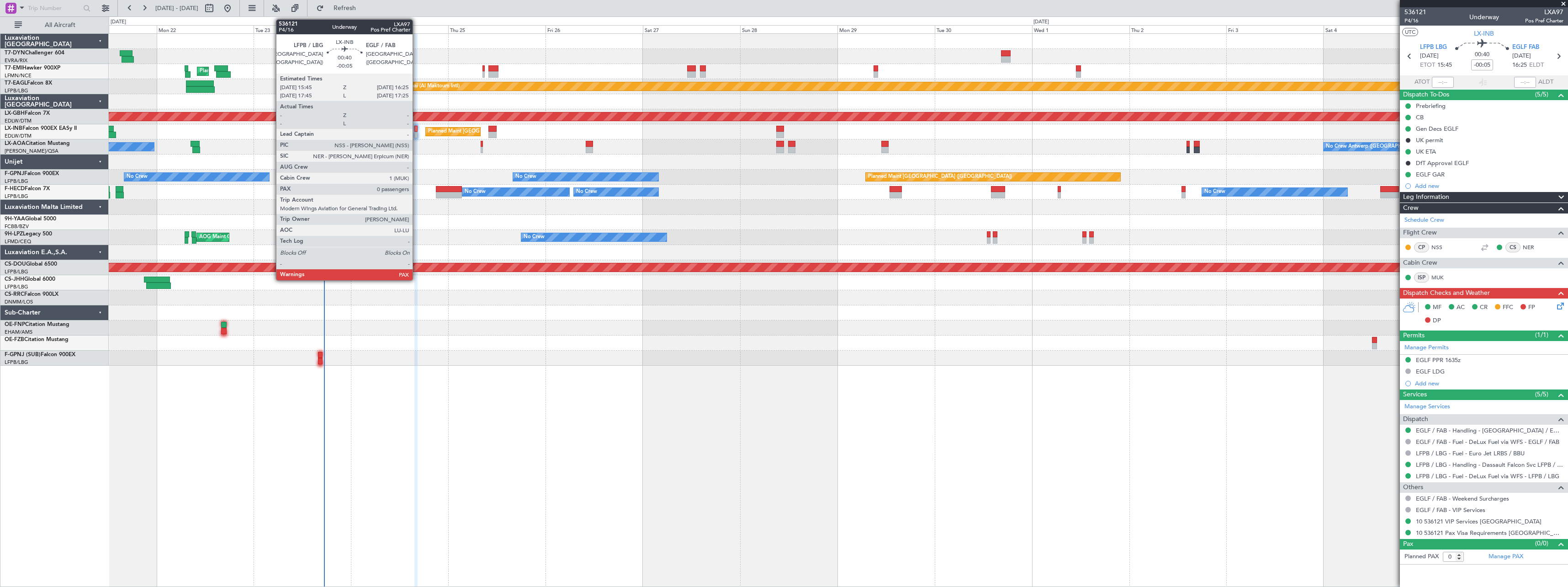
click at [417, 133] on div at bounding box center [415, 135] width 3 height 6
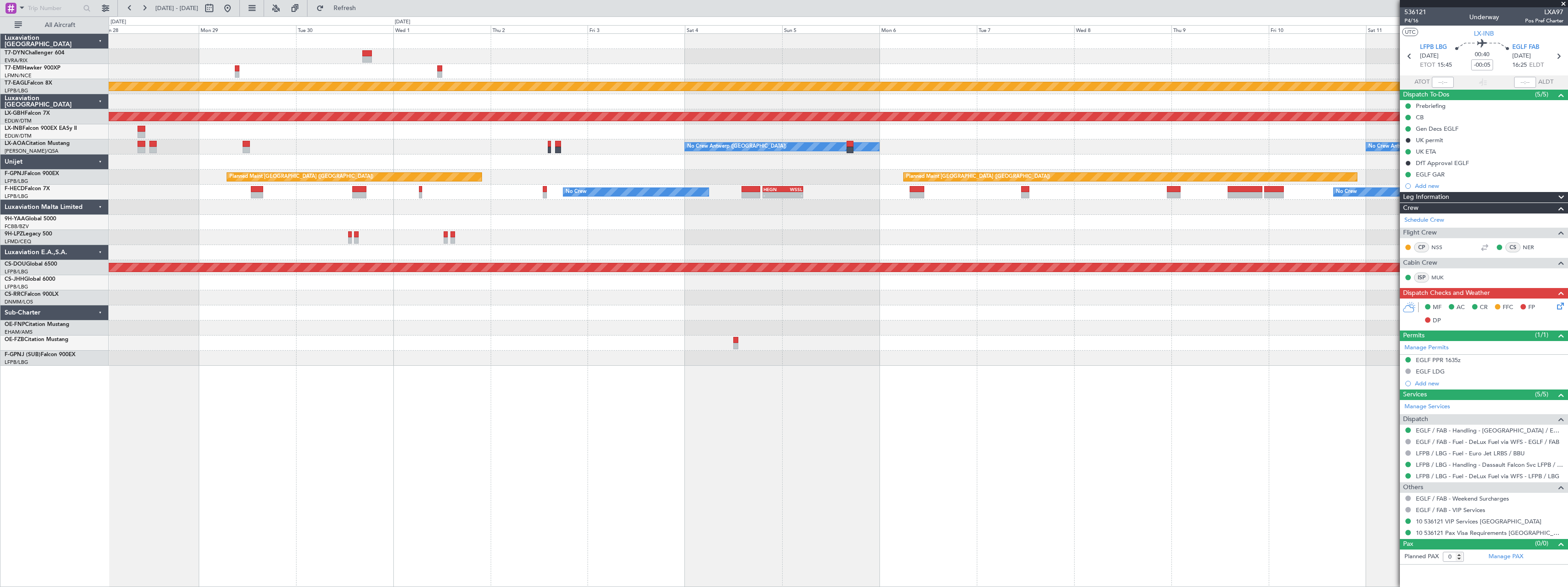
click at [492, 223] on div at bounding box center [838, 222] width 1458 height 15
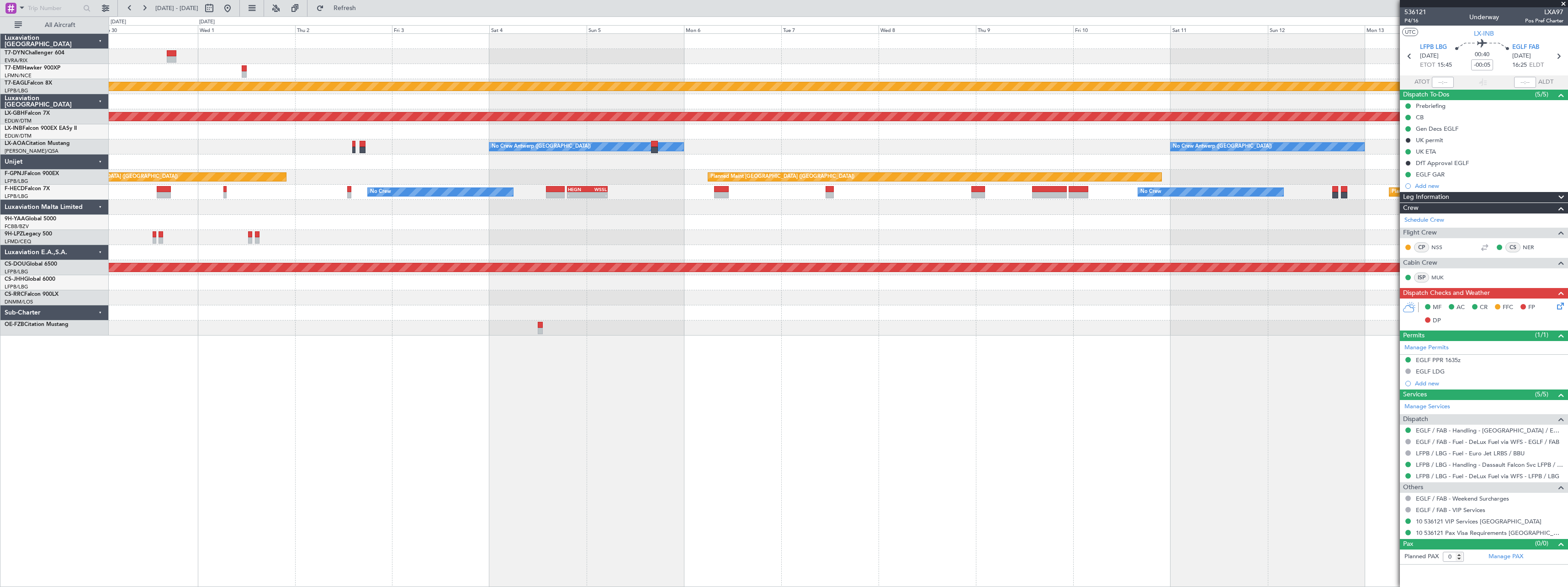
click at [729, 227] on div at bounding box center [838, 222] width 1458 height 15
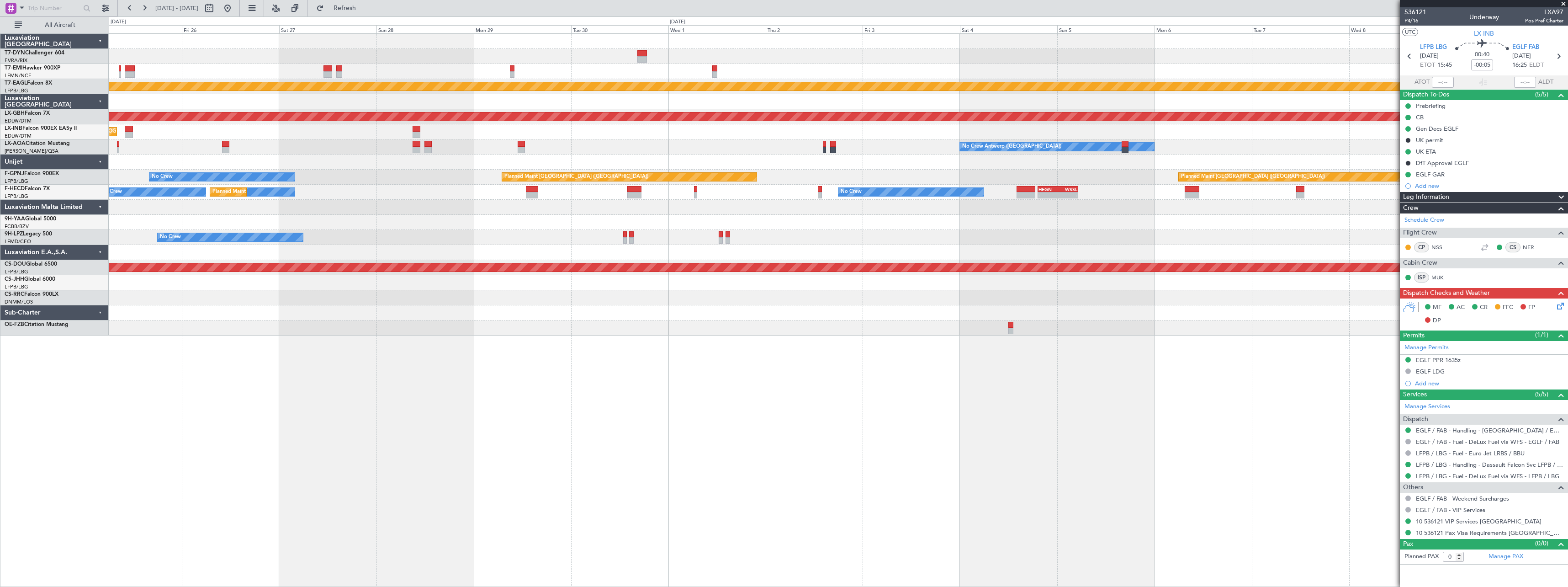
click at [846, 295] on div at bounding box center [838, 298] width 1458 height 15
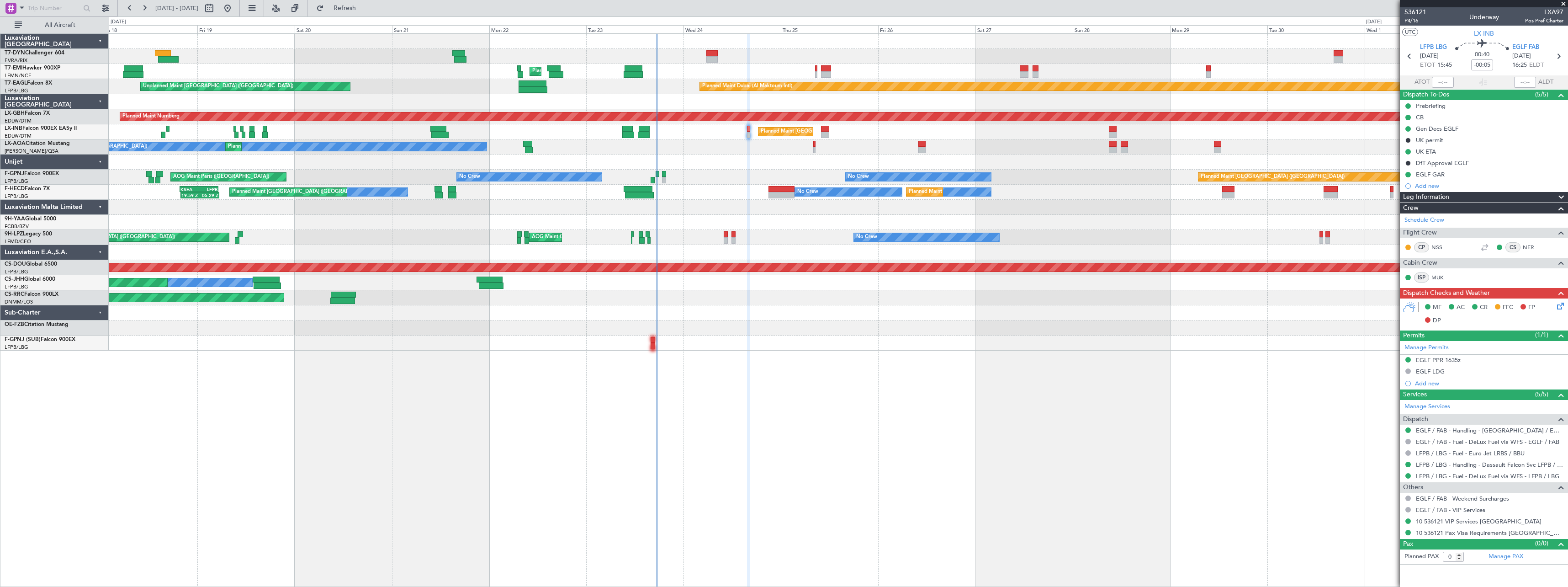
click at [884, 350] on div "Unplanned Maint [GEOGRAPHIC_DATA] (Riga Intl) Planned Maint [GEOGRAPHIC_DATA] P…" at bounding box center [838, 310] width 1459 height 554
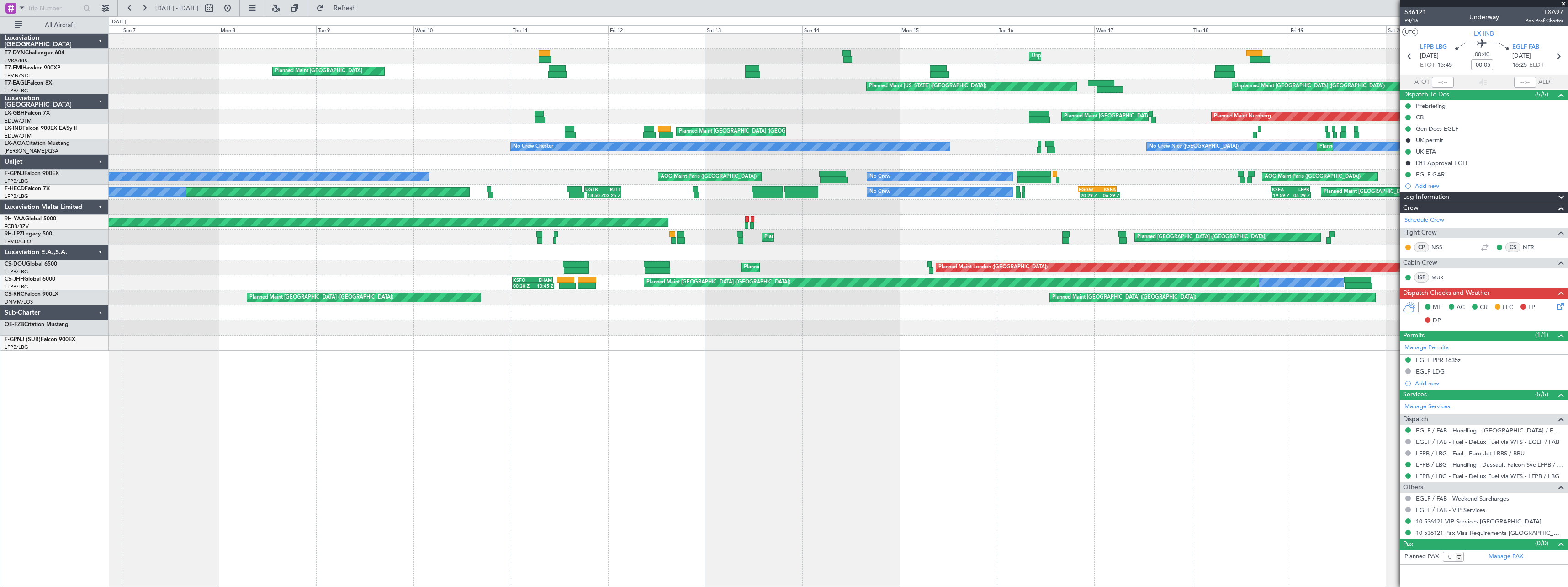
click at [714, 345] on div "Unplanned Maint [GEOGRAPHIC_DATA] (Riga Intl) Planned Maint [GEOGRAPHIC_DATA] P…" at bounding box center [838, 310] width 1459 height 554
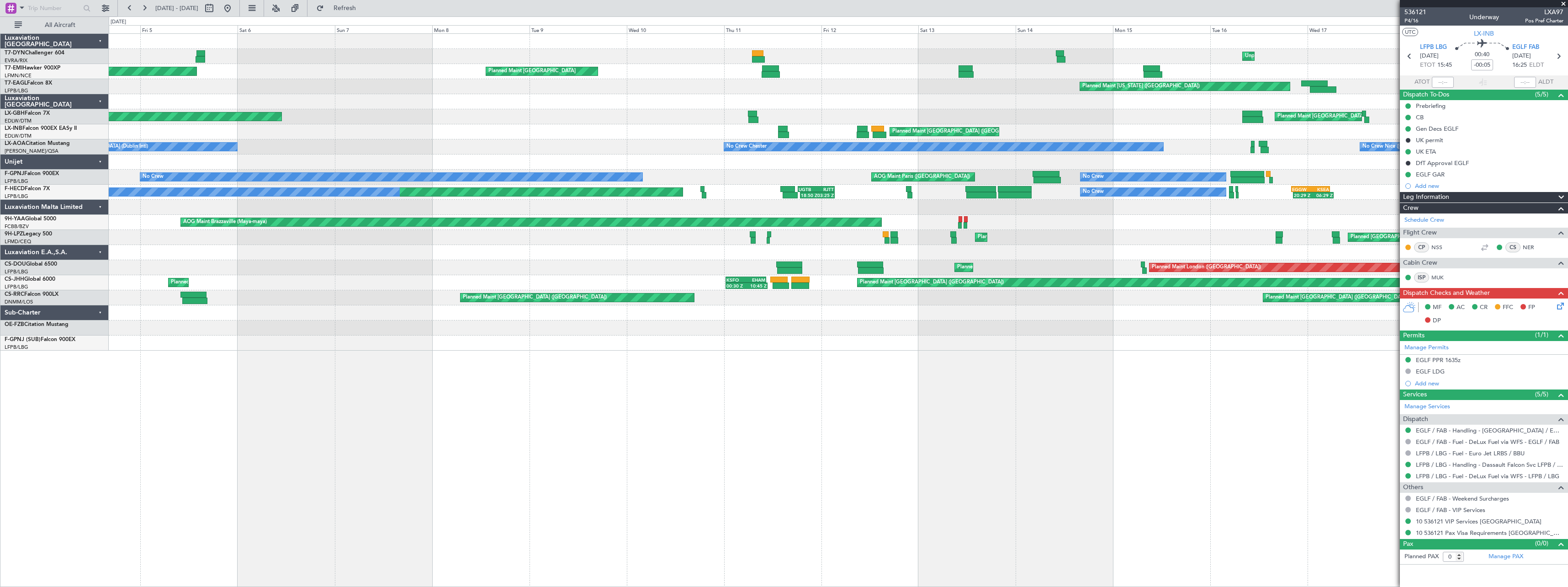
click at [544, 367] on div "Unplanned Maint [GEOGRAPHIC_DATA] (Riga Intl) Planned Maint [GEOGRAPHIC_DATA] P…" at bounding box center [838, 310] width 1459 height 554
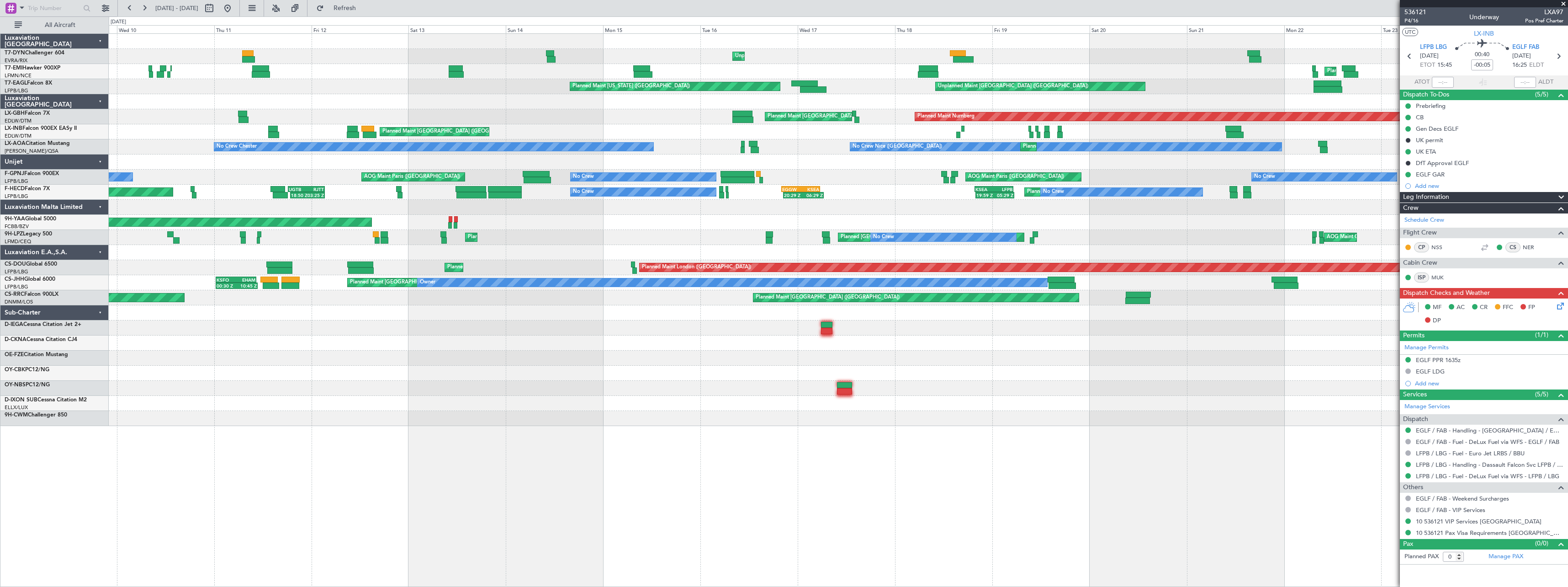
click at [285, 353] on div at bounding box center [838, 358] width 1458 height 15
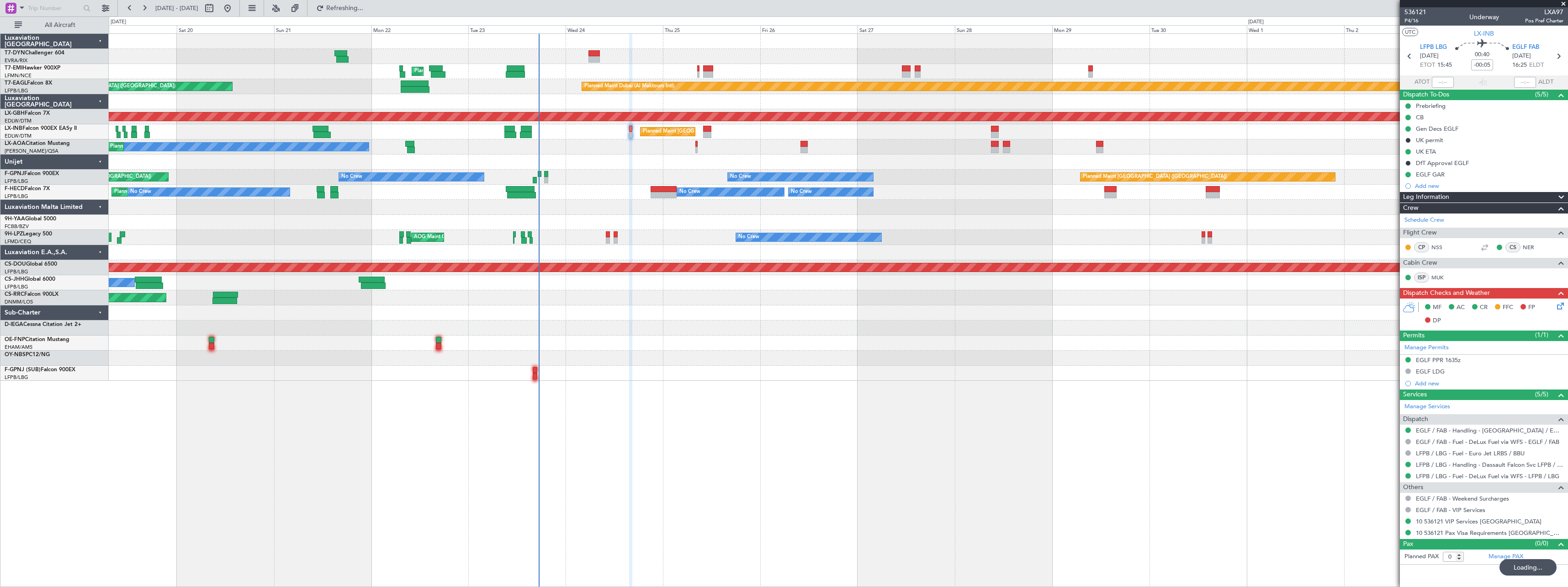
click at [294, 356] on div at bounding box center [838, 358] width 1458 height 15
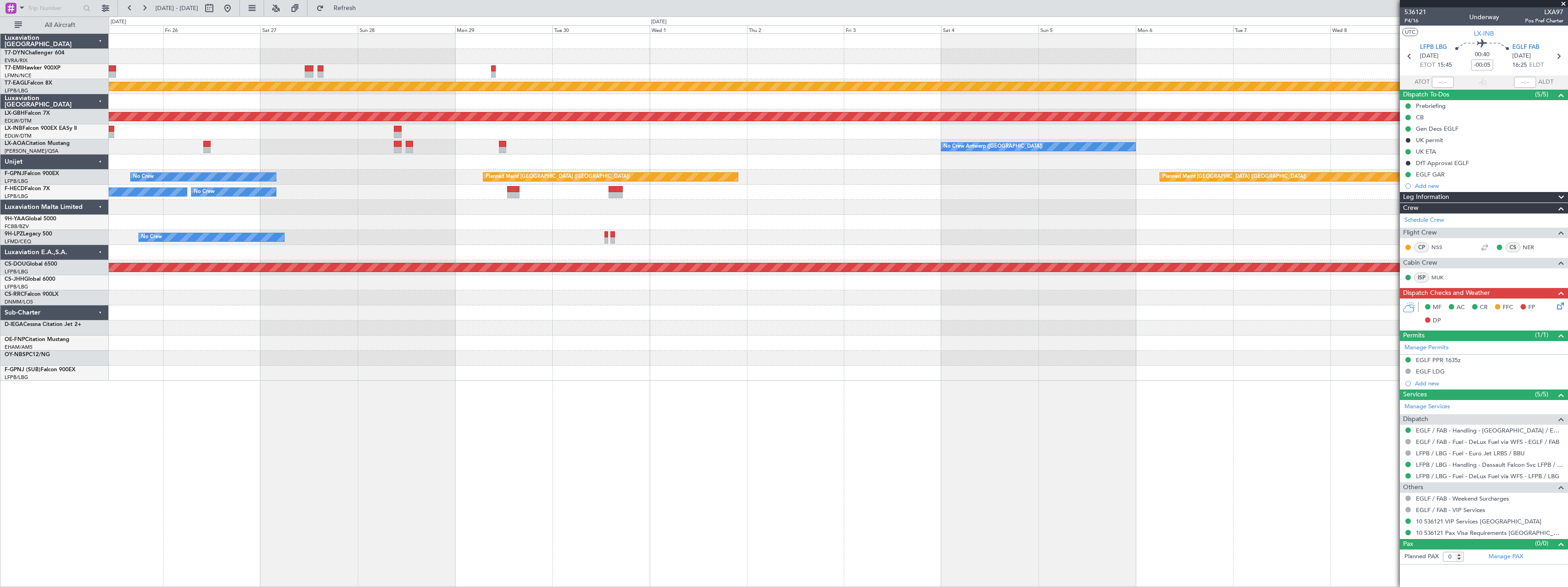
click at [427, 344] on div at bounding box center [838, 343] width 1458 height 15
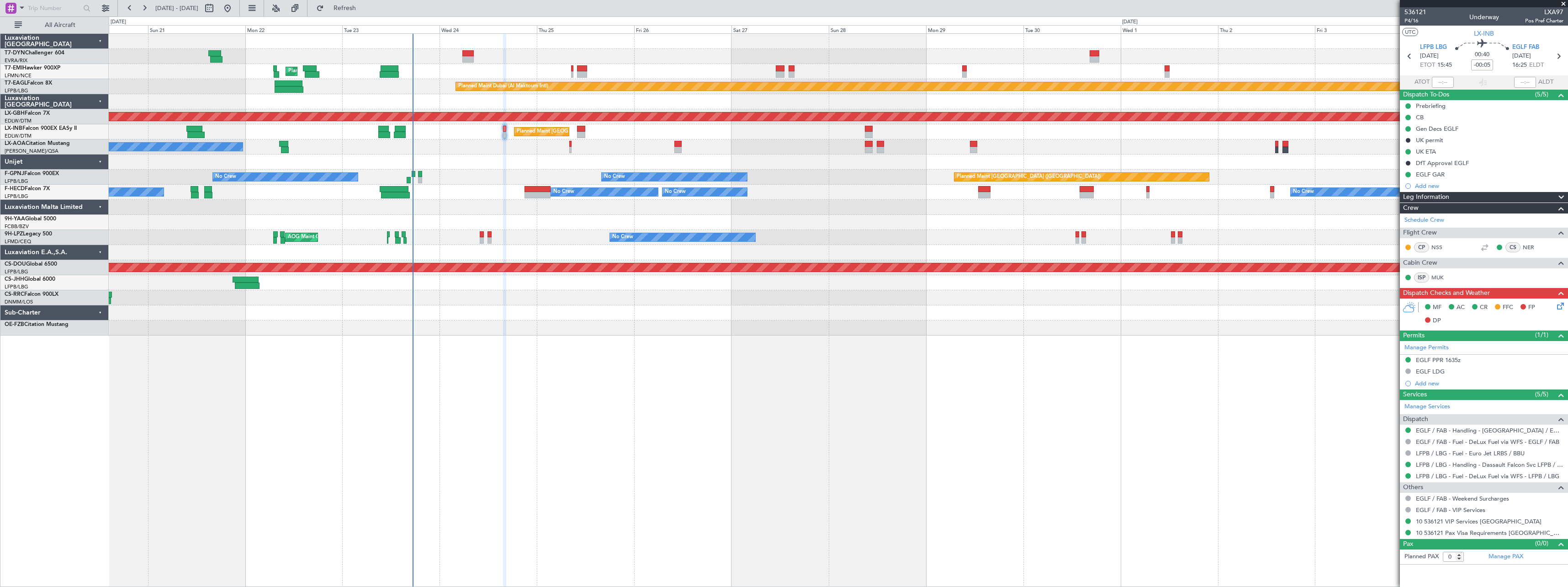
click at [795, 313] on div at bounding box center [838, 312] width 1458 height 15
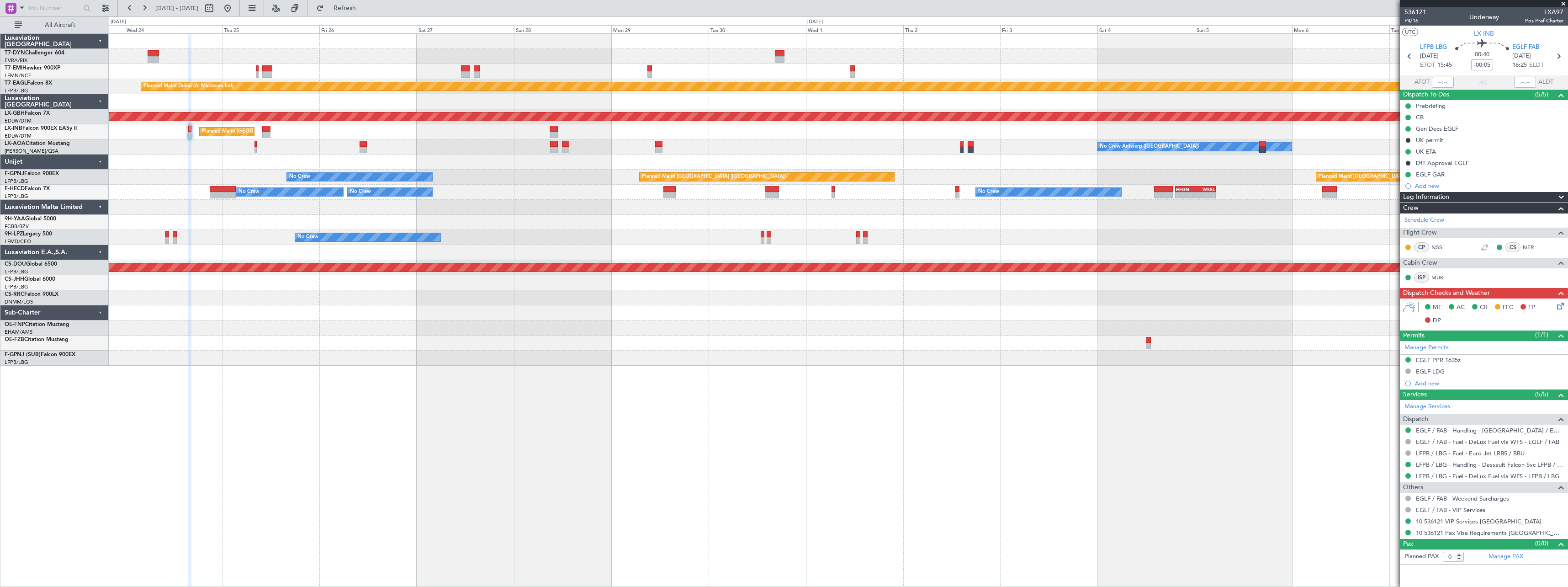
click at [528, 196] on div "Planned Maint Zurich Planned Maint Dubai (Al Maktoum Intl) Unplanned Maint Pari…" at bounding box center [838, 200] width 1458 height 332
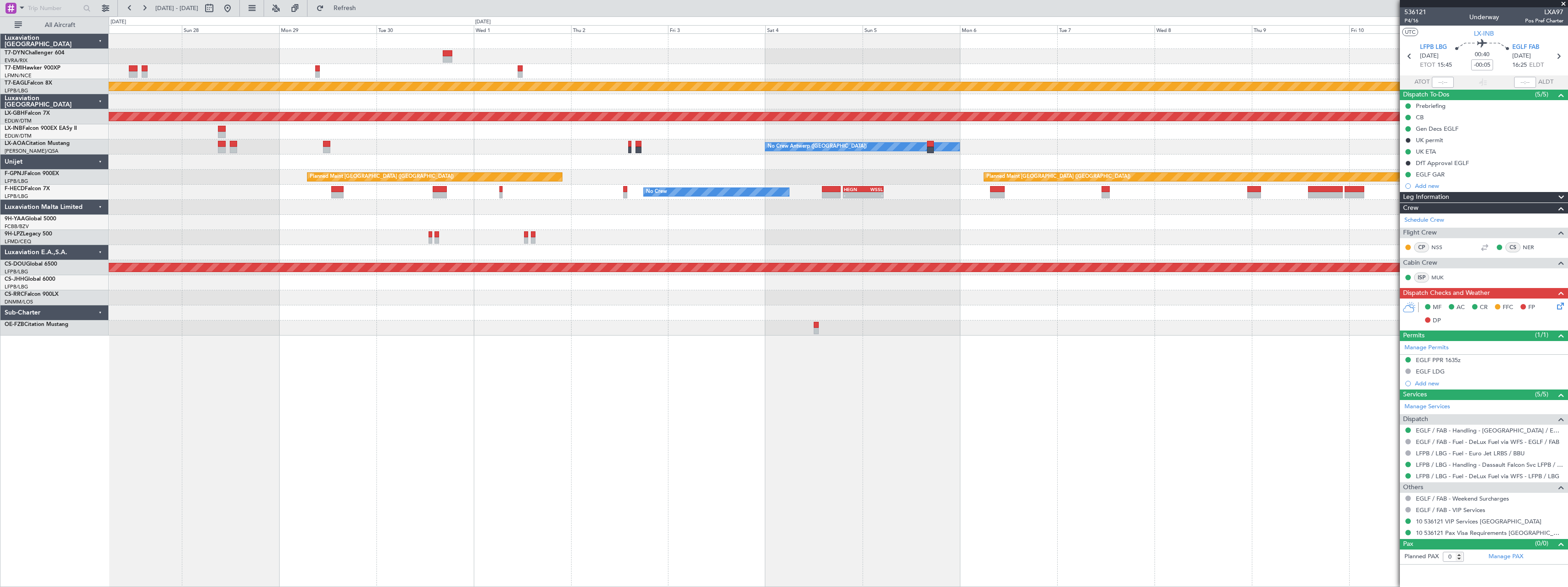
click at [554, 225] on div "Planned Maint Dubai (Al Maktoum Intl) Planned Maint Nurnberg Planned Maint Lond…" at bounding box center [838, 184] width 1458 height 301
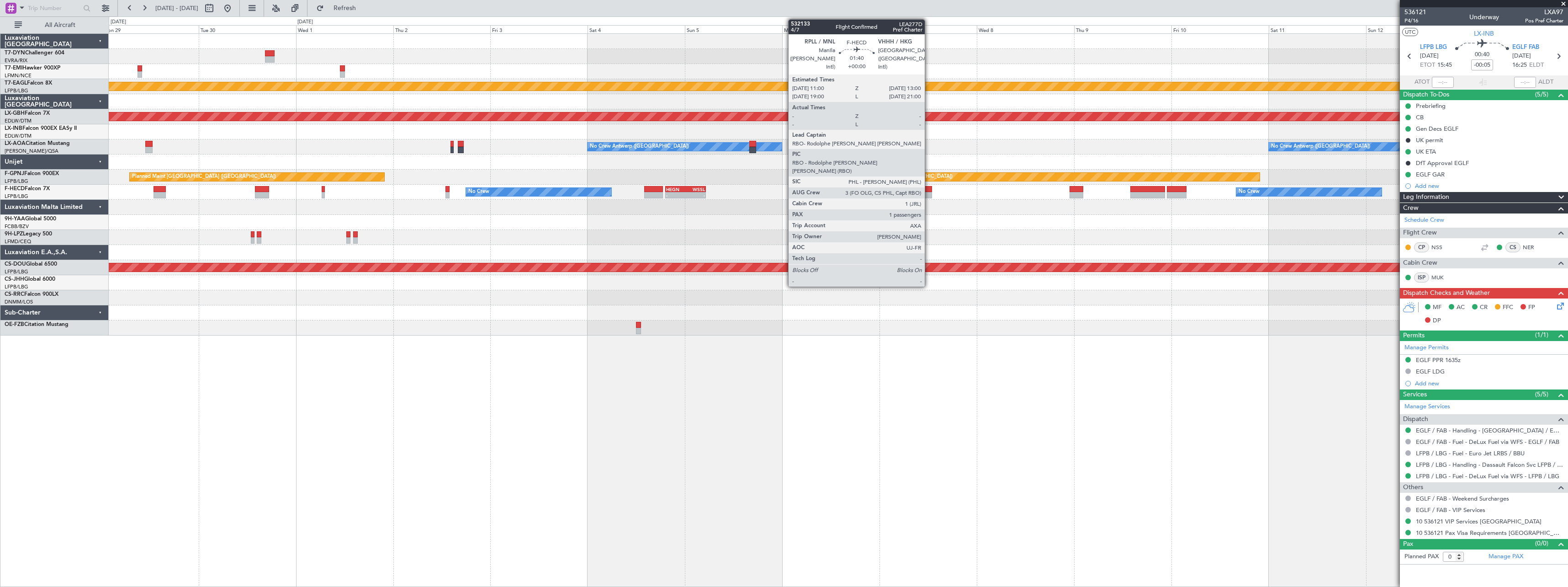
click at [929, 195] on div at bounding box center [927, 194] width 8 height 6
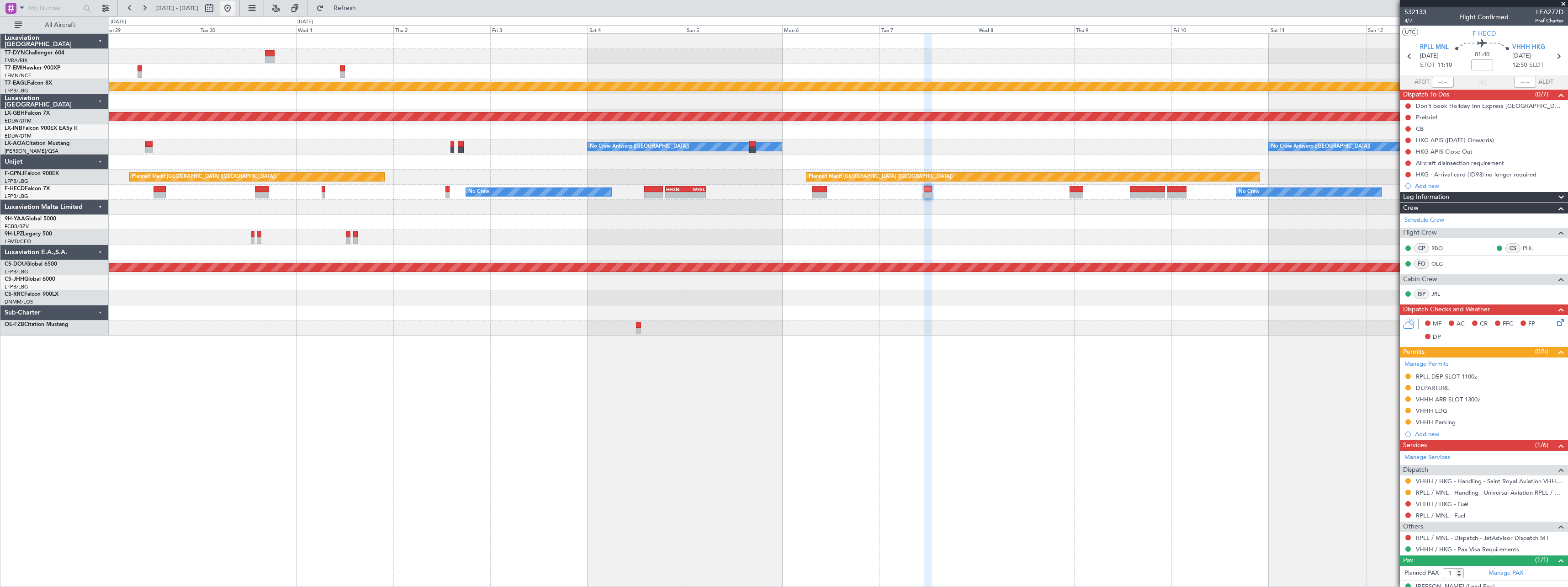
click at [235, 5] on button at bounding box center [227, 8] width 15 height 15
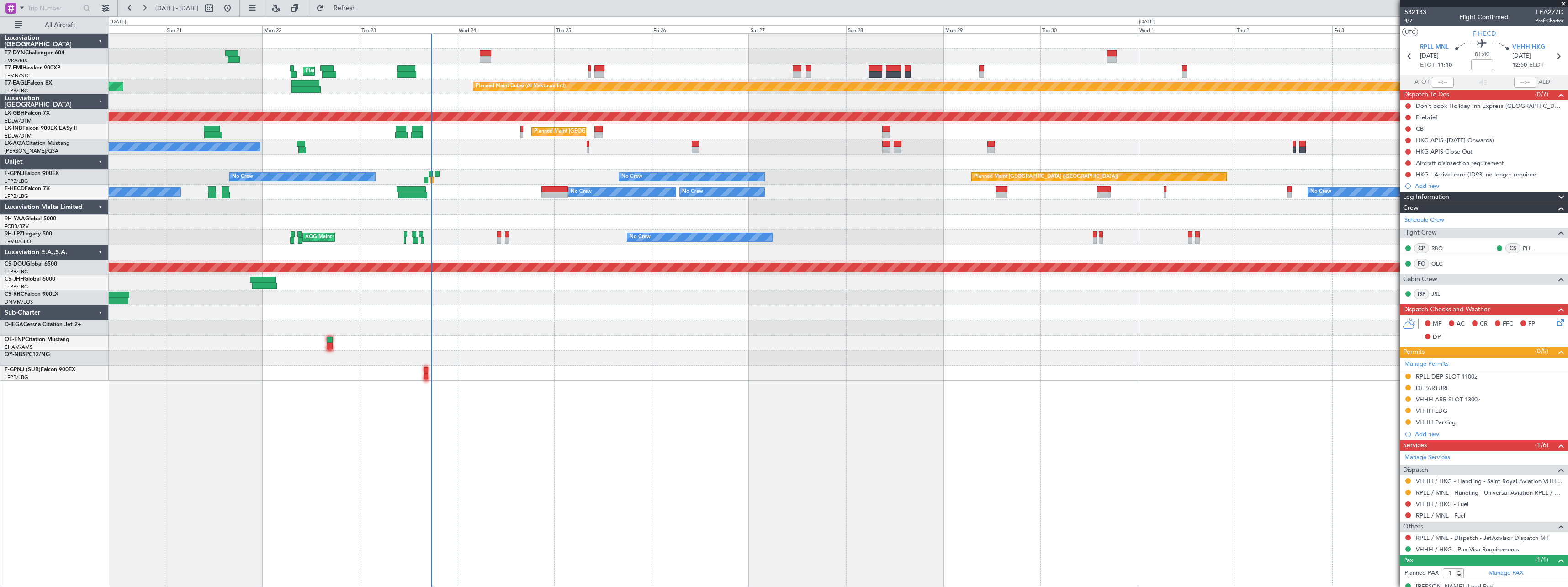
click at [528, 324] on div "Planned Maint Zurich Planned Maint Dubai (Al Maktoum Intl) Unplanned Maint Pari…" at bounding box center [838, 207] width 1458 height 347
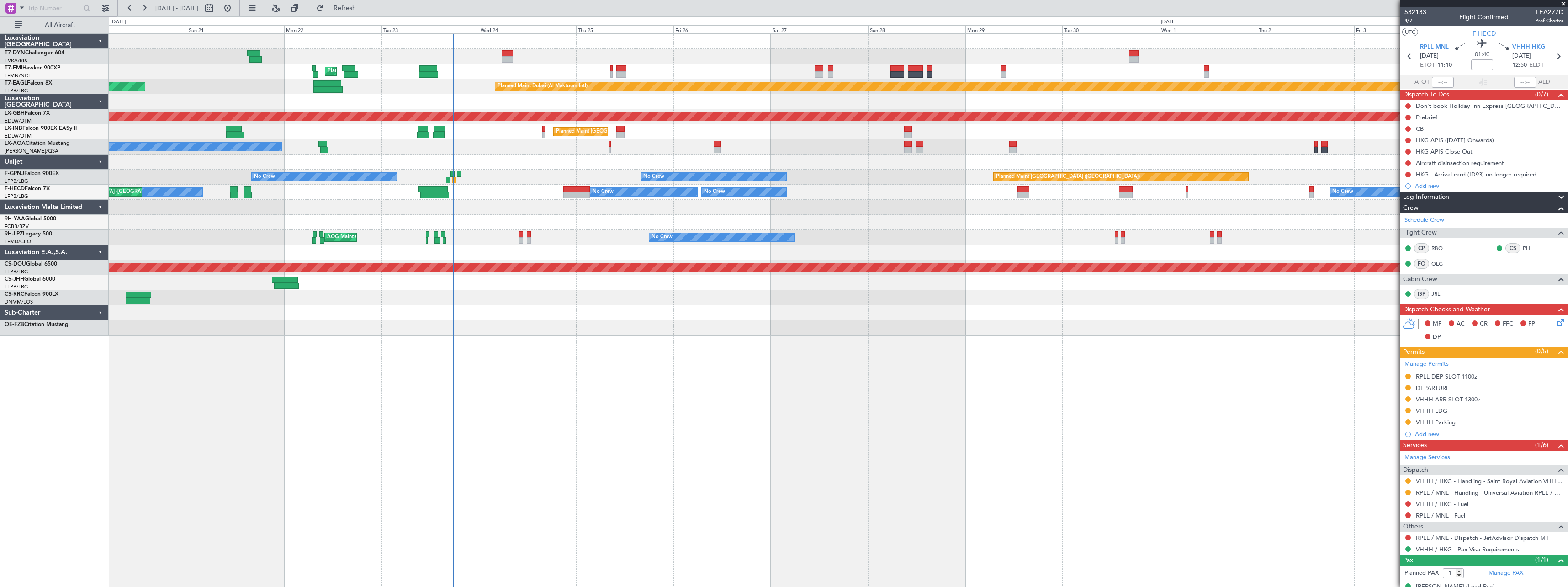
click at [906, 322] on div at bounding box center [838, 328] width 1458 height 15
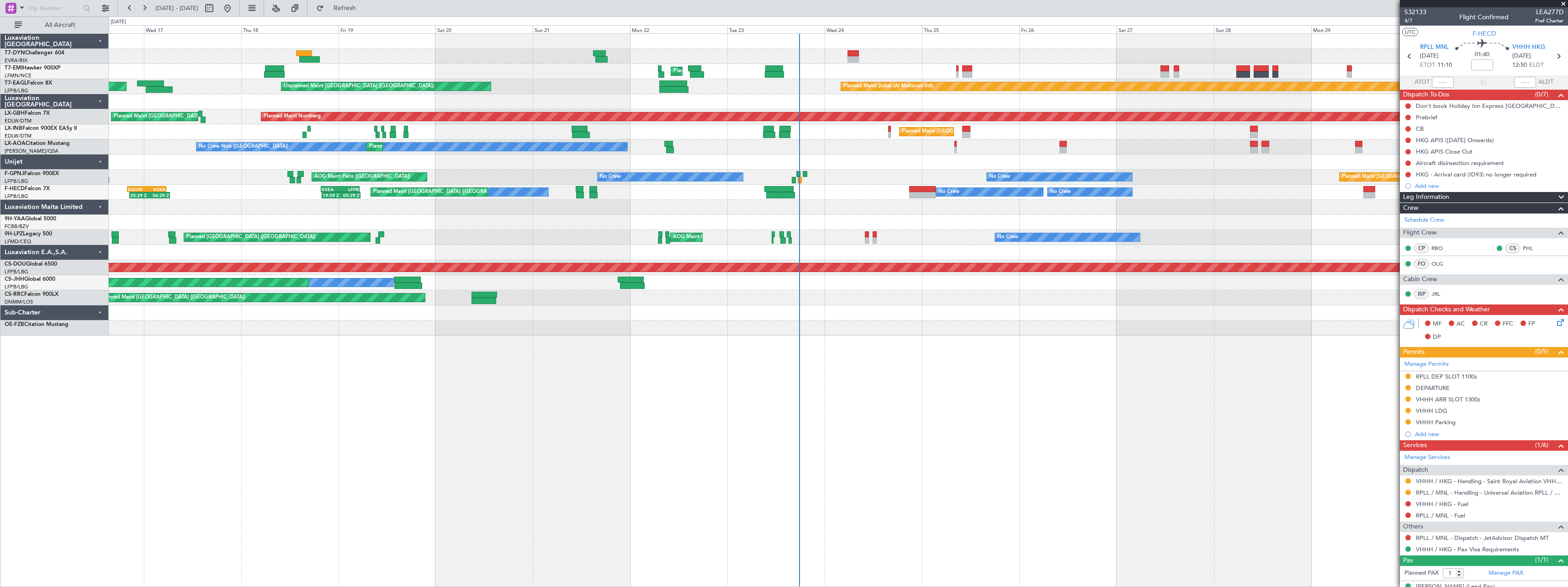
click at [918, 318] on div at bounding box center [838, 312] width 1458 height 15
click at [1517, 161] on div "Aircraft disinsection requirement" at bounding box center [1483, 163] width 168 height 11
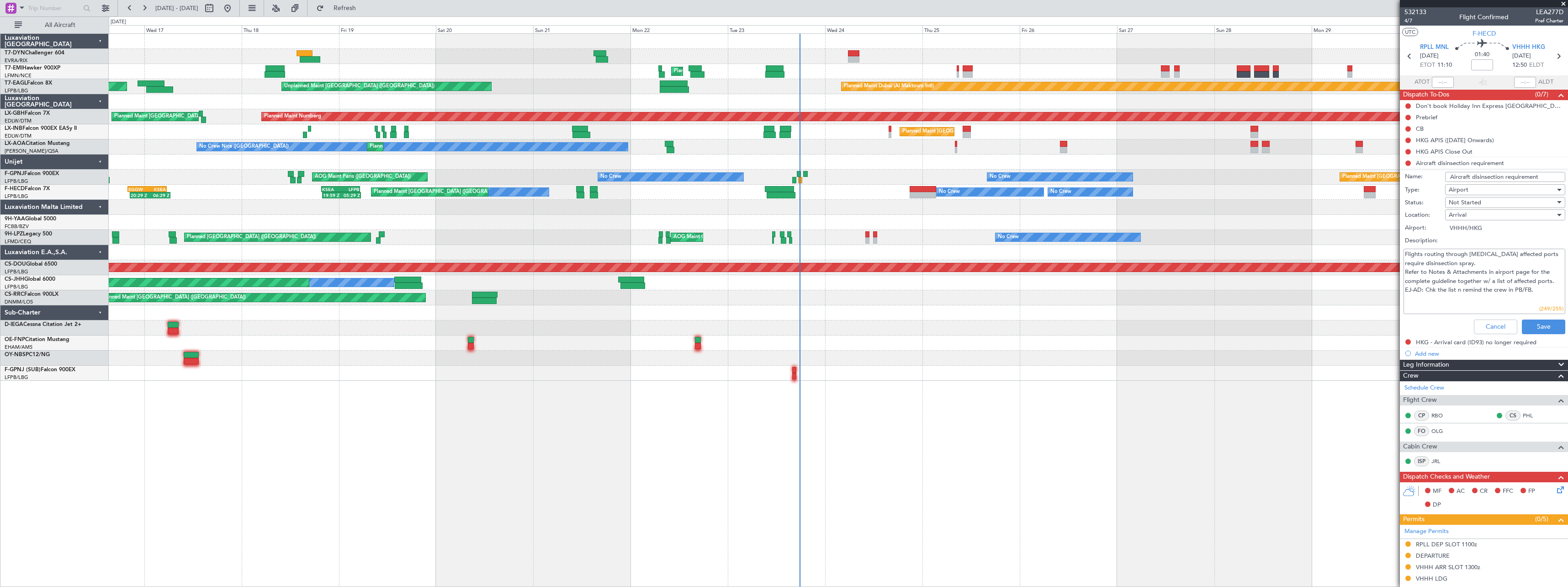
click at [1068, 325] on div at bounding box center [838, 328] width 1458 height 15
click at [1071, 323] on div at bounding box center [838, 328] width 1458 height 15
click at [1563, 4] on span at bounding box center [1563, 4] width 9 height 8
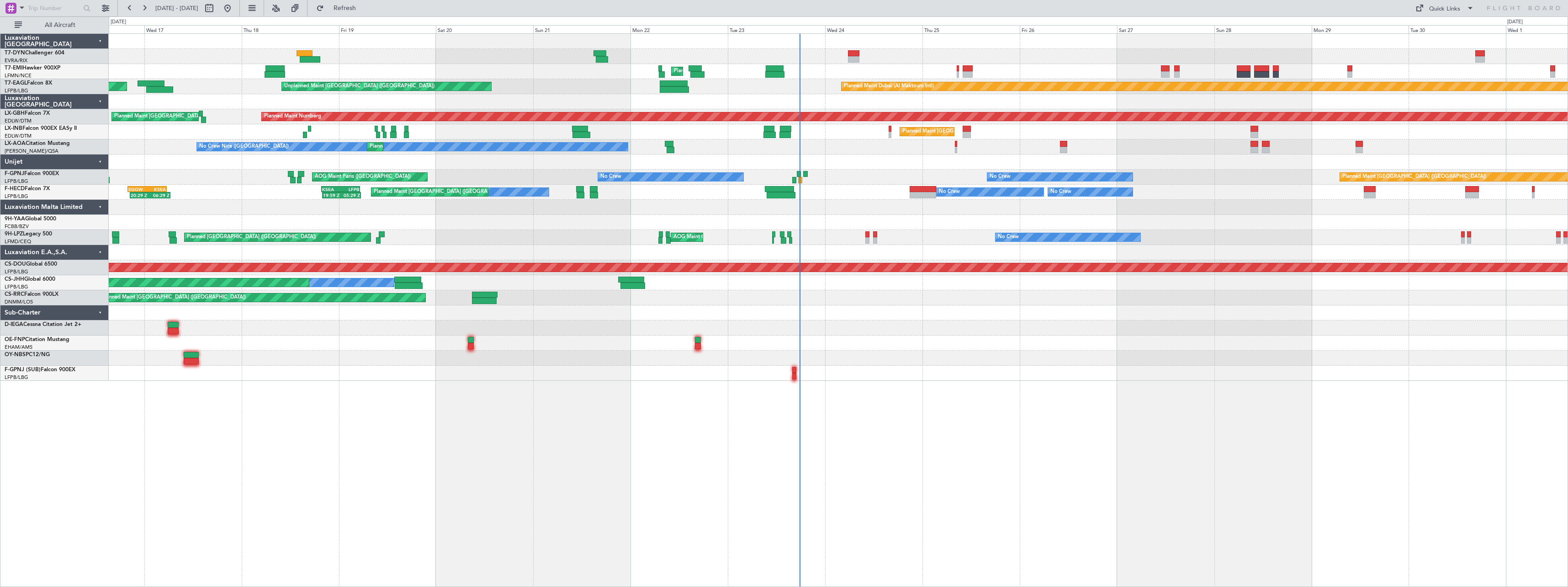
type input "0"
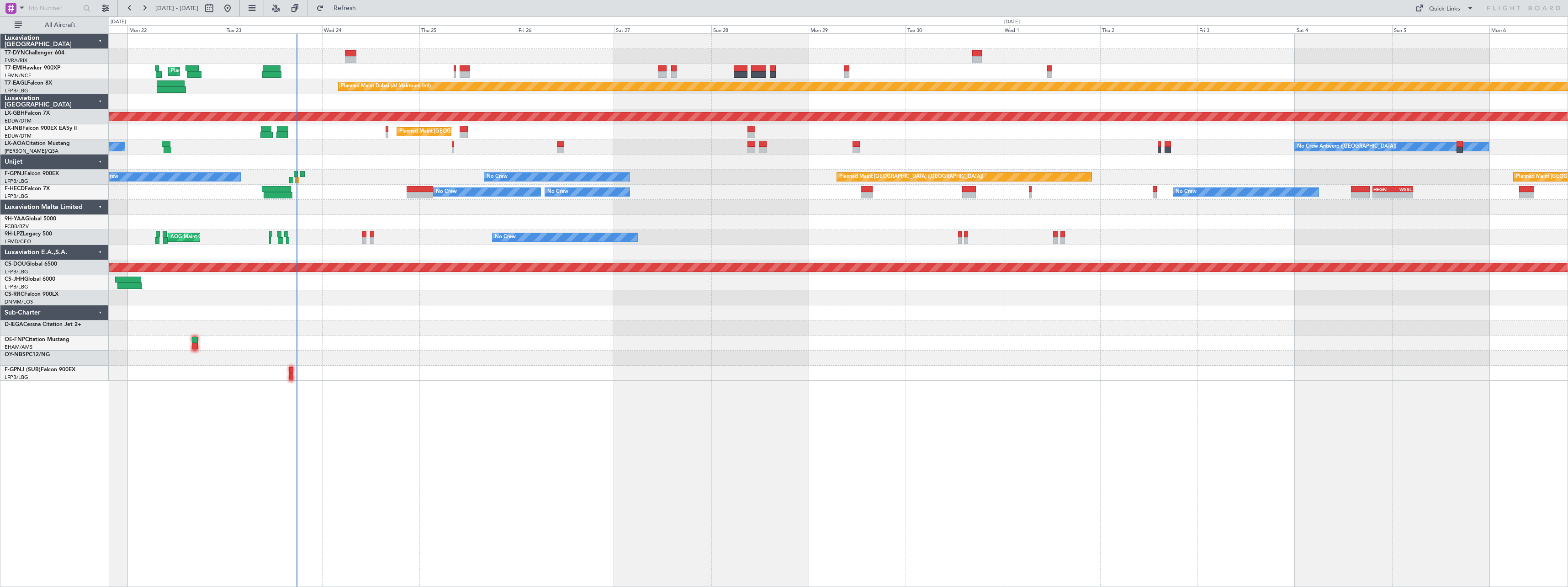
click at [493, 328] on div "Planned Maint Zurich Planned Maint Dubai (Al Maktoum Intl) Unplanned Maint Pari…" at bounding box center [838, 207] width 1458 height 347
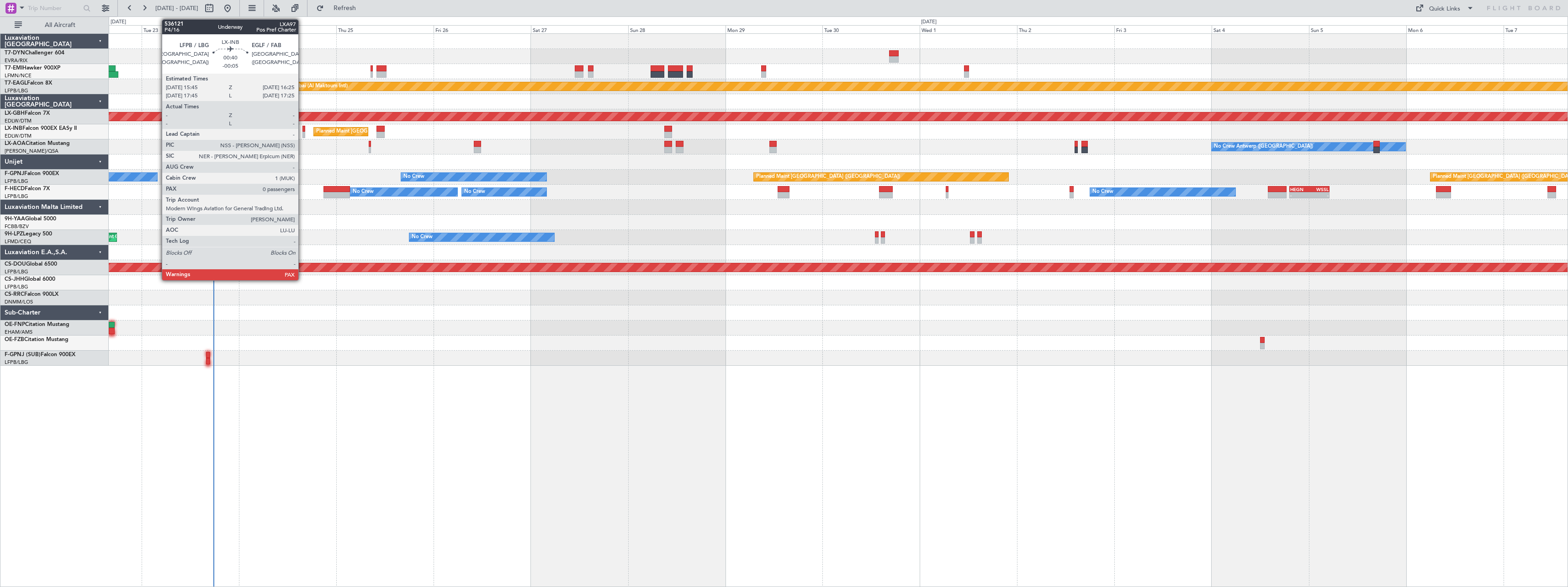
click at [302, 132] on div at bounding box center [303, 135] width 3 height 6
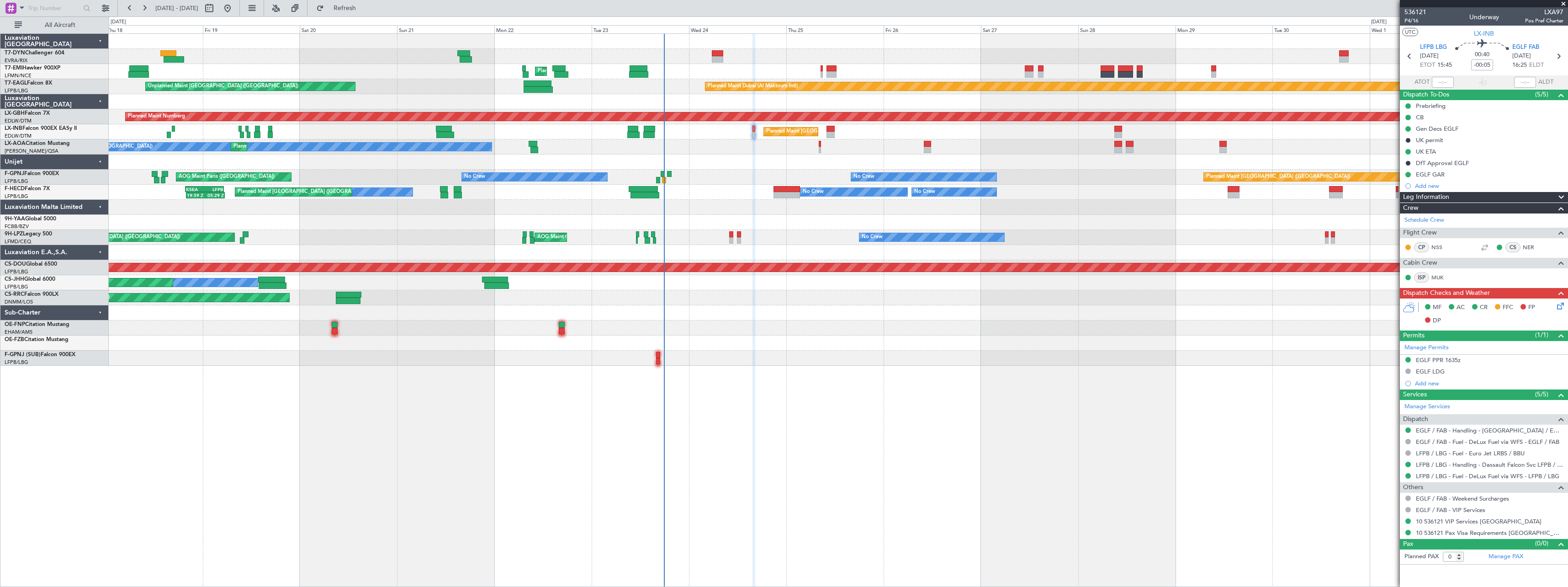
click at [828, 226] on div at bounding box center [838, 222] width 1458 height 15
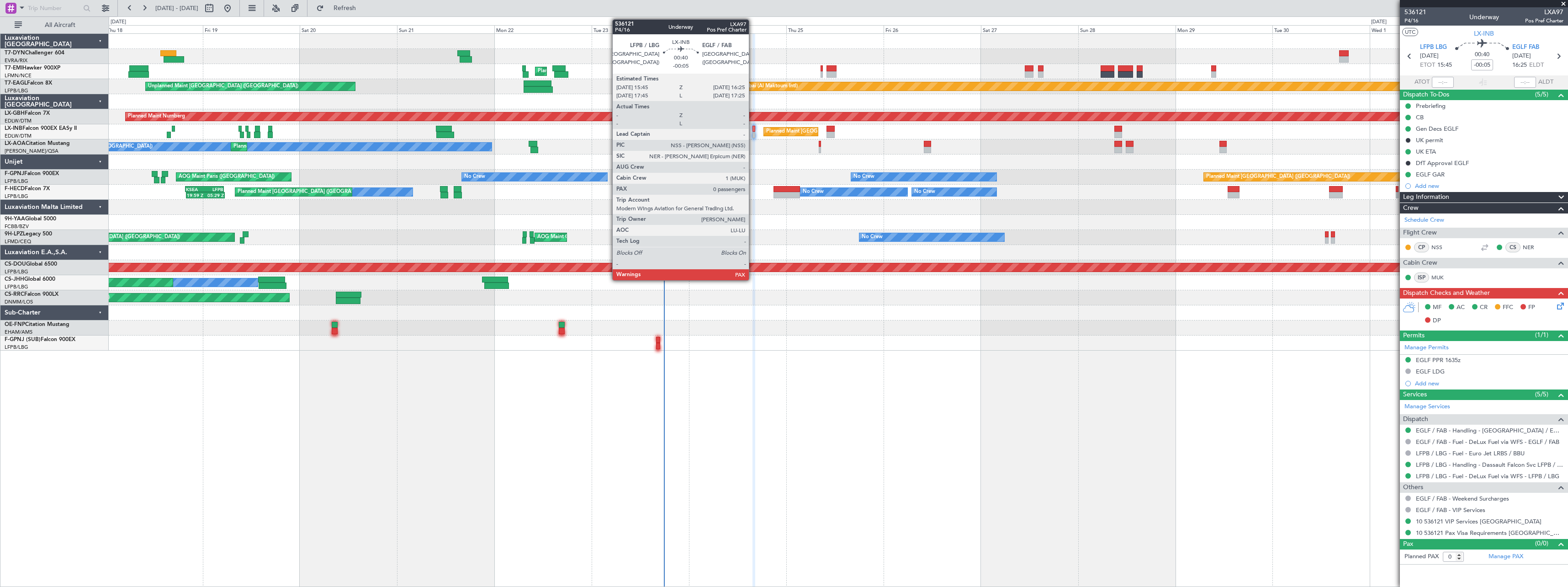
click at [753, 133] on div at bounding box center [753, 135] width 3 height 6
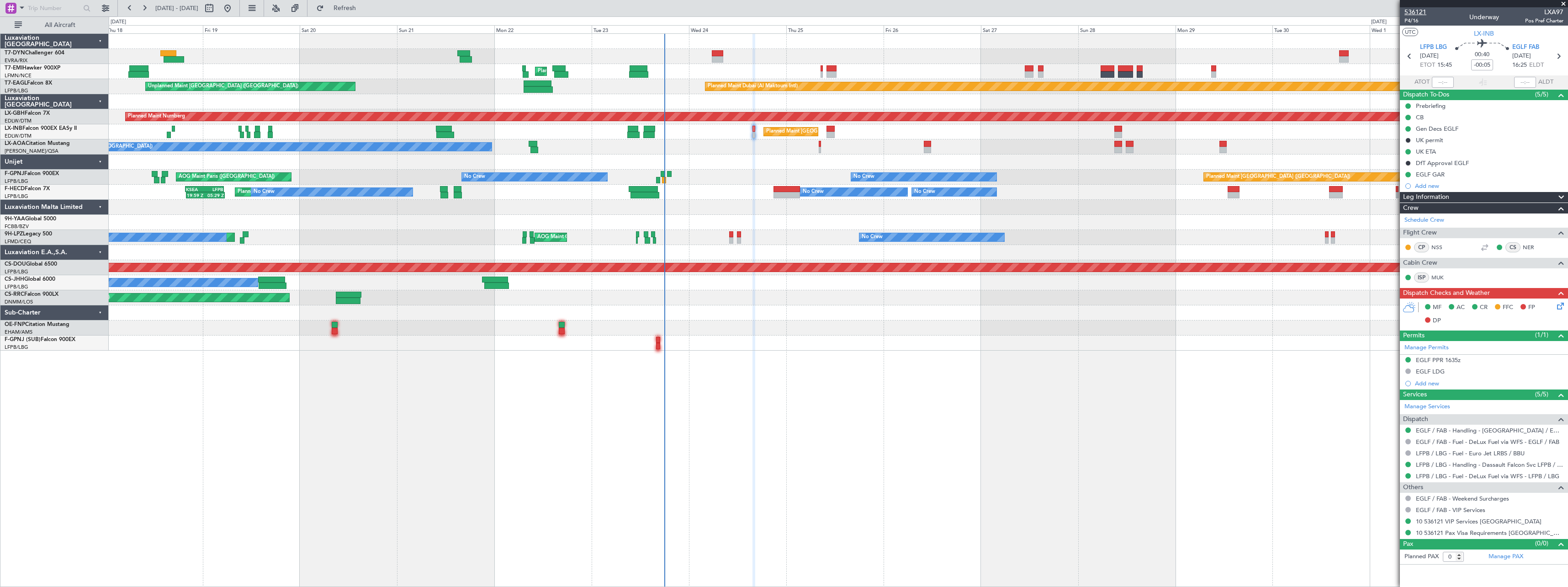
click at [1420, 12] on span "536121" at bounding box center [1415, 12] width 22 height 9
click at [366, 13] on button "Refresh" at bounding box center [340, 8] width 55 height 15
drag, startPoint x: 366, startPoint y: 8, endPoint x: 414, endPoint y: 31, distance: 53.2
click at [364, 8] on span "Refresh" at bounding box center [345, 7] width 39 height 6
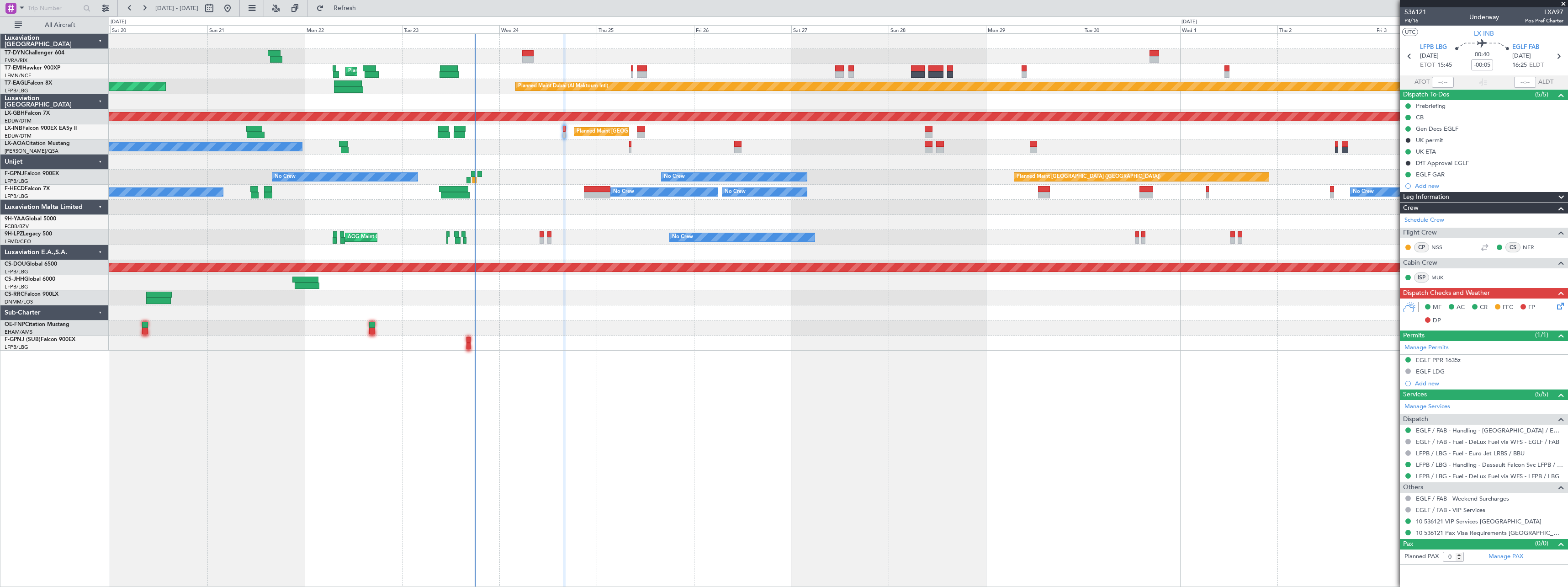
click at [709, 326] on div "Unplanned Maint Riga (Riga Intl) Planned Maint Zurich Unplanned Maint Paris (Le…" at bounding box center [838, 193] width 1458 height 317
click at [358, 7] on span "Refresh" at bounding box center [345, 7] width 39 height 6
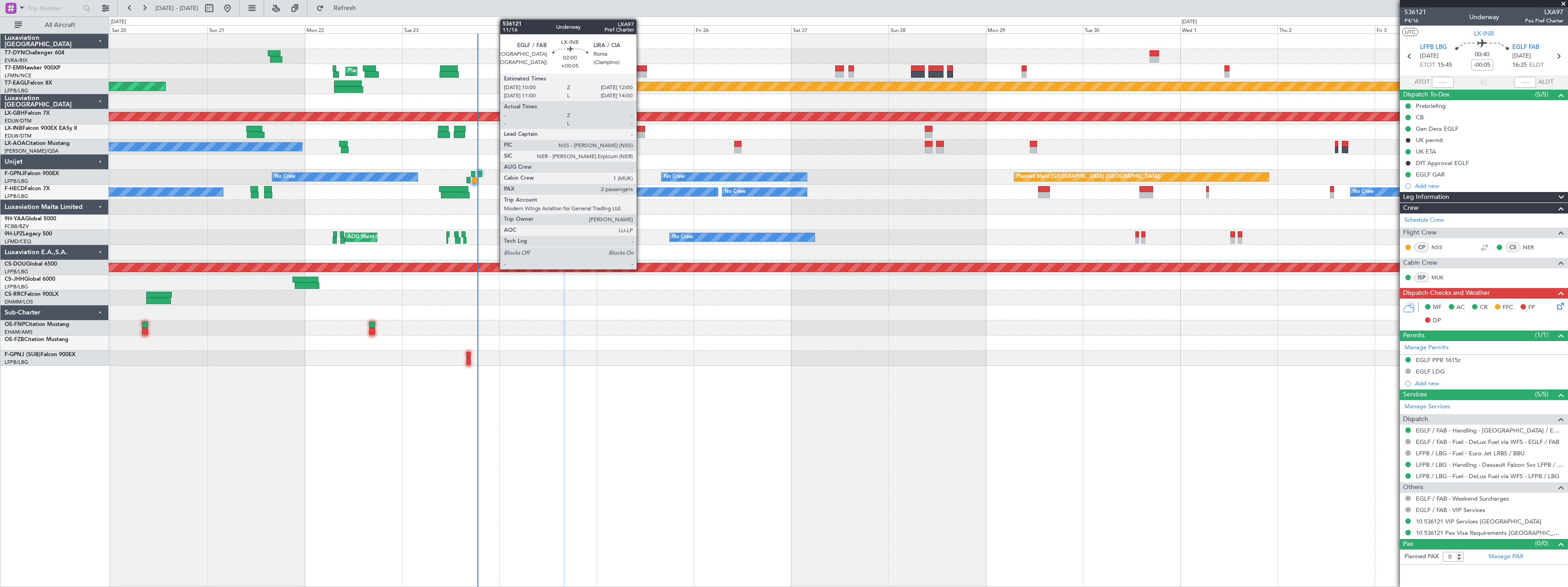
click at [641, 132] on div at bounding box center [641, 135] width 8 height 6
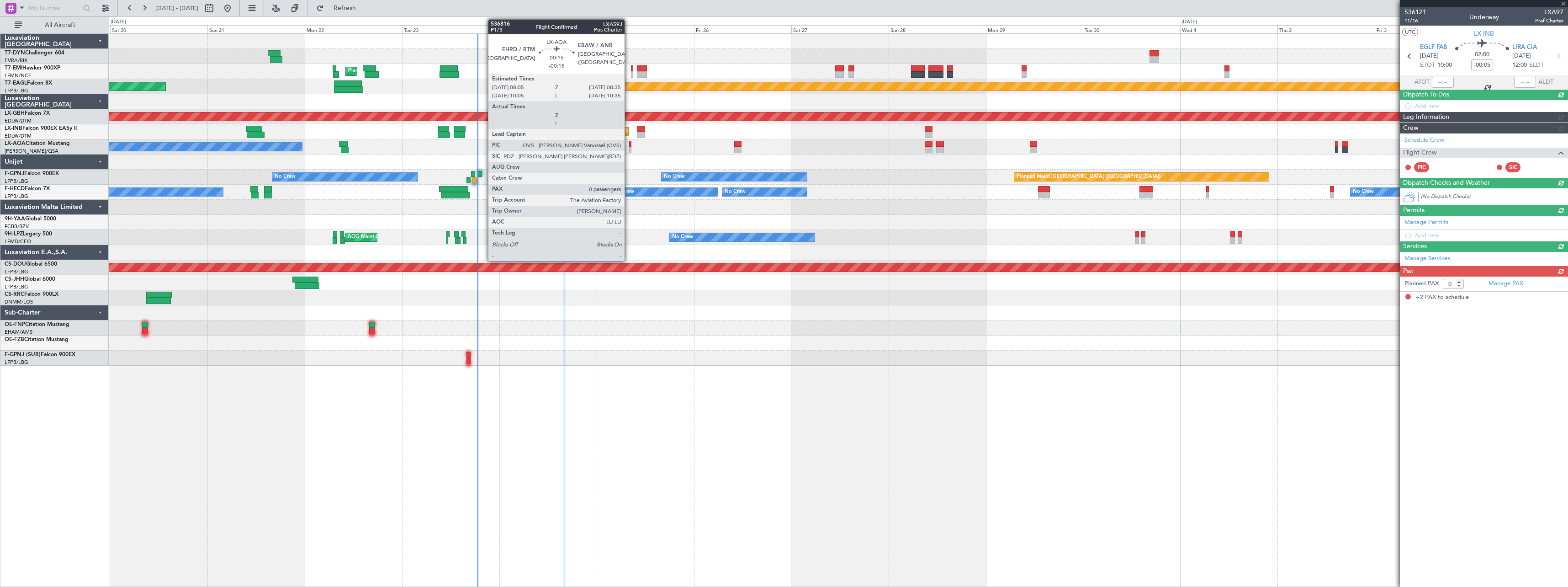
type input "+00:05"
type input "2"
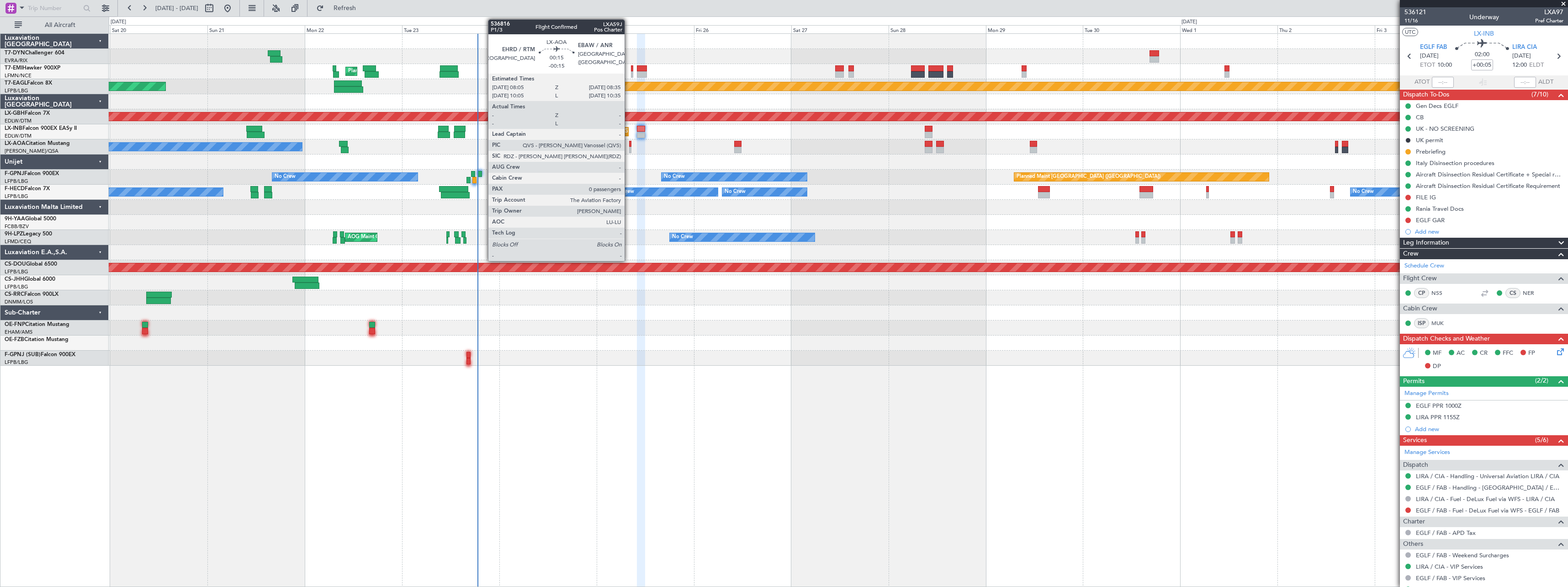
click at [629, 146] on div at bounding box center [630, 144] width 2 height 6
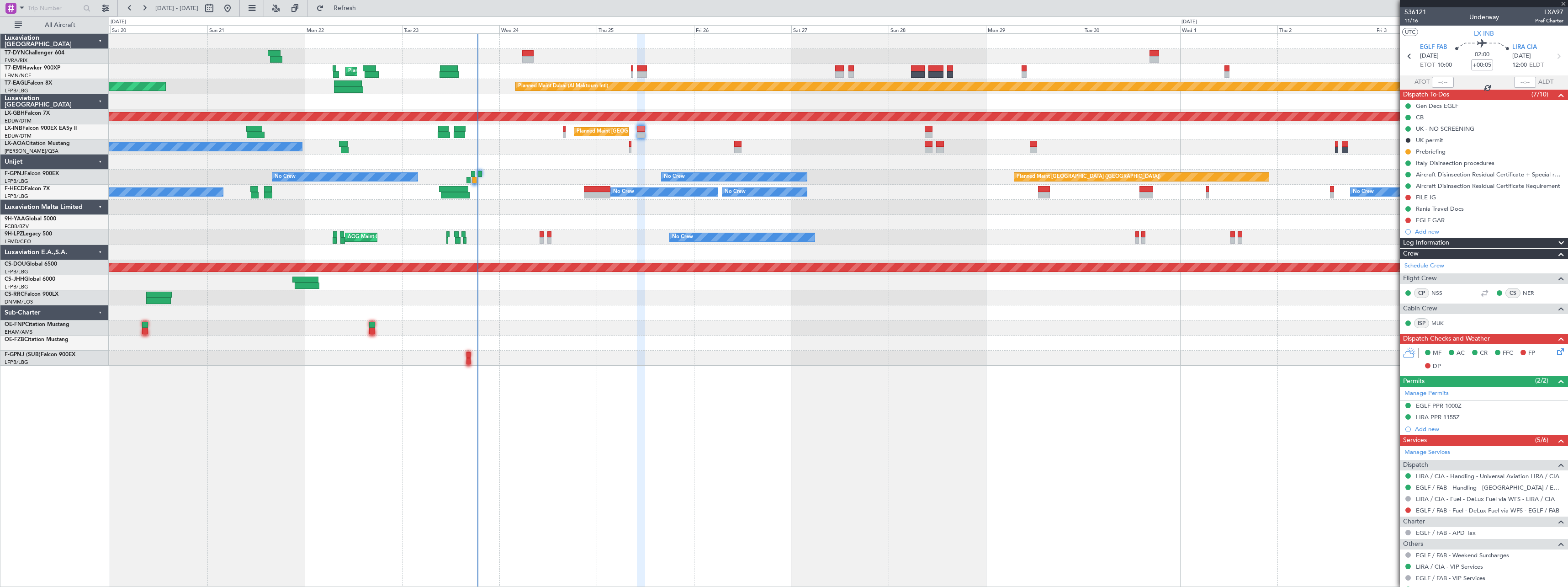
type input "-00:15"
type input "0"
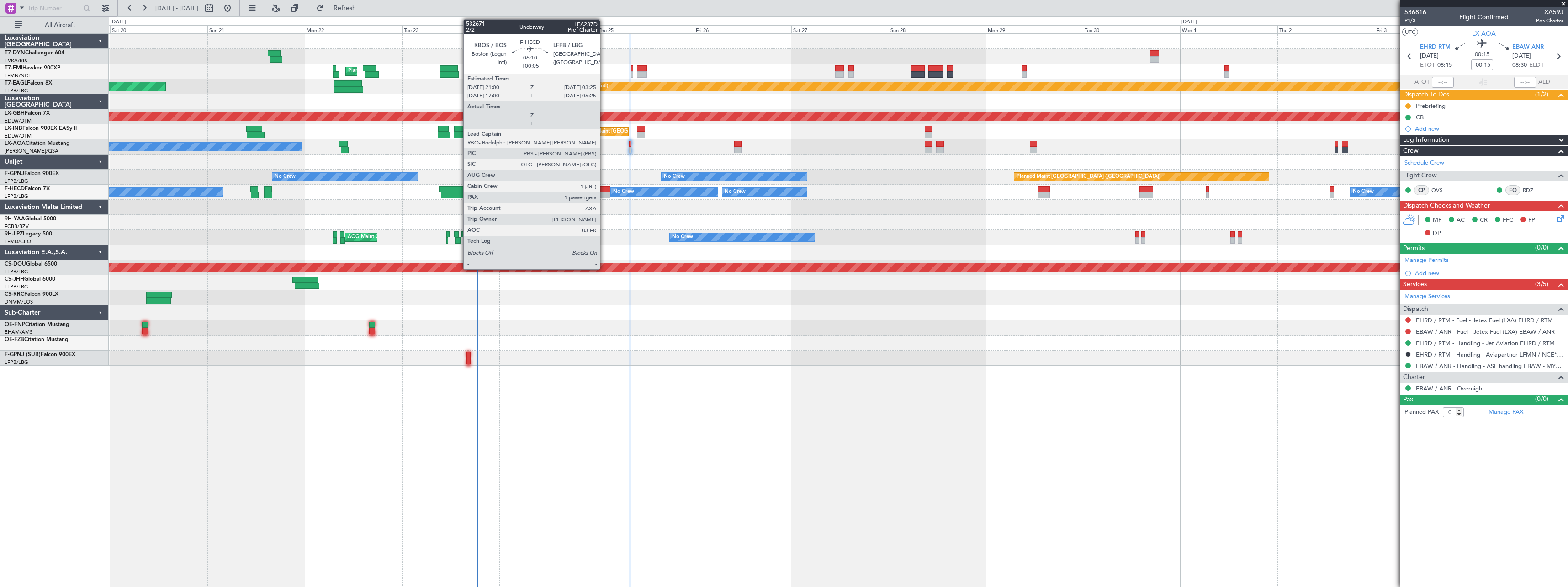
click at [604, 189] on div at bounding box center [597, 189] width 26 height 6
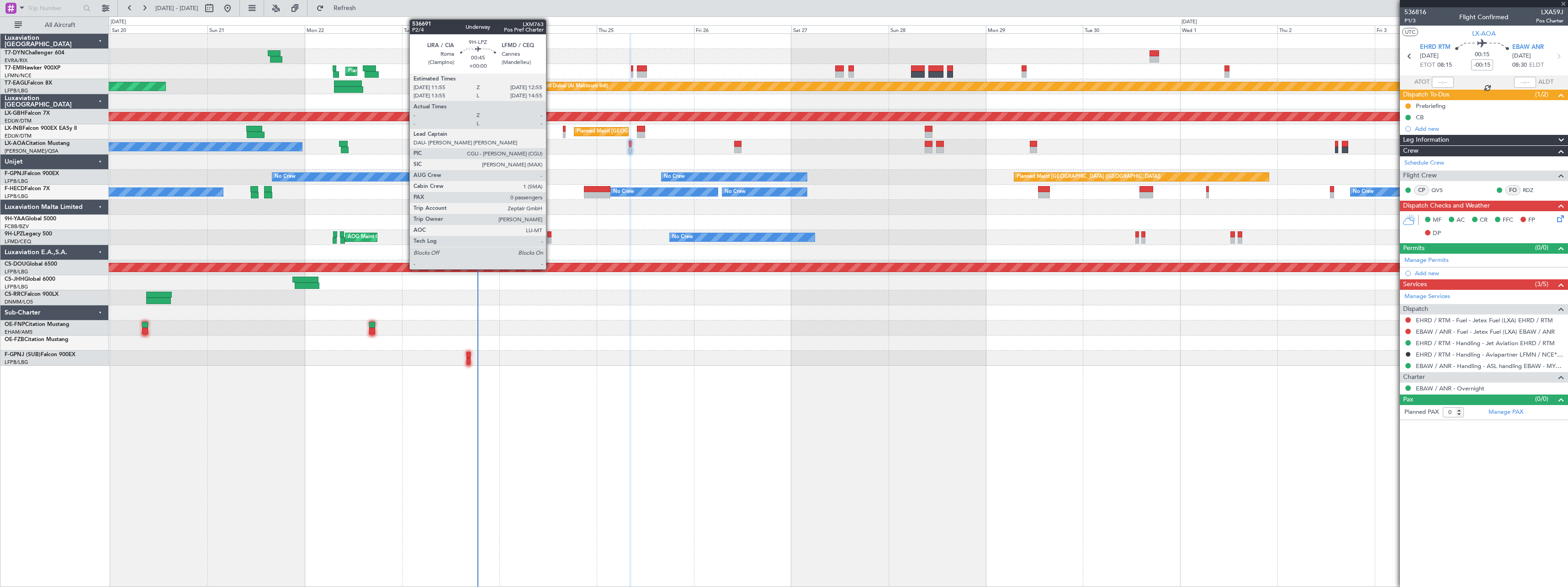
type input "+00:05"
type input "1"
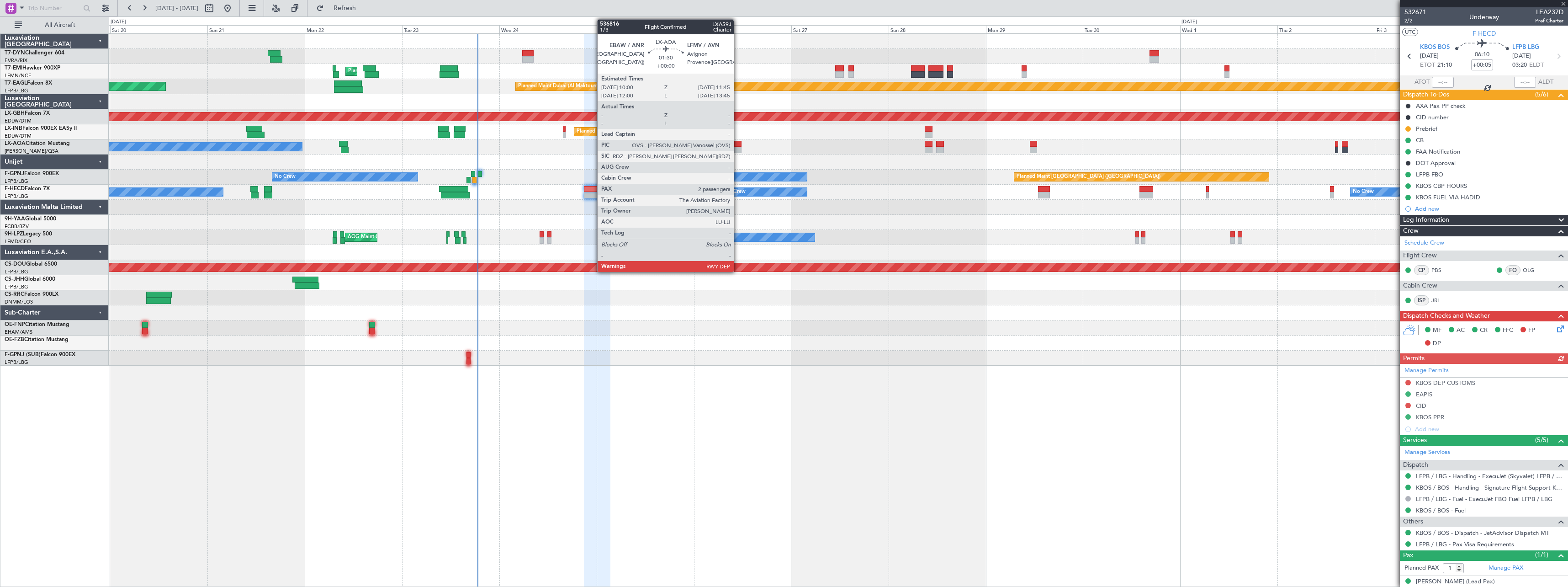
click at [738, 148] on div at bounding box center [738, 149] width 7 height 6
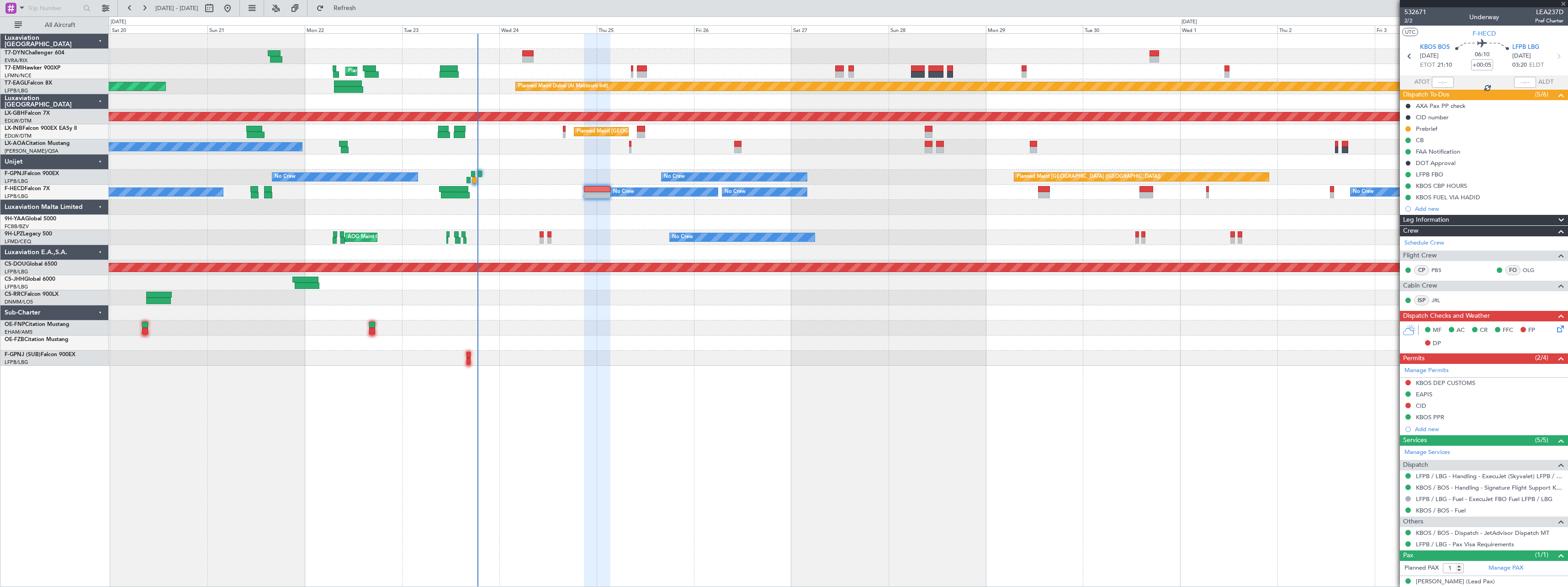
type input "2"
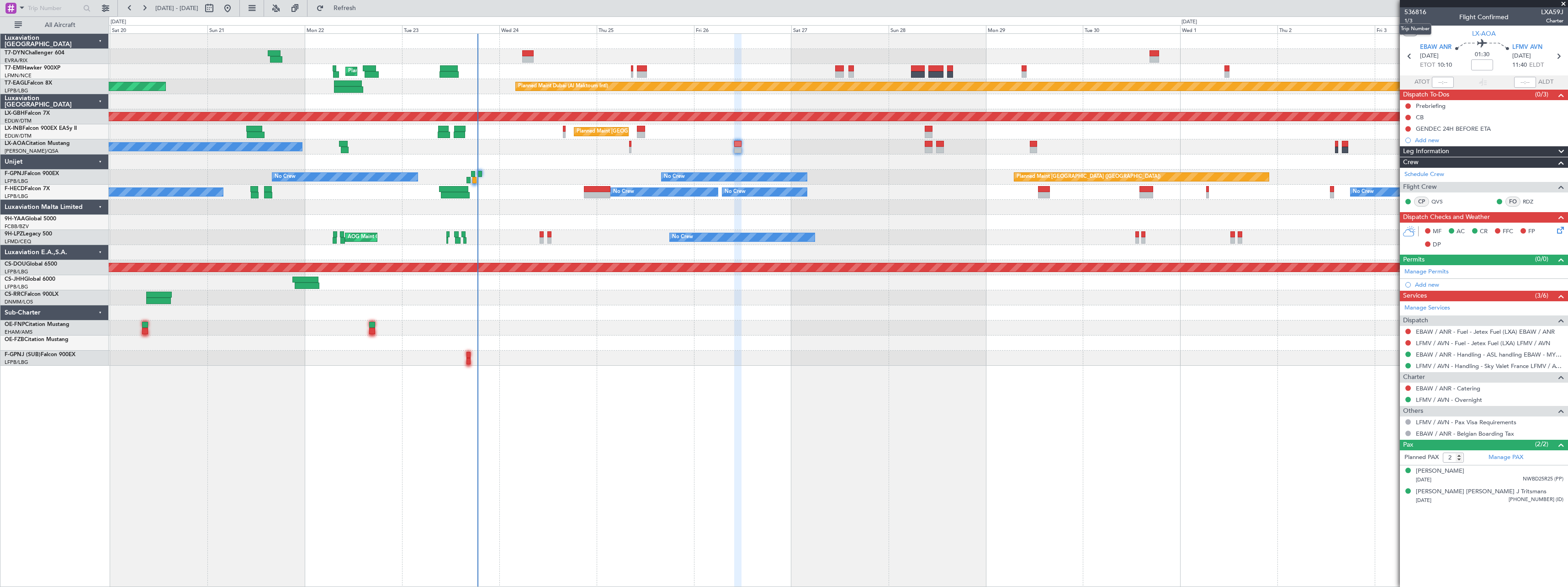
click at [1407, 22] on mat-tooltip-component "Trip Number" at bounding box center [1414, 29] width 45 height 24
click at [1411, 18] on span "1/3" at bounding box center [1415, 20] width 22 height 7
click at [1413, 20] on span "1/3" at bounding box center [1415, 20] width 22 height 7
click at [1455, 473] on div "Mathieu Brenninkmeijer" at bounding box center [1440, 472] width 49 height 9
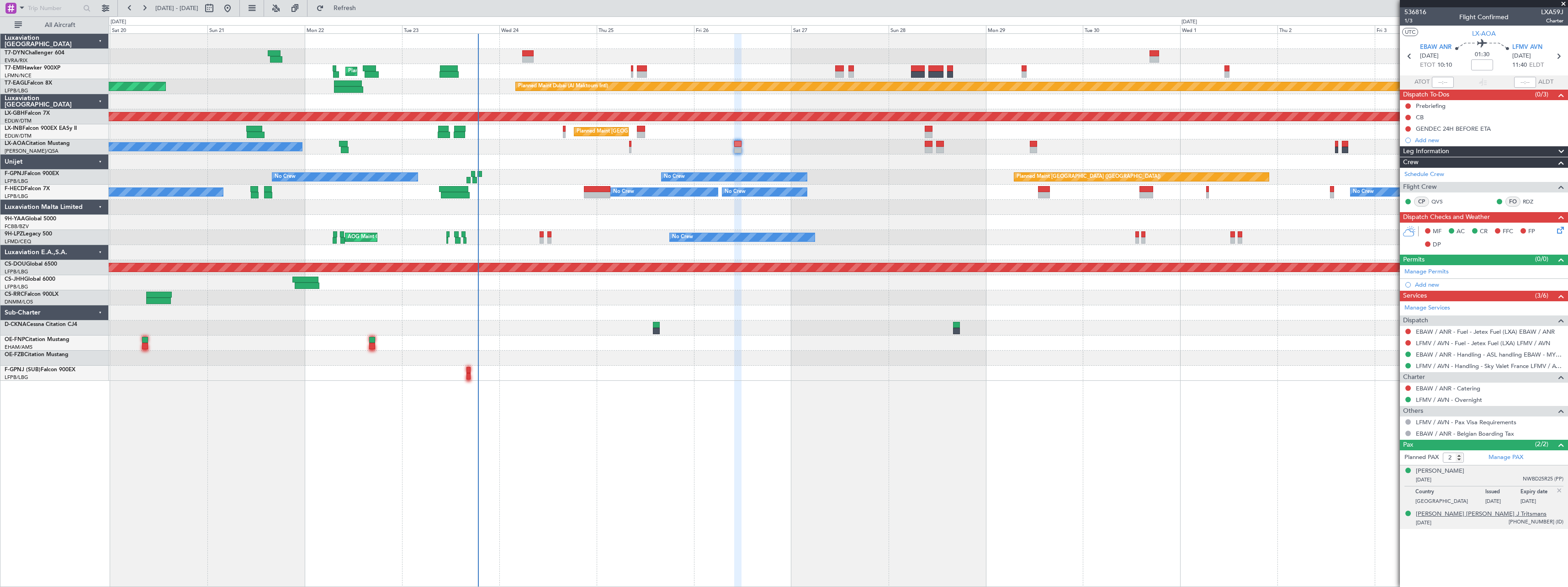
click at [1481, 516] on div "Stephanie Ann J Tritsmans" at bounding box center [1481, 514] width 131 height 9
click at [1497, 356] on link "EBAW / ANR - Handling - ASL handling EBAW - MYHANDLING" at bounding box center [1490, 355] width 147 height 7
click at [1557, 231] on icon at bounding box center [1559, 229] width 7 height 7
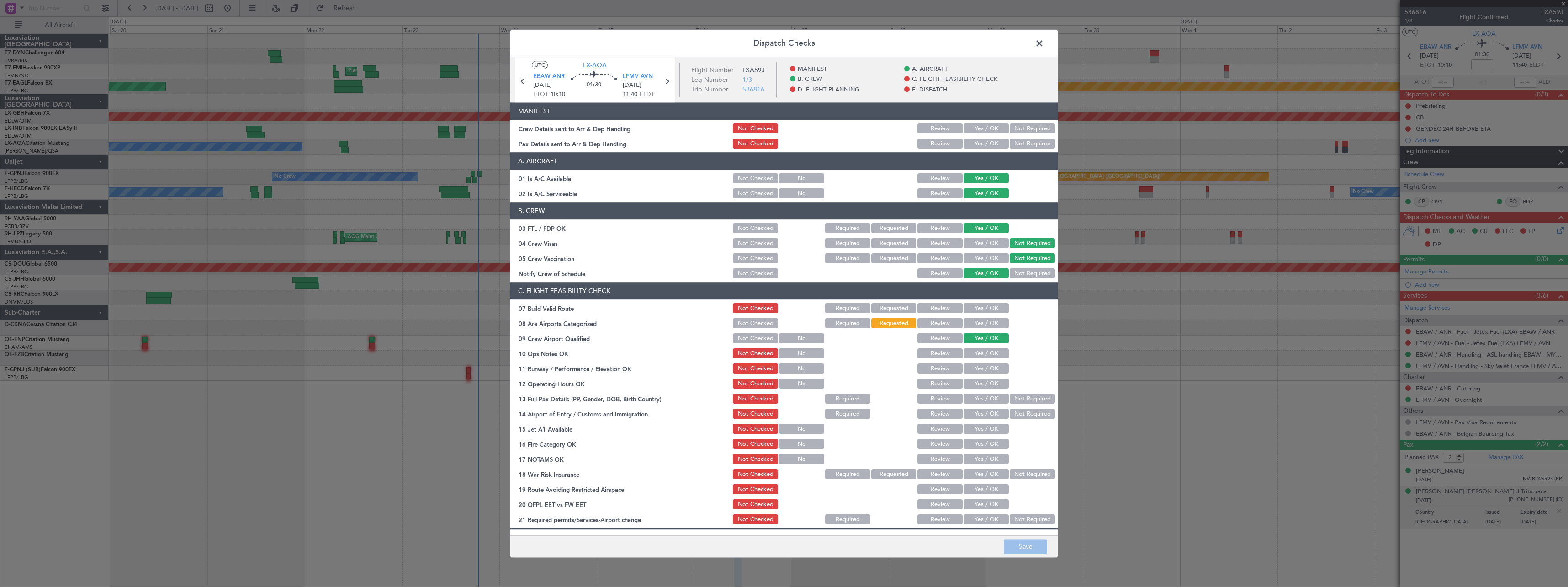
click at [980, 126] on button "Yes / OK" at bounding box center [985, 128] width 45 height 10
click at [973, 144] on button "Yes / OK" at bounding box center [985, 144] width 45 height 10
click at [1028, 551] on button "Save" at bounding box center [1025, 546] width 43 height 15
click at [1044, 41] on span at bounding box center [1044, 46] width 0 height 18
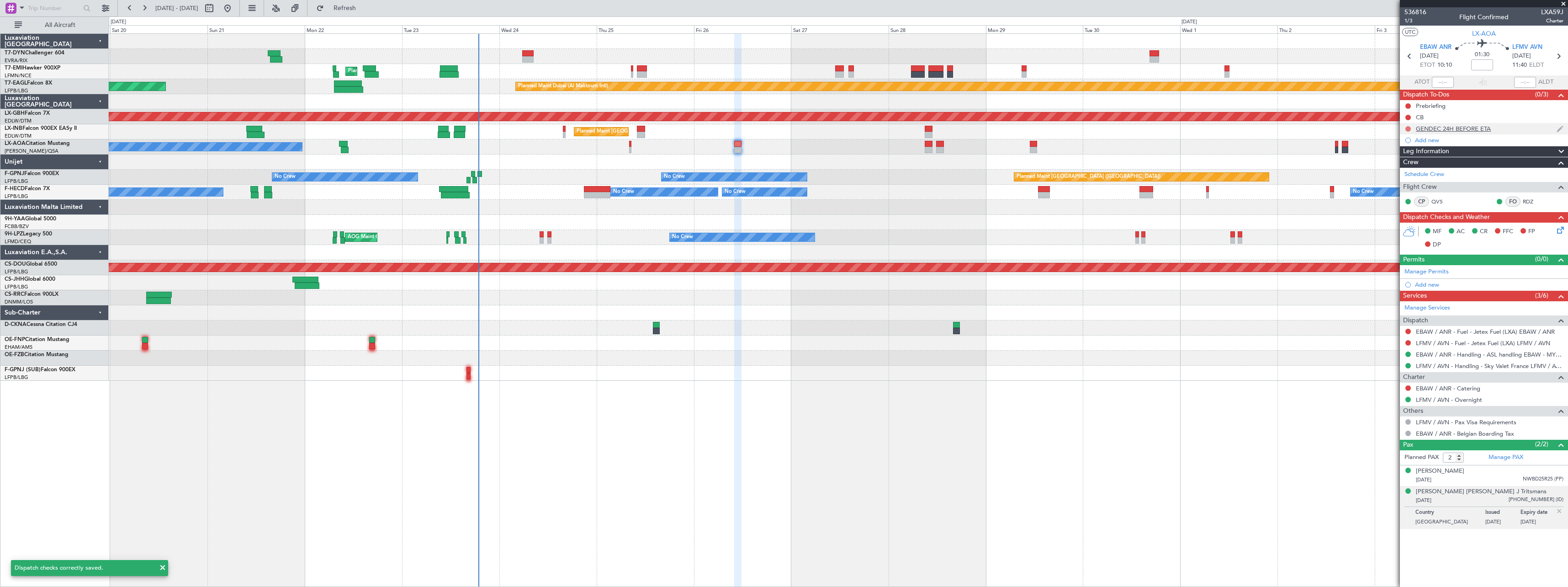
click at [1407, 129] on button at bounding box center [1408, 129] width 6 height 6
click at [1406, 165] on span "Completed" at bounding box center [1411, 170] width 30 height 9
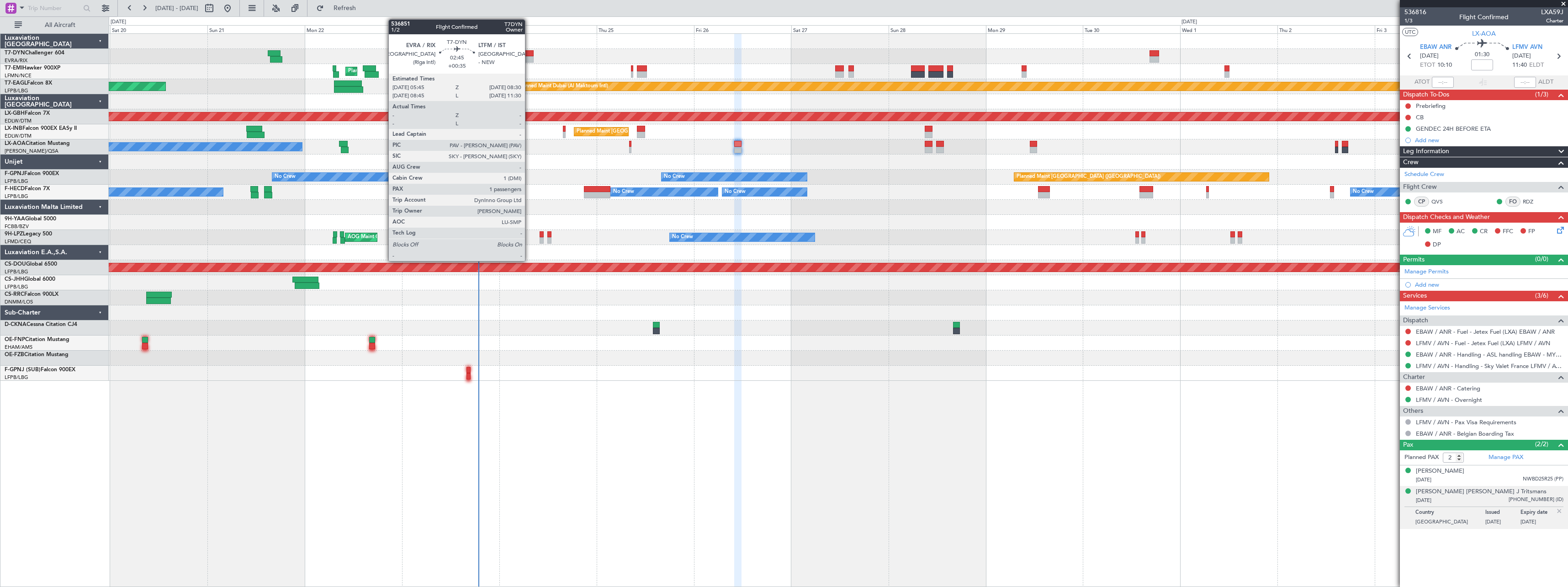
click at [529, 52] on div at bounding box center [528, 53] width 11 height 6
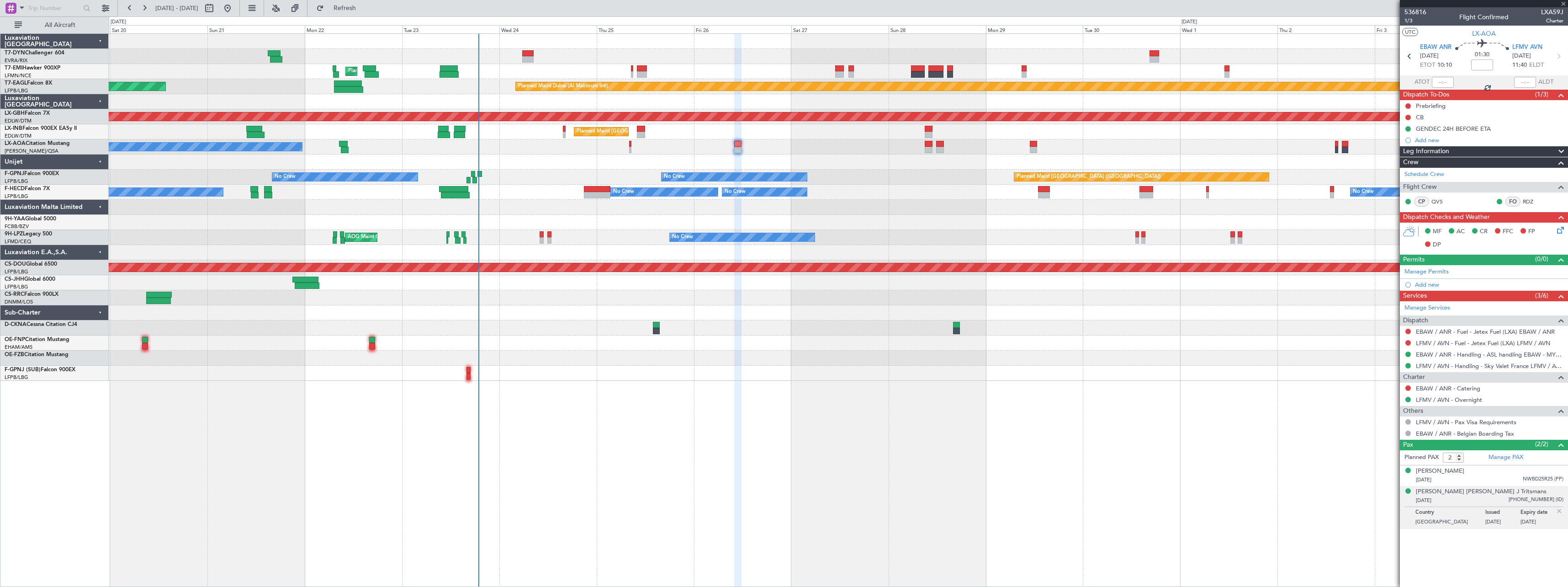
type input "+00:35"
type input "1"
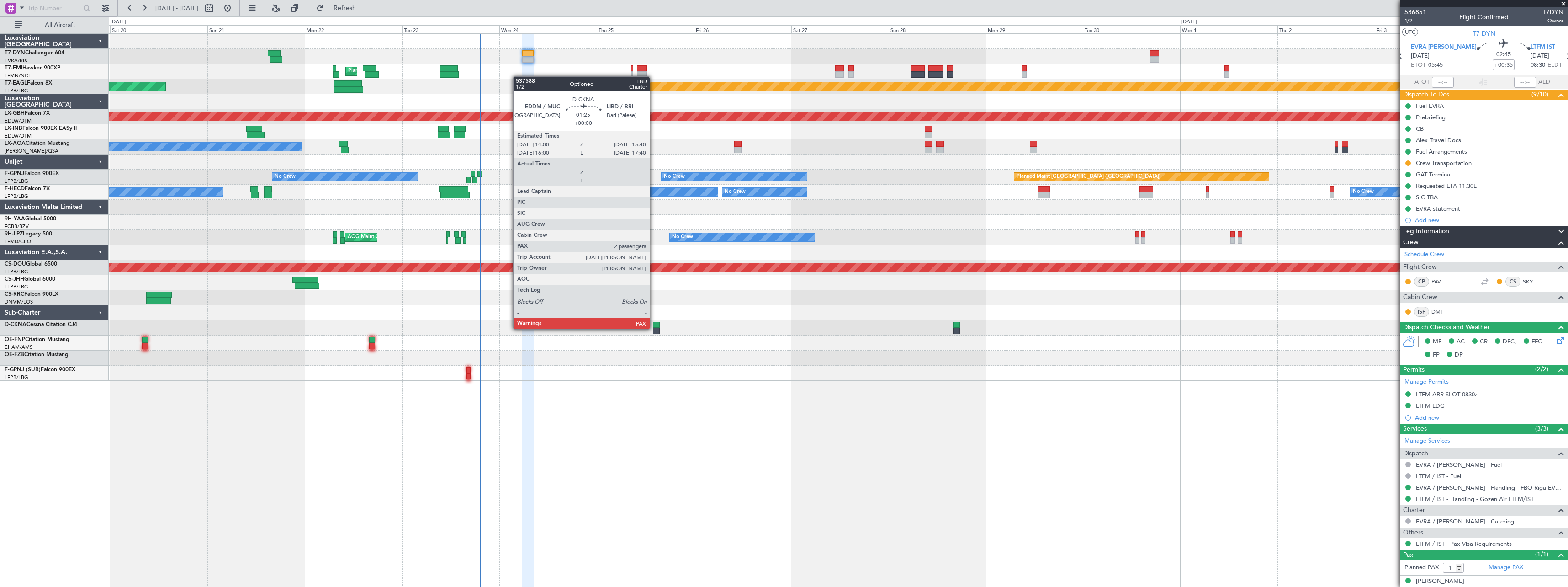
click at [654, 328] on div at bounding box center [656, 331] width 6 height 6
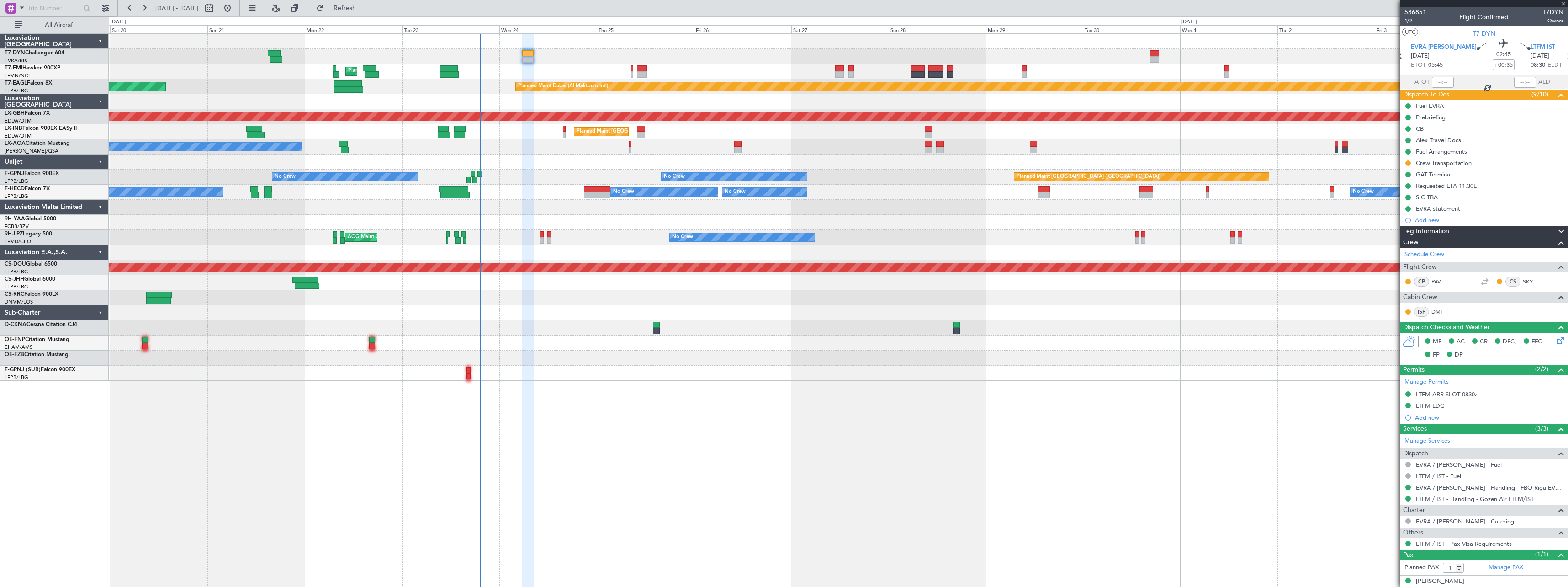
type input "2"
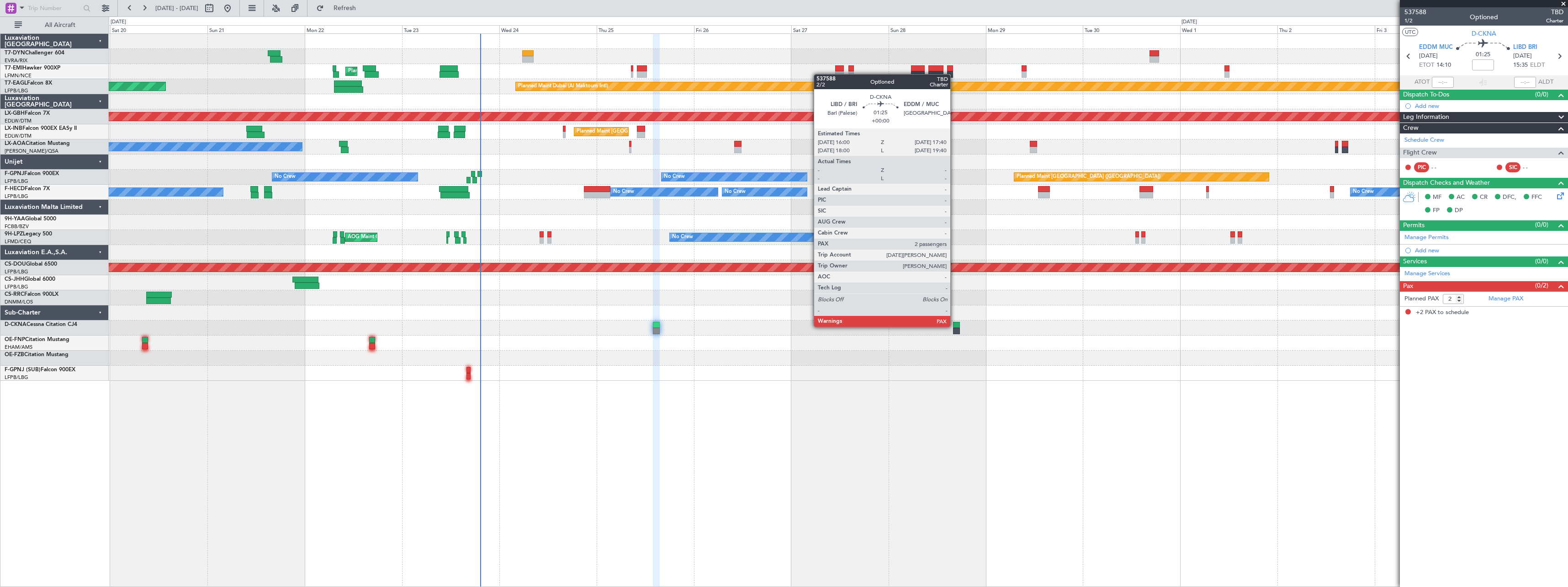
click at [955, 326] on div at bounding box center [956, 324] width 6 height 6
